Goal: Transaction & Acquisition: Purchase product/service

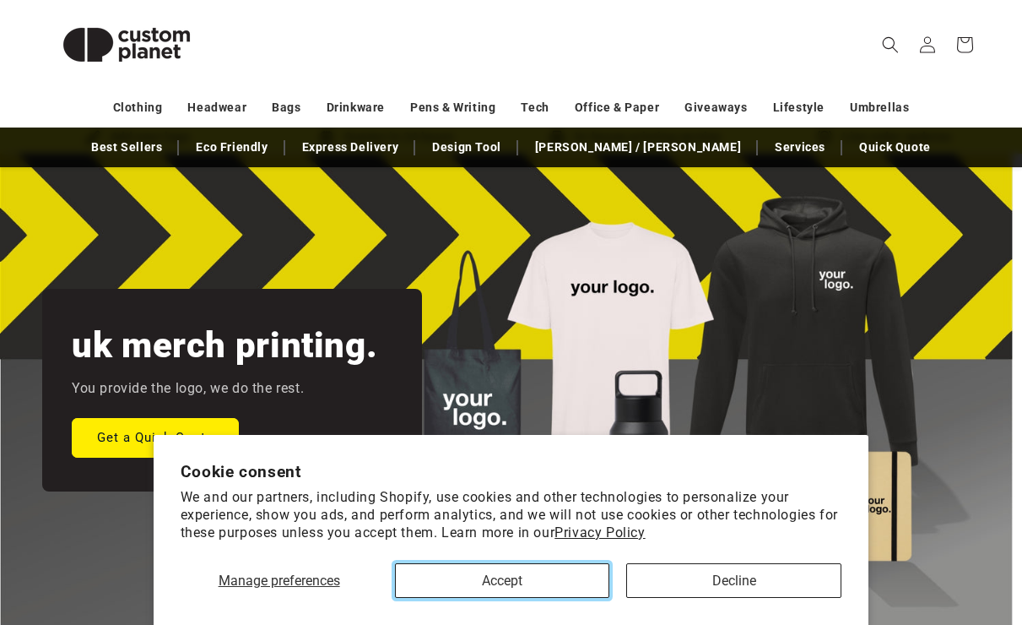
click at [560, 585] on button "Accept" at bounding box center [502, 580] width 215 height 35
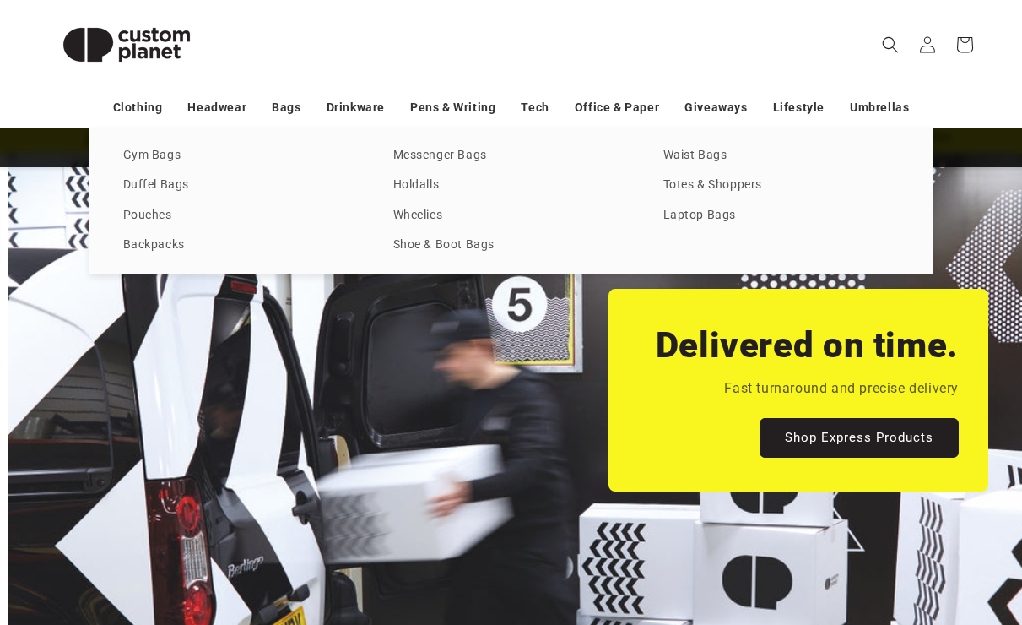
scroll to position [0, 1022]
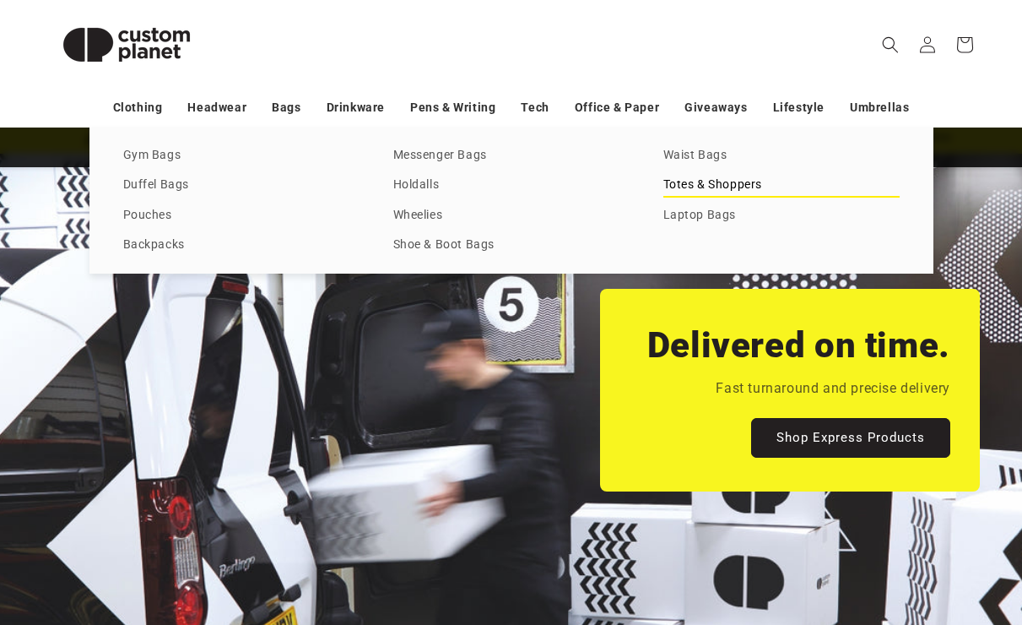
click at [685, 183] on link "Totes & Shoppers" at bounding box center [781, 185] width 236 height 23
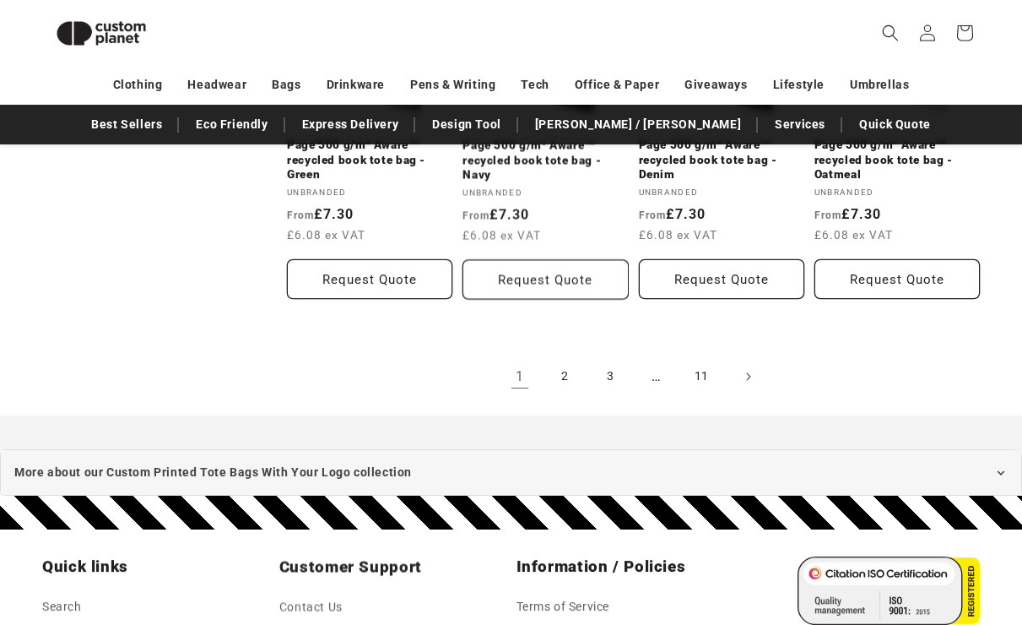
scroll to position [1886, 0]
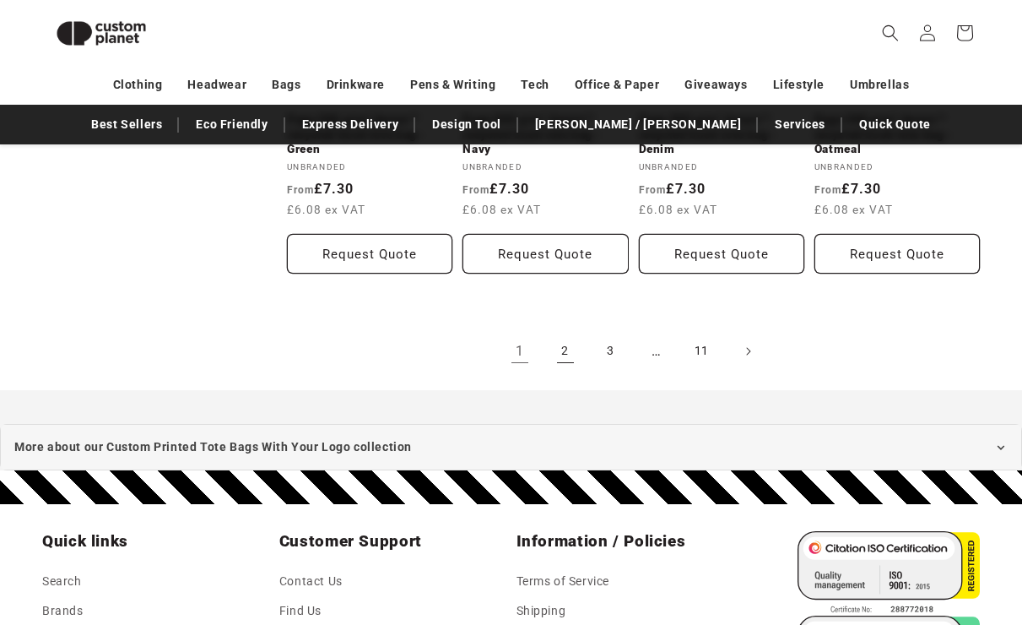
click at [564, 355] on link "2" at bounding box center [565, 351] width 37 height 37
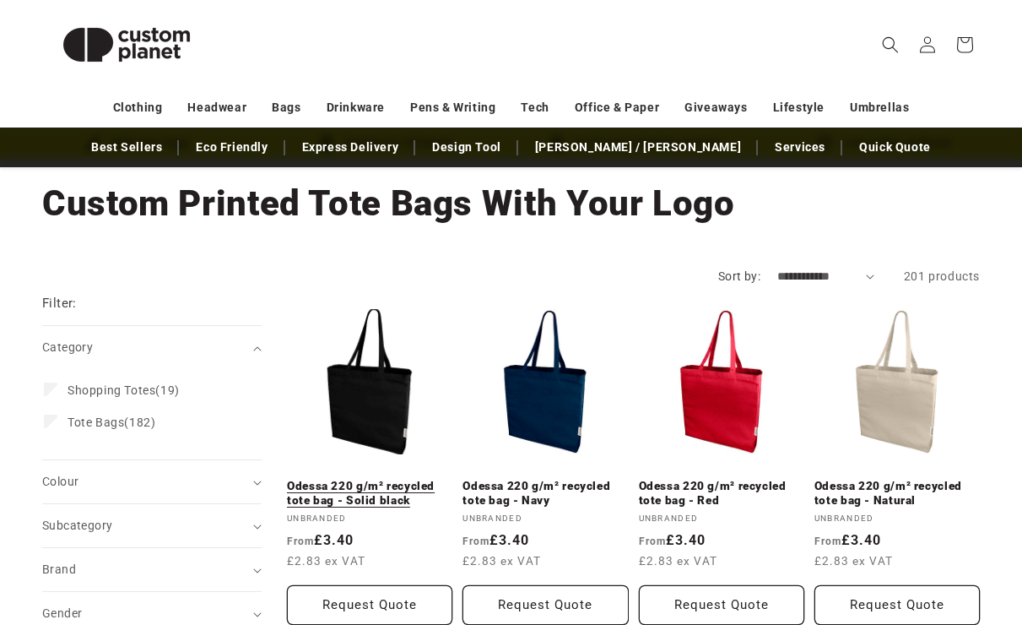
click at [392, 479] on link "Odessa 220 g/m² recycled tote bag - Solid black" at bounding box center [369, 494] width 165 height 30
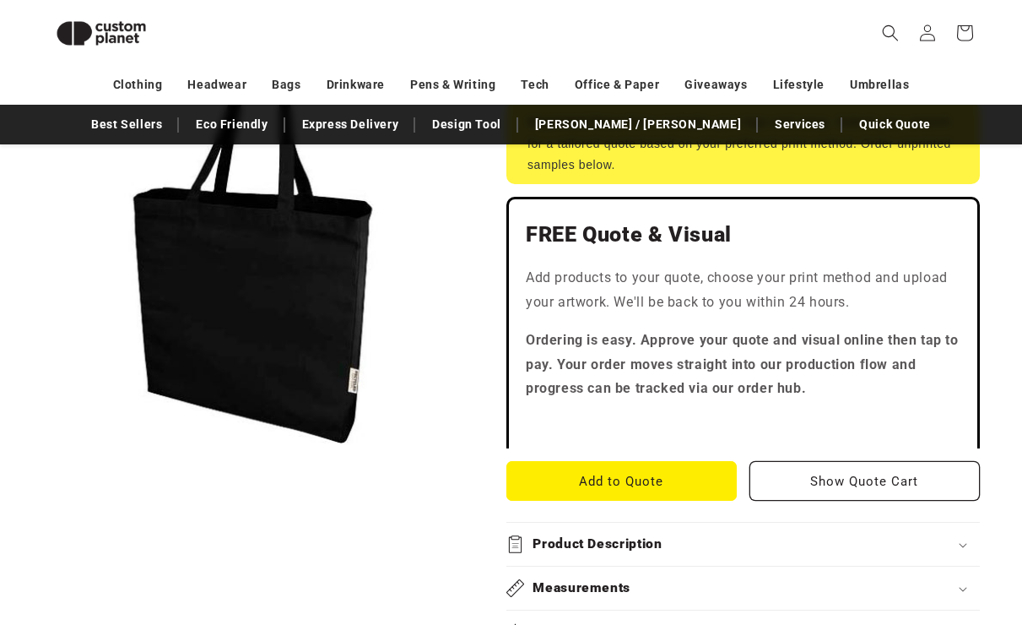
scroll to position [427, 0]
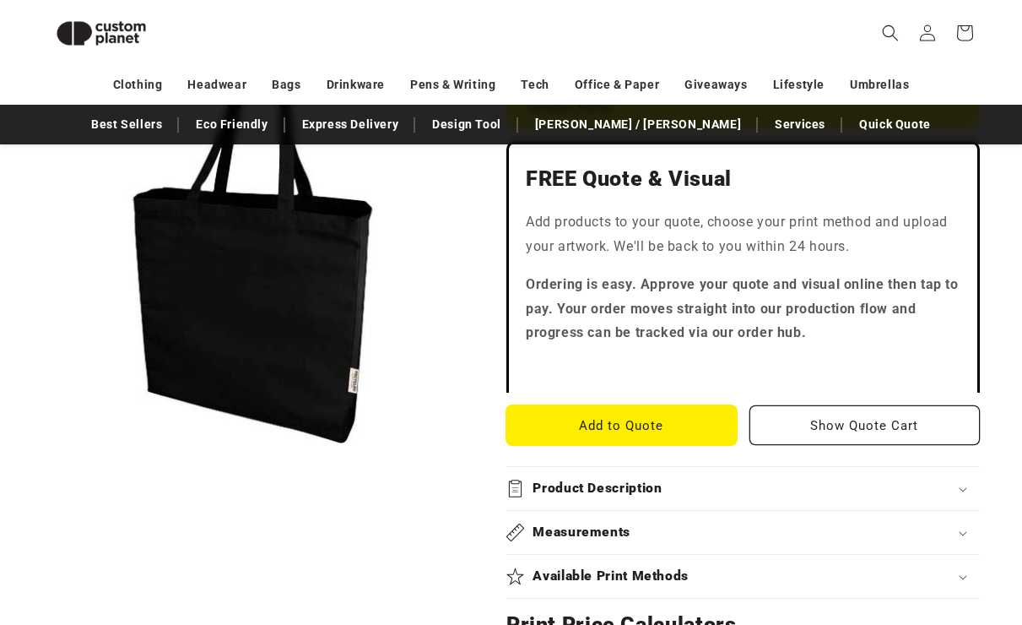
click at [631, 430] on button "Add to Quote" at bounding box center [621, 425] width 230 height 40
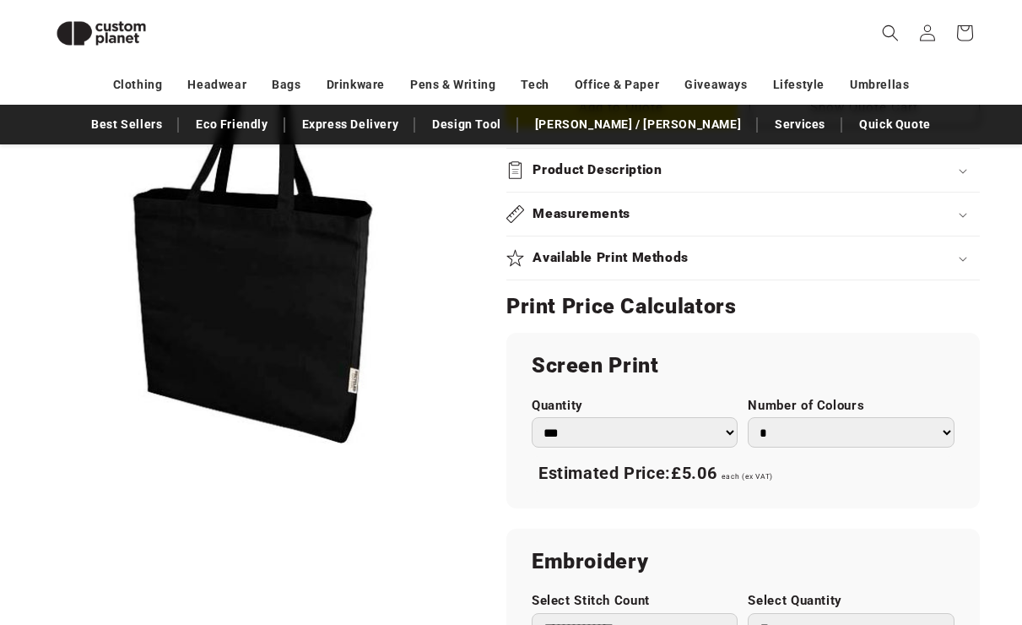
scroll to position [715, 0]
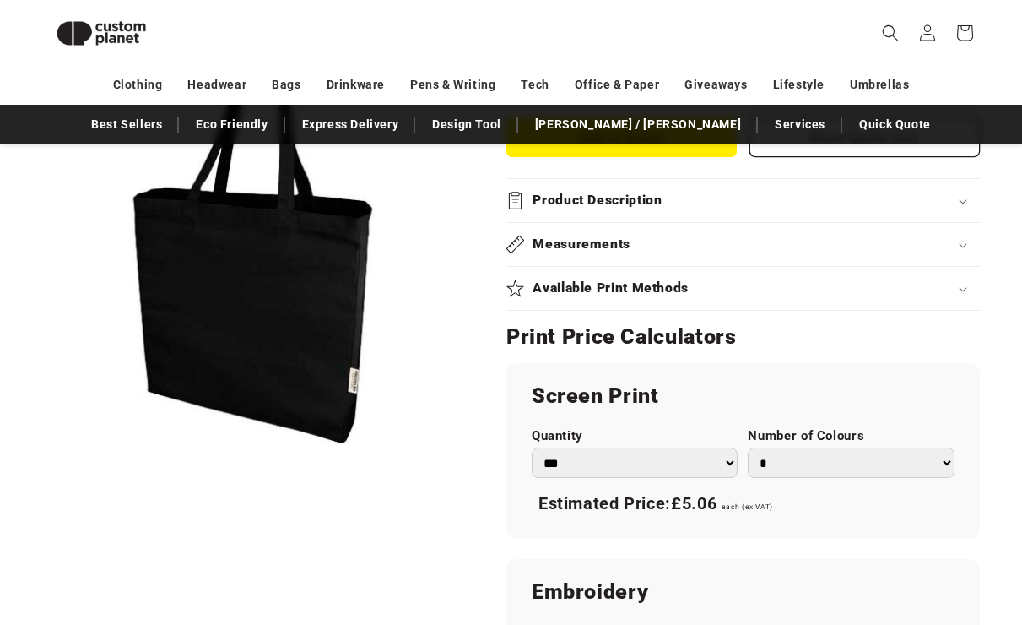
click at [674, 285] on h2 "Available Print Methods" at bounding box center [611, 288] width 156 height 18
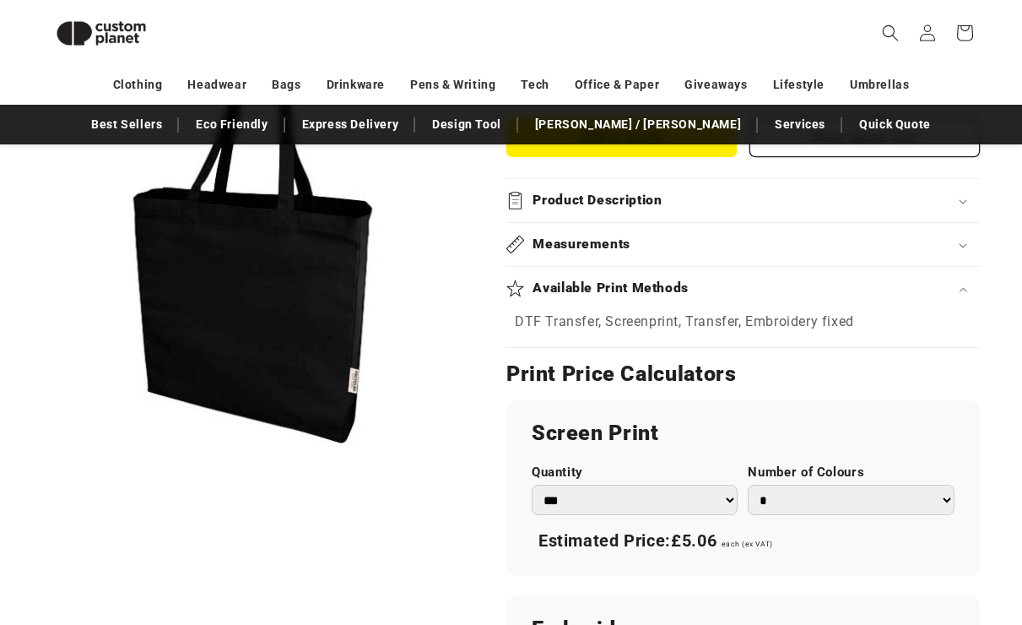
click at [674, 285] on h2 "Available Print Methods" at bounding box center [611, 288] width 156 height 18
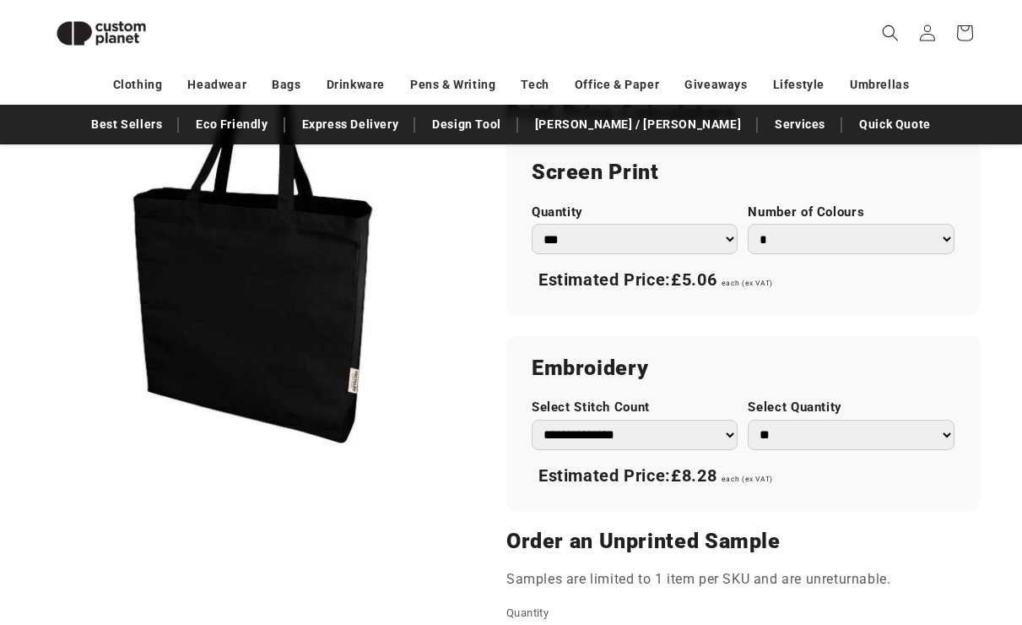
scroll to position [896, 0]
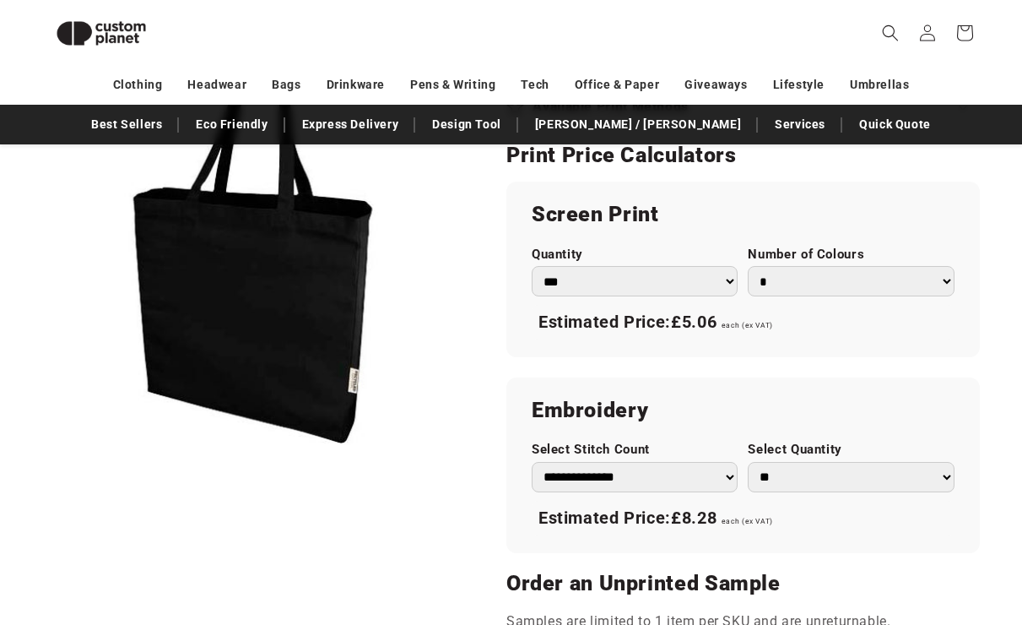
click at [712, 289] on select "*** *** *** **** **** **** ***** *****" at bounding box center [635, 281] width 207 height 31
select select "***"
click at [532, 266] on select "*** *** *** **** **** **** ***** *****" at bounding box center [635, 281] width 207 height 31
click at [810, 287] on select "* * * * * * *" at bounding box center [851, 281] width 207 height 31
select select "*"
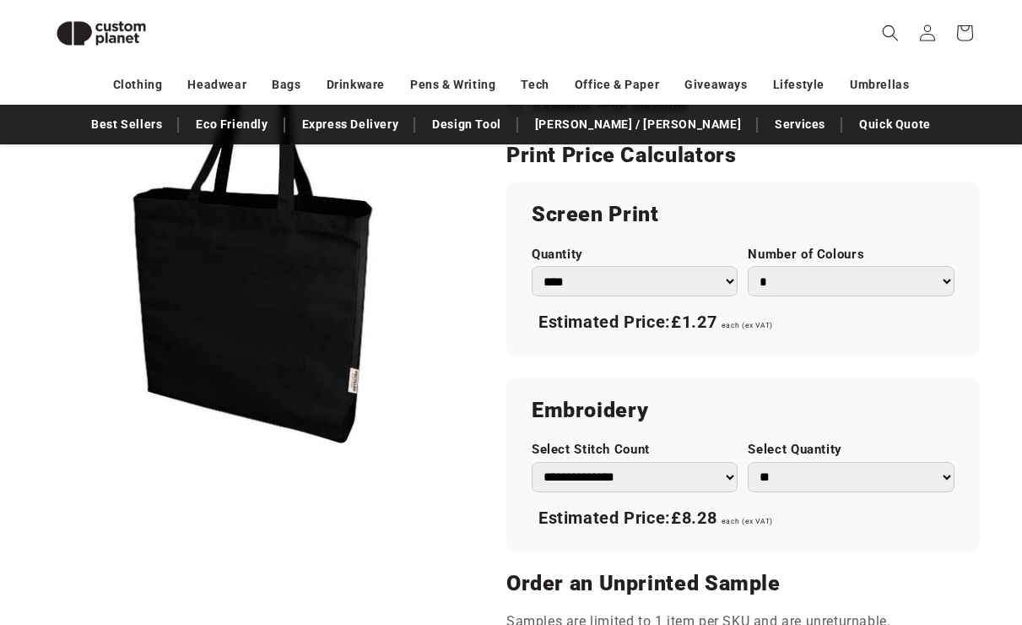
click at [748, 266] on select "* * * * * * *" at bounding box center [851, 281] width 207 height 31
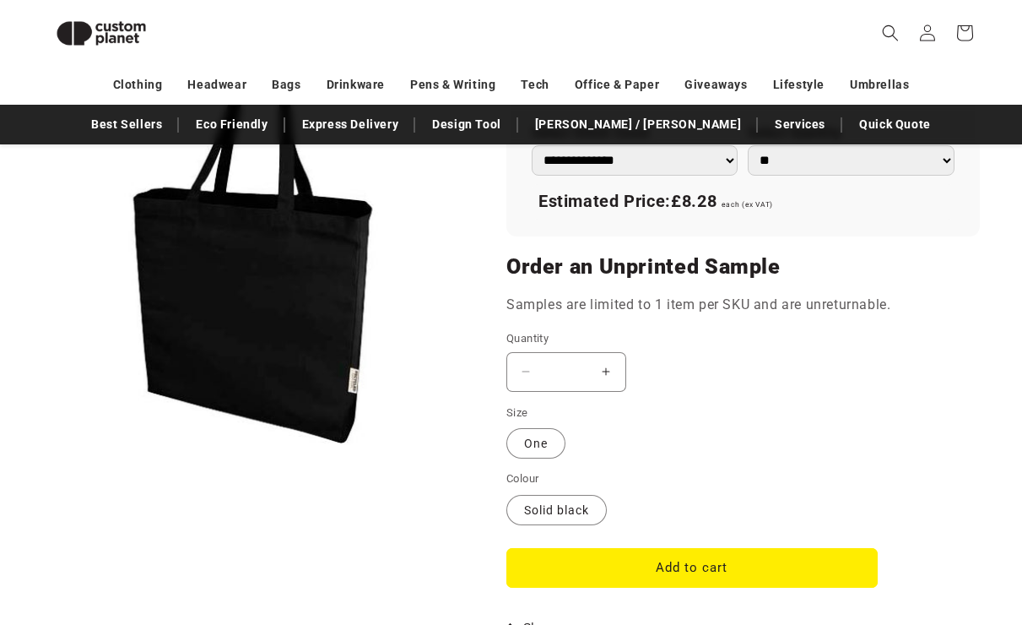
scroll to position [1215, 0]
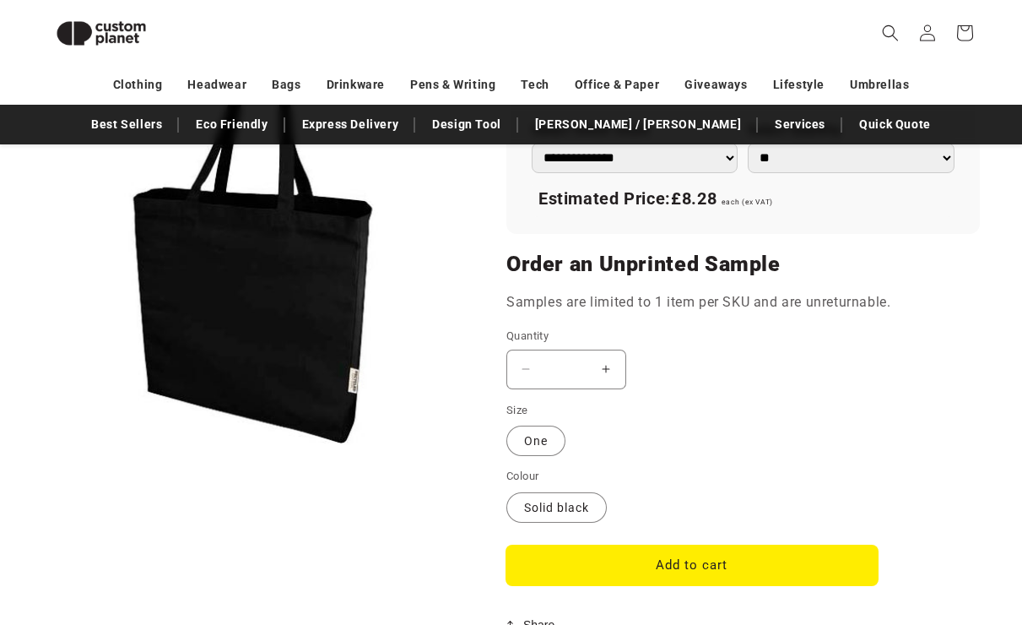
click at [678, 557] on button "Add to cart" at bounding box center [691, 565] width 371 height 40
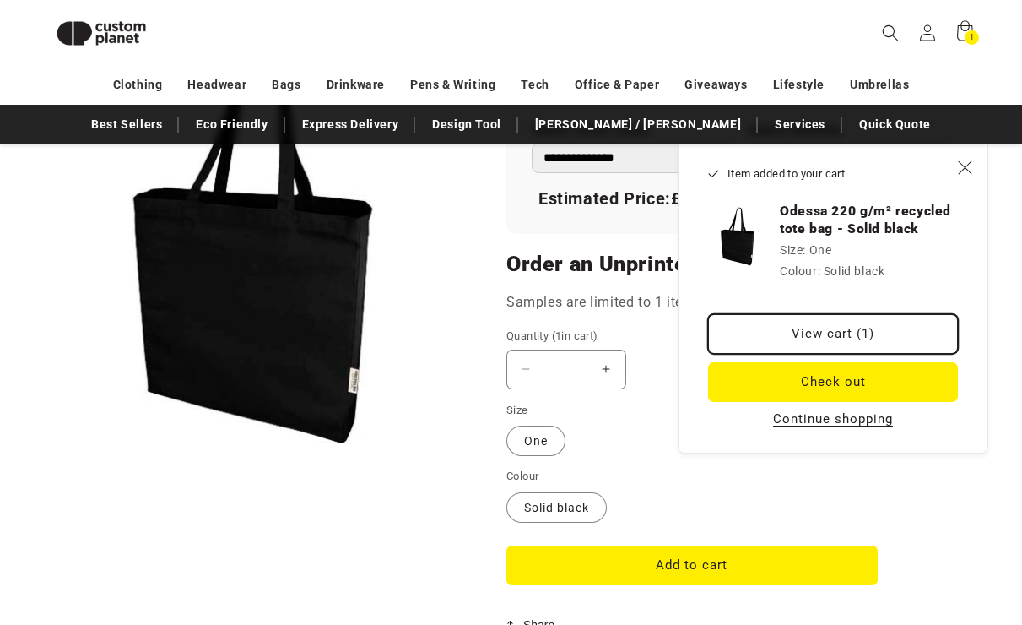
click at [833, 327] on link "View cart (1)" at bounding box center [833, 334] width 250 height 40
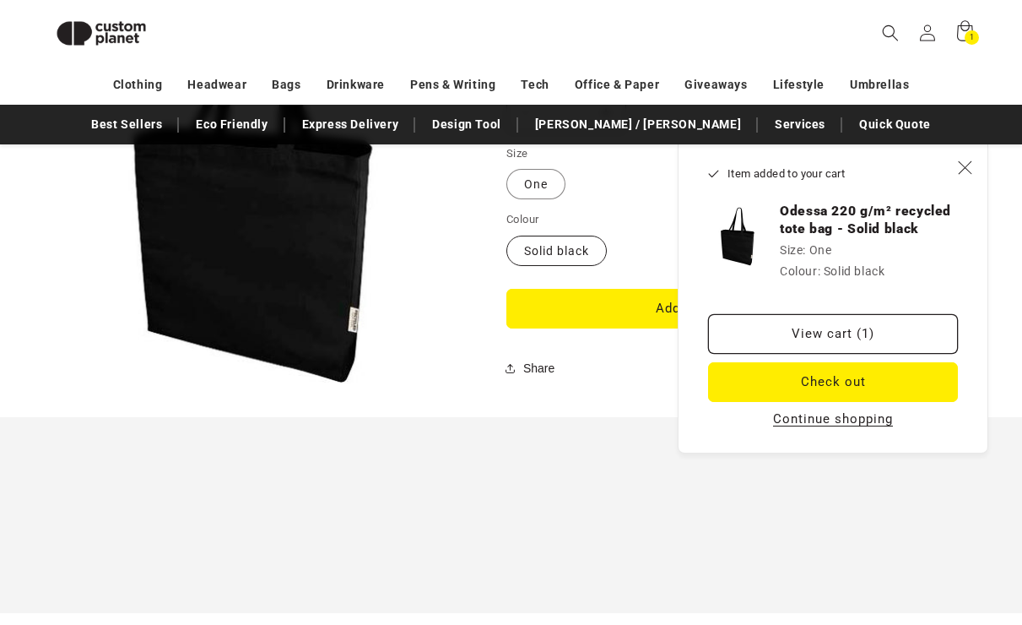
scroll to position [1478, 0]
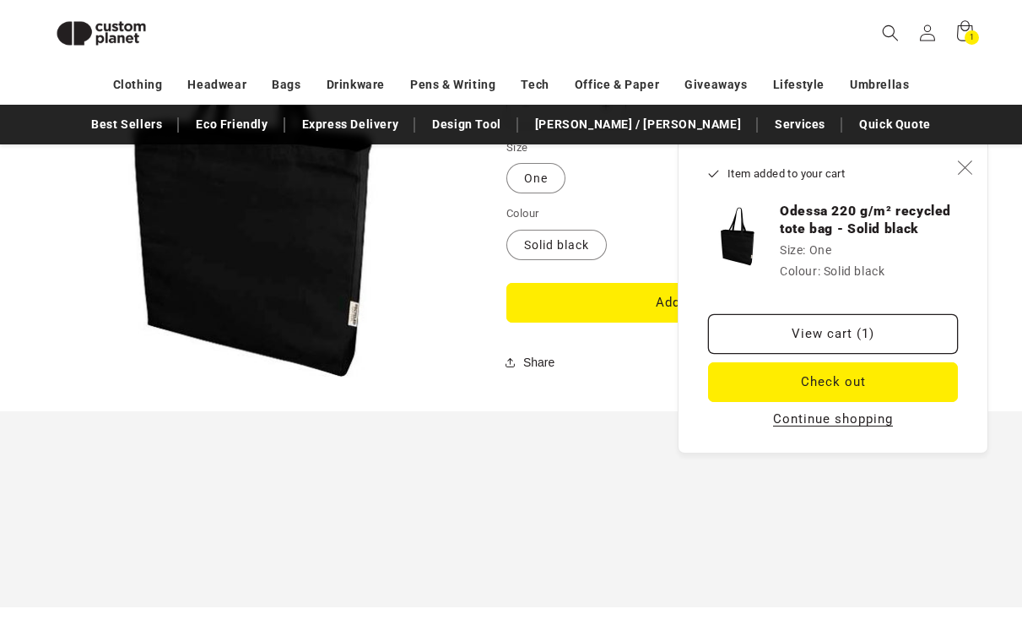
click at [959, 171] on icon "Close" at bounding box center [964, 167] width 15 height 15
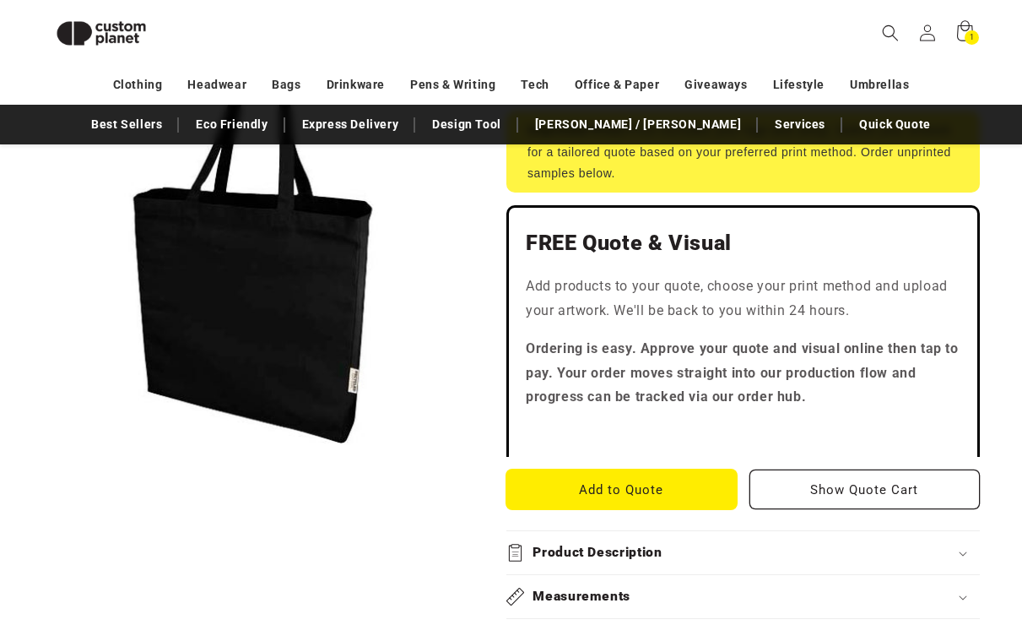
scroll to position [384, 0]
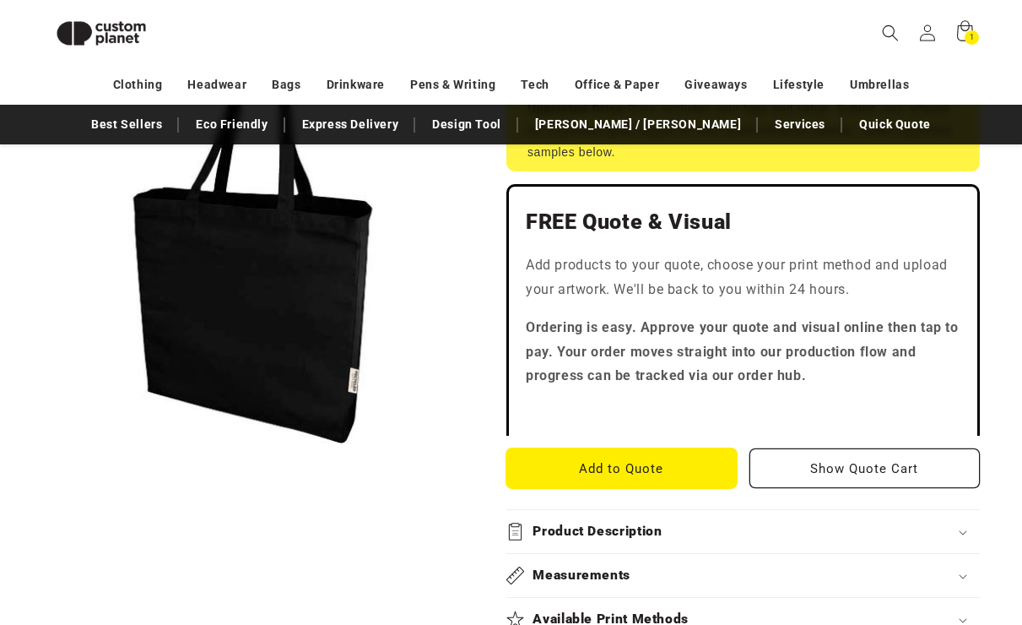
click at [596, 475] on button "Add to Quote" at bounding box center [621, 468] width 230 height 40
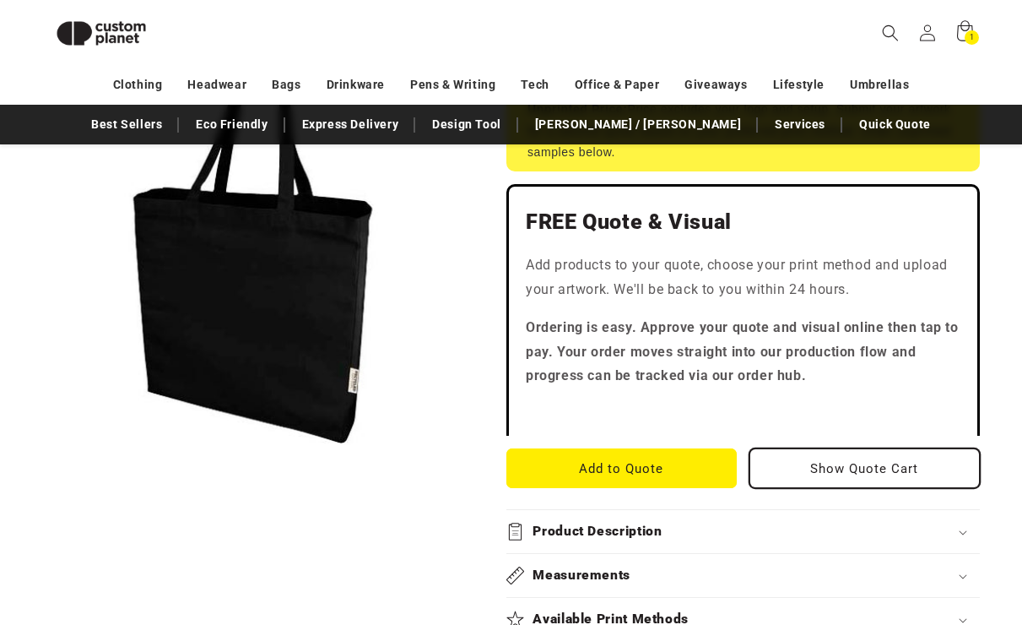
click at [776, 463] on button "Show Quote Cart" at bounding box center [864, 468] width 230 height 40
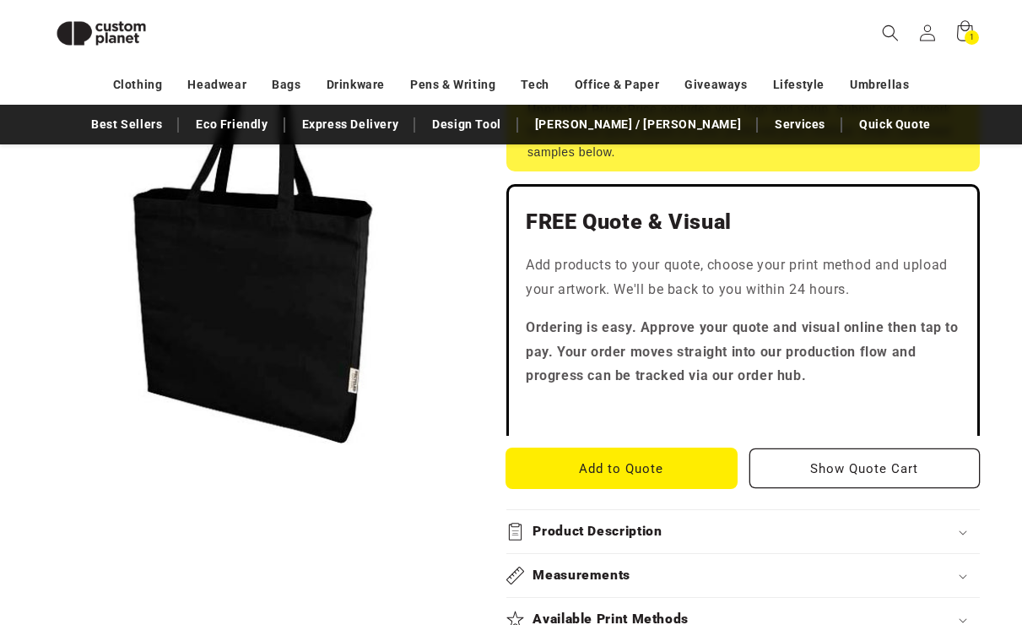
click at [635, 467] on button "Add to Quote" at bounding box center [621, 468] width 230 height 40
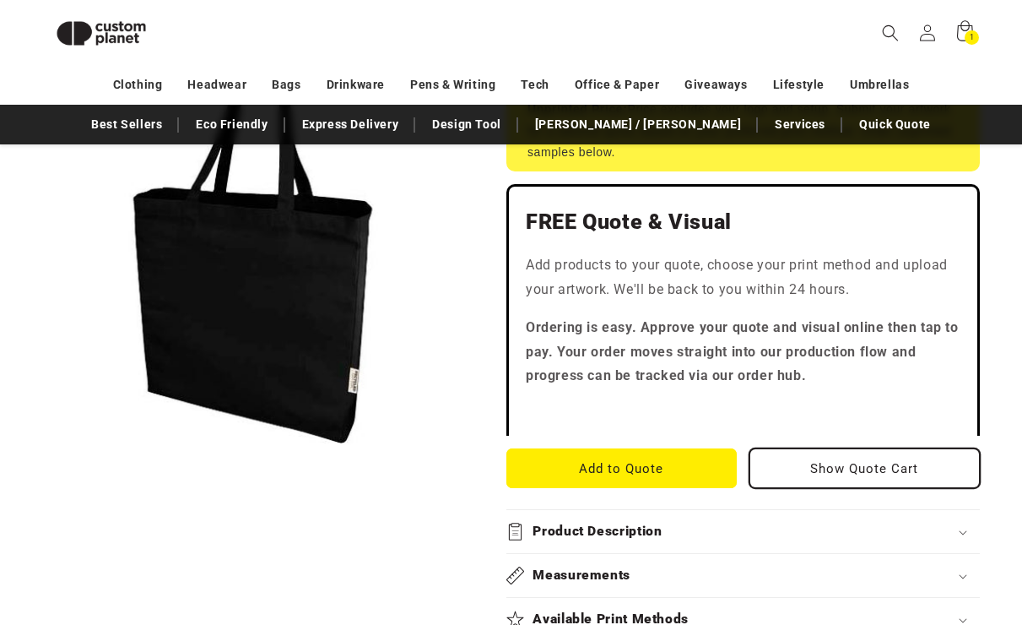
click at [804, 470] on button "Show Quote Cart" at bounding box center [864, 468] width 230 height 40
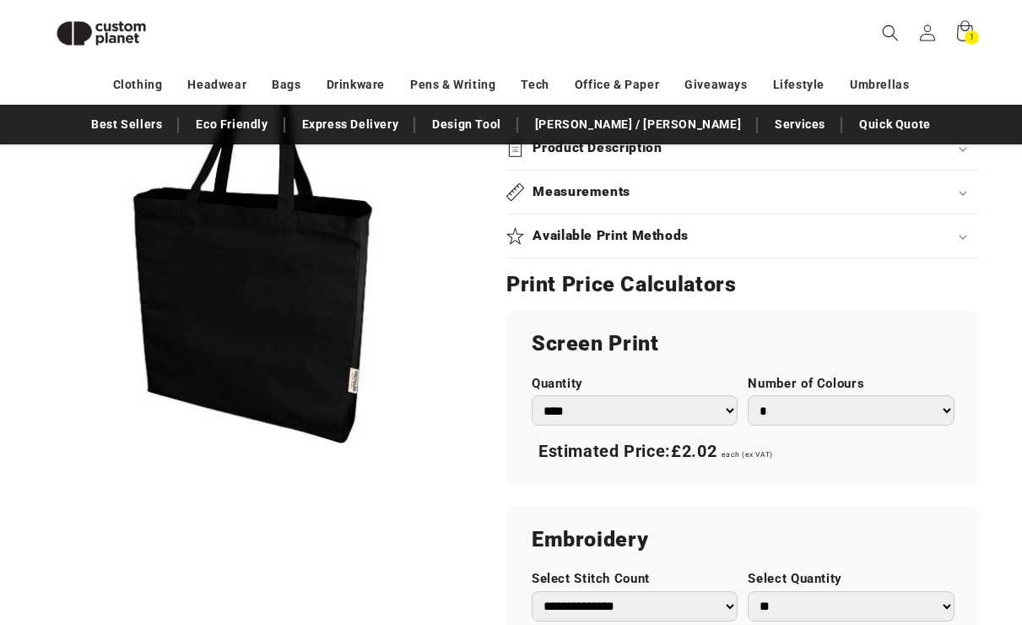
scroll to position [755, 0]
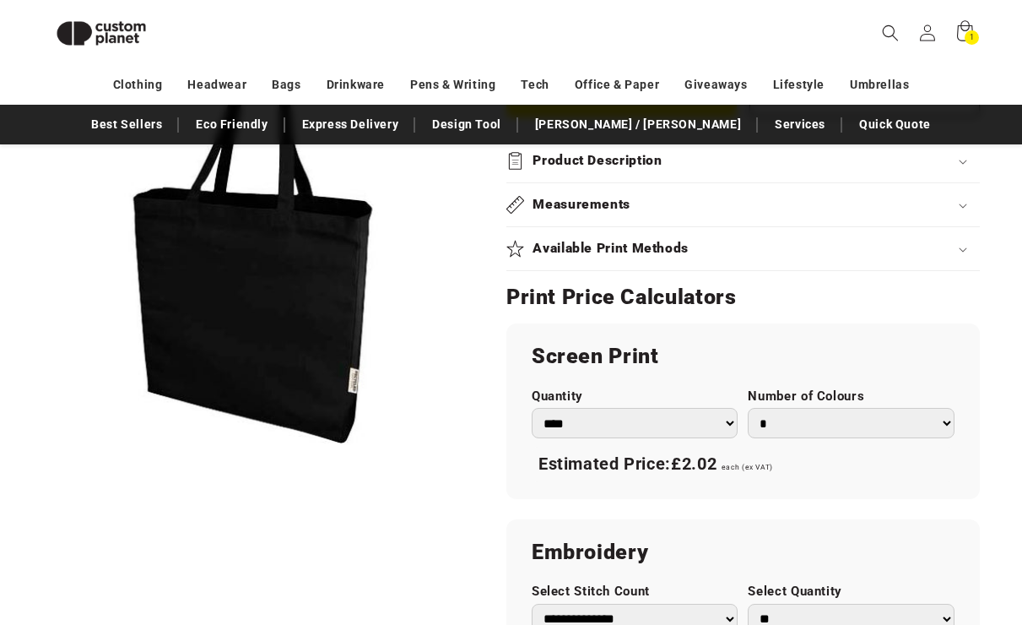
click at [693, 384] on div "Screen Print Quantity *** *** *** **** **** **** ***** ***** Number of Colours …" at bounding box center [742, 411] width 473 height 176
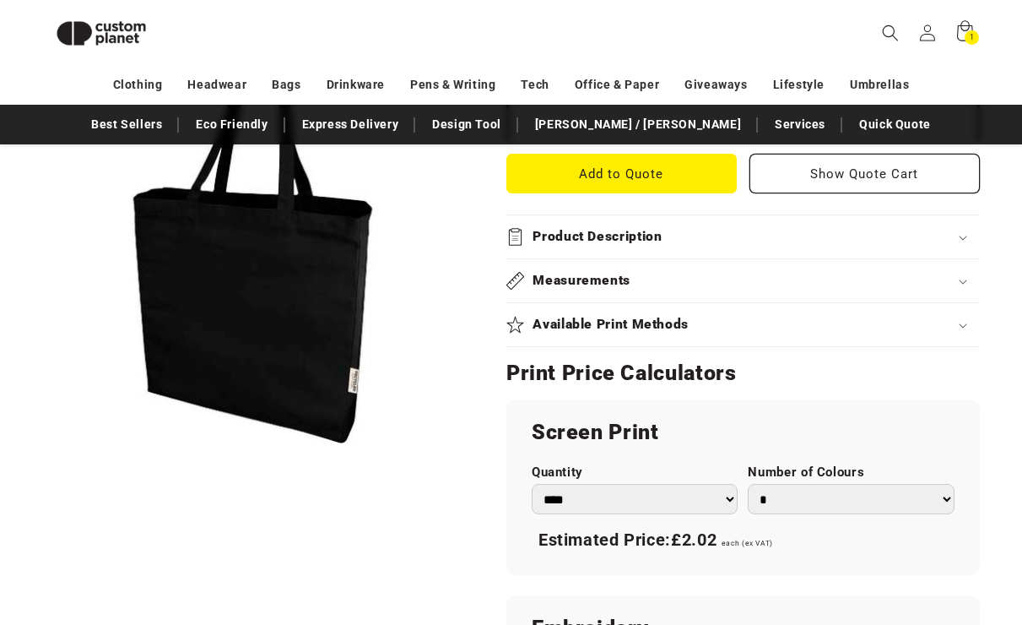
scroll to position [674, 0]
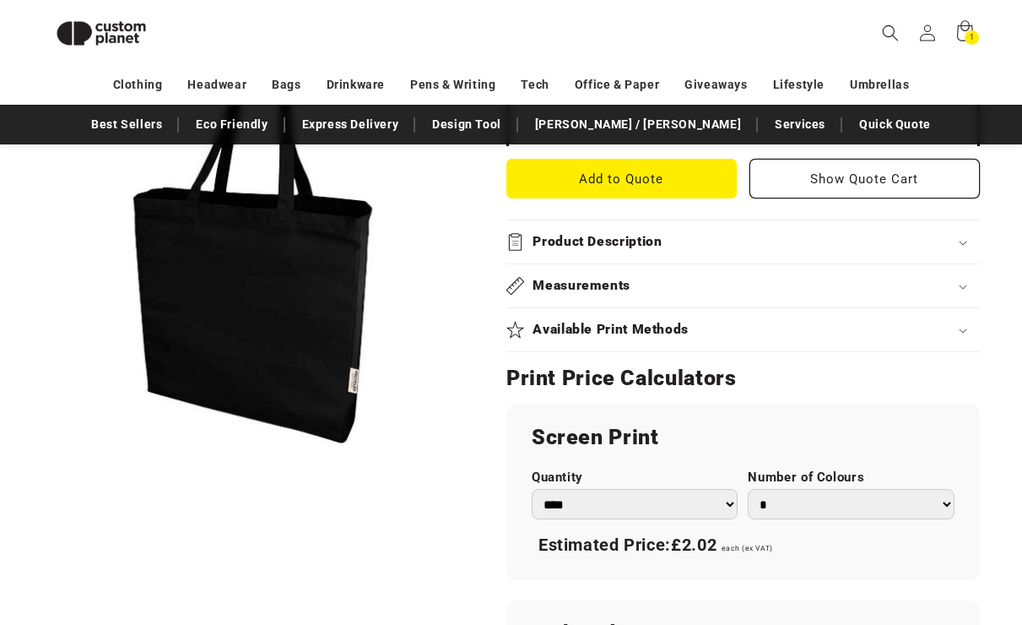
click at [696, 327] on div "Available Print Methods" at bounding box center [742, 330] width 473 height 18
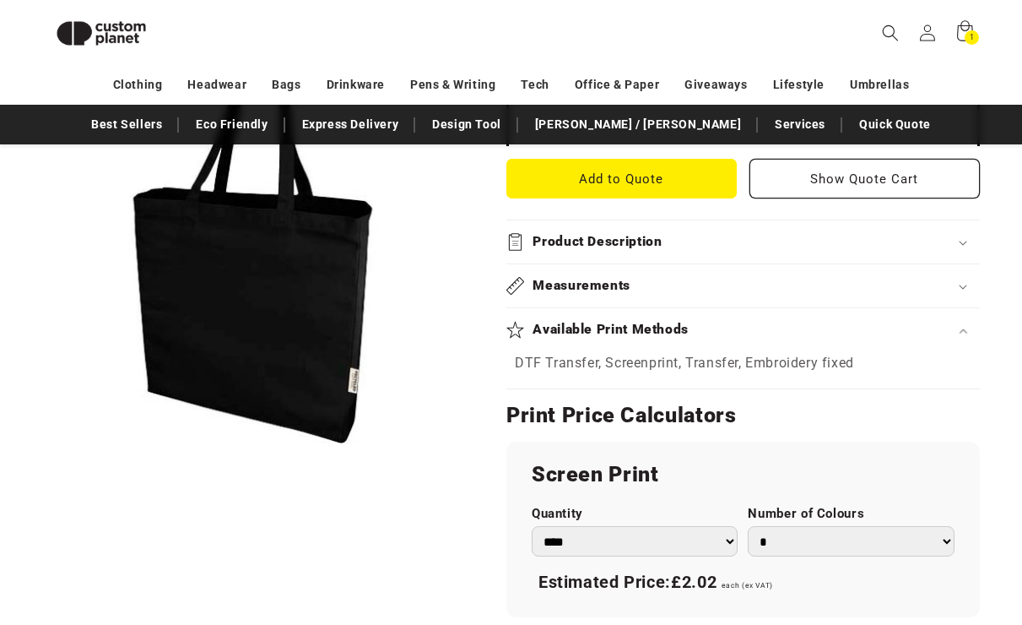
click at [696, 327] on div "Available Print Methods" at bounding box center [742, 330] width 473 height 18
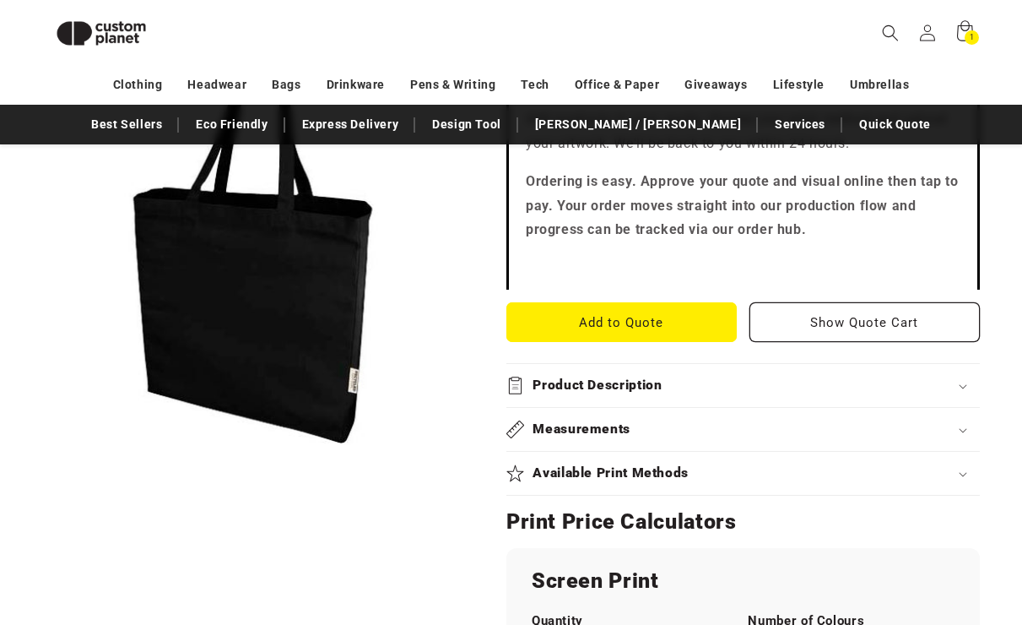
scroll to position [522, 0]
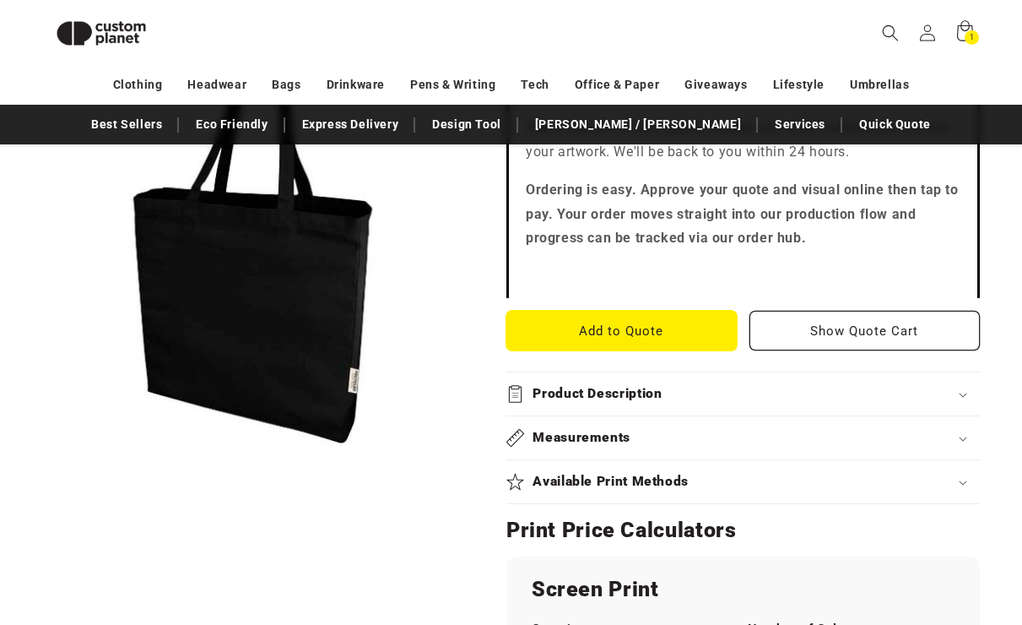
click at [694, 324] on button "Add to Quote" at bounding box center [621, 331] width 230 height 40
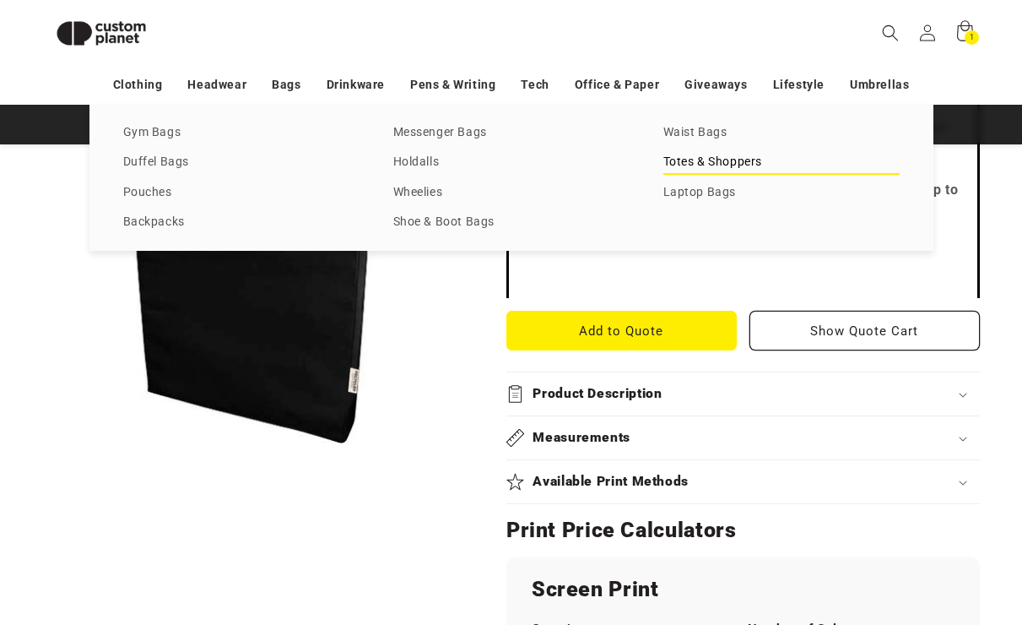
click at [701, 165] on link "Totes & Shoppers" at bounding box center [781, 162] width 236 height 23
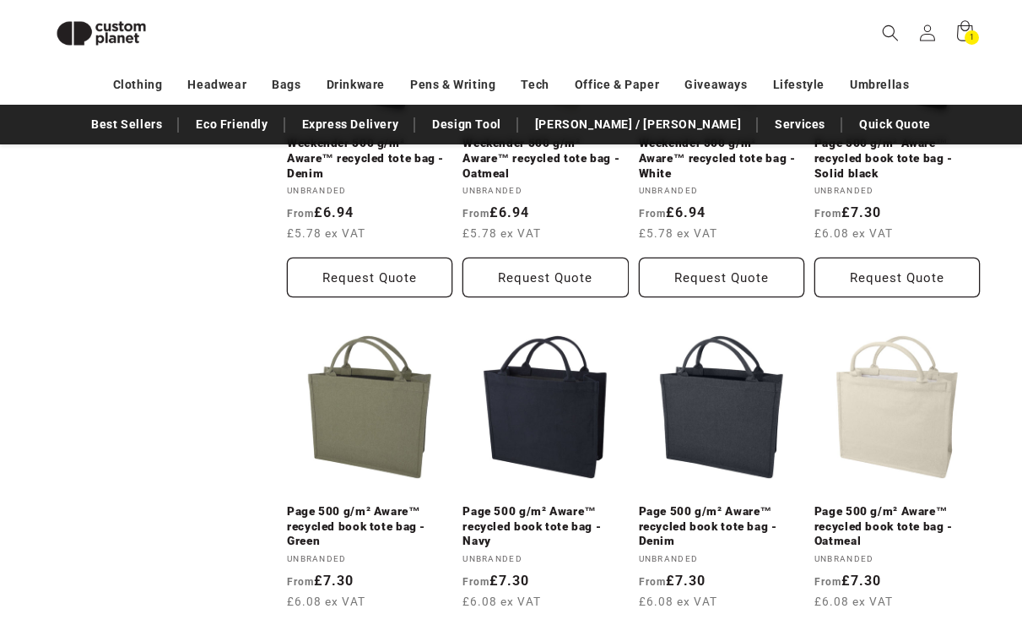
scroll to position [1664, 0]
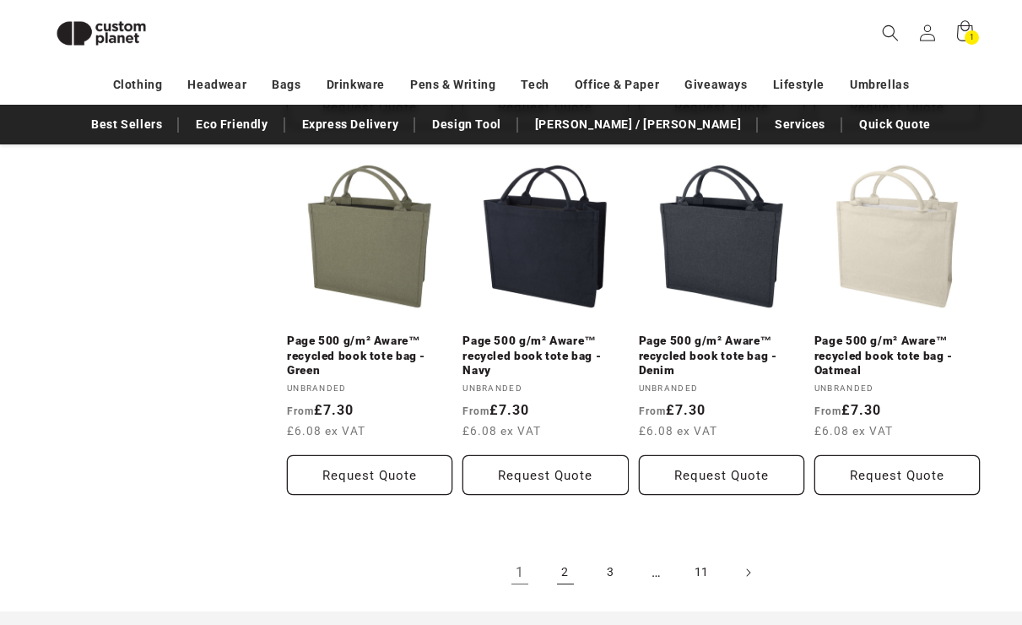
click at [567, 571] on link "2" at bounding box center [565, 572] width 37 height 37
click at [563, 576] on link "2" at bounding box center [565, 572] width 37 height 37
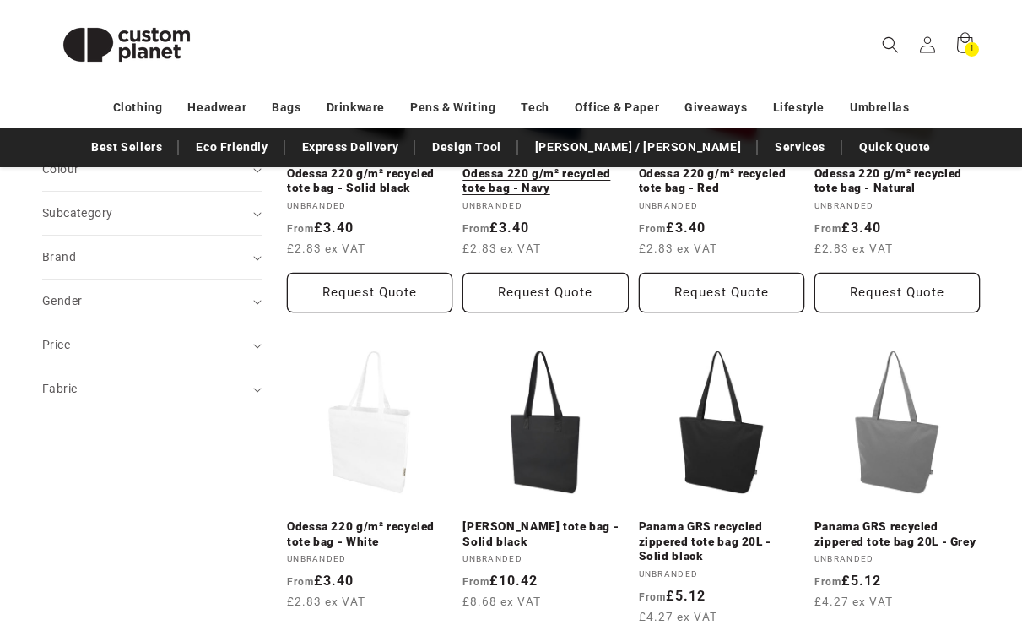
scroll to position [384, 0]
click at [374, 518] on link "Odessa 220 g/m² recycled tote bag - White" at bounding box center [369, 533] width 165 height 30
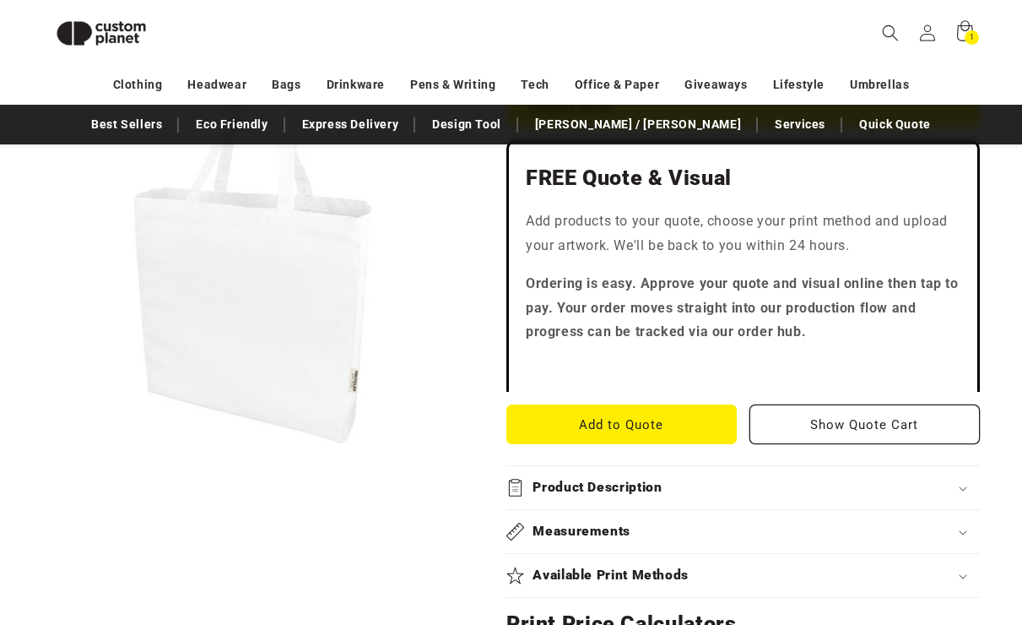
scroll to position [430, 0]
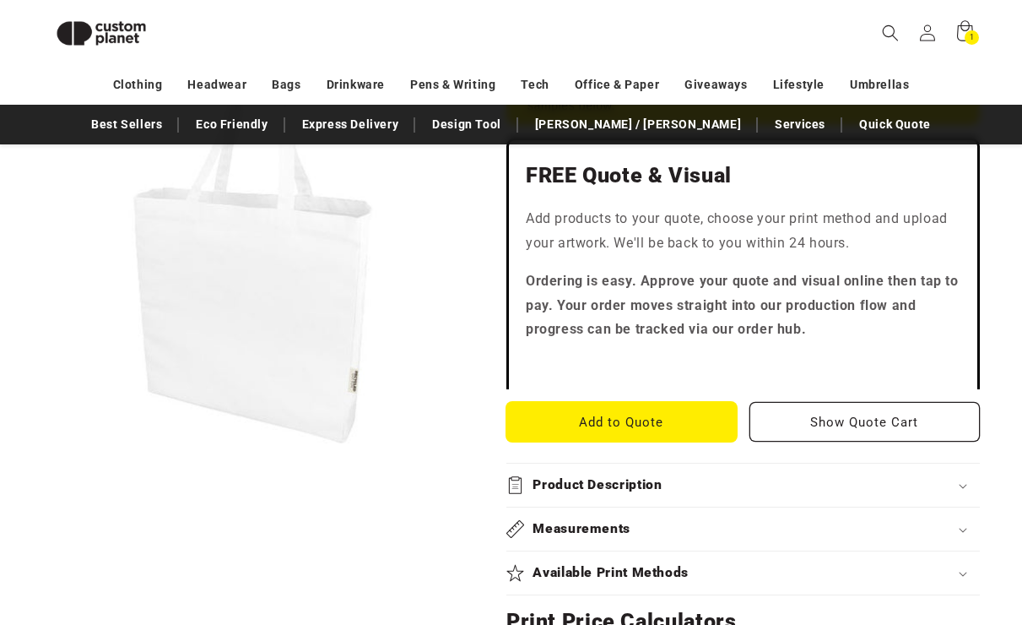
click at [683, 428] on button "Add to Quote" at bounding box center [621, 422] width 230 height 40
click at [615, 430] on button "Add to Quote" at bounding box center [621, 422] width 230 height 40
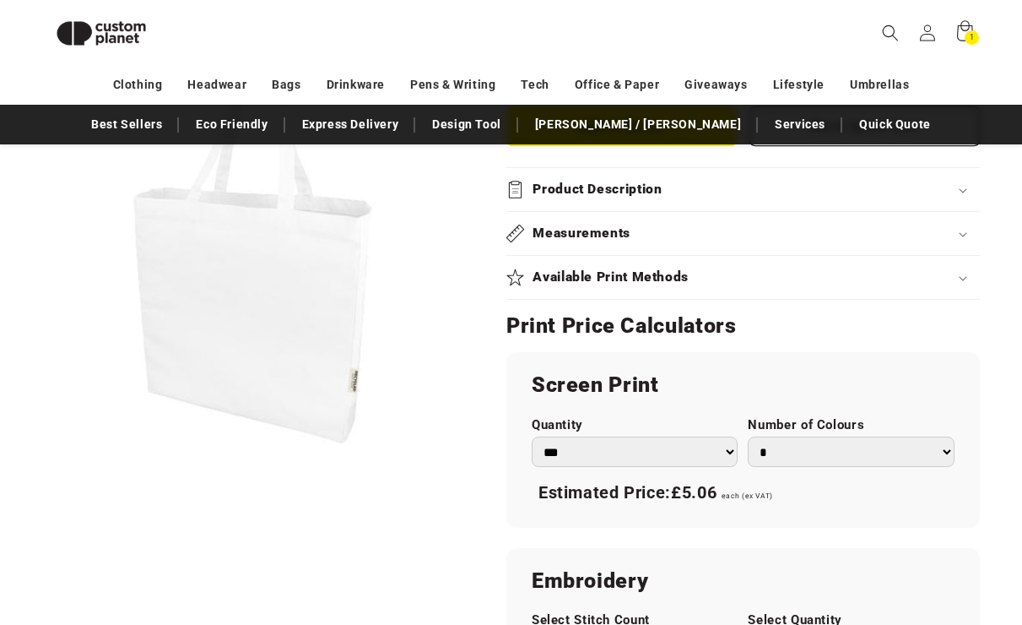
scroll to position [725, 0]
click at [704, 451] on select "*** *** *** **** **** **** ***** *****" at bounding box center [635, 452] width 207 height 31
click at [532, 437] on select "*** *** *** **** **** **** ***** *****" at bounding box center [635, 452] width 207 height 31
click at [694, 461] on select "*** *** *** **** **** **** ***** *****" at bounding box center [635, 452] width 207 height 31
select select "**"
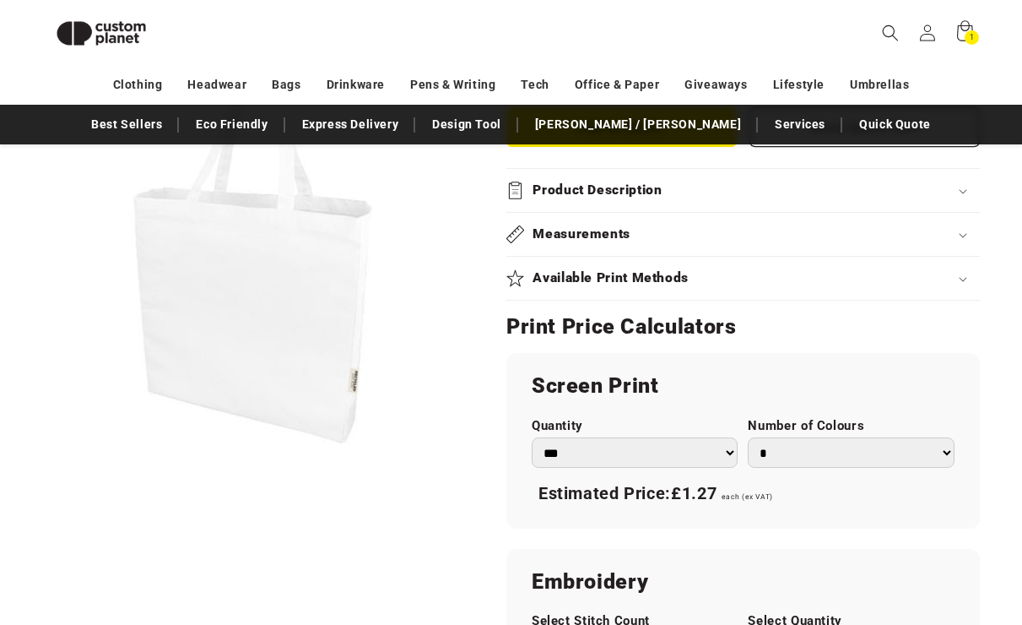
click at [532, 437] on select "*** *** *** **** **** **** ***** *****" at bounding box center [635, 452] width 207 height 31
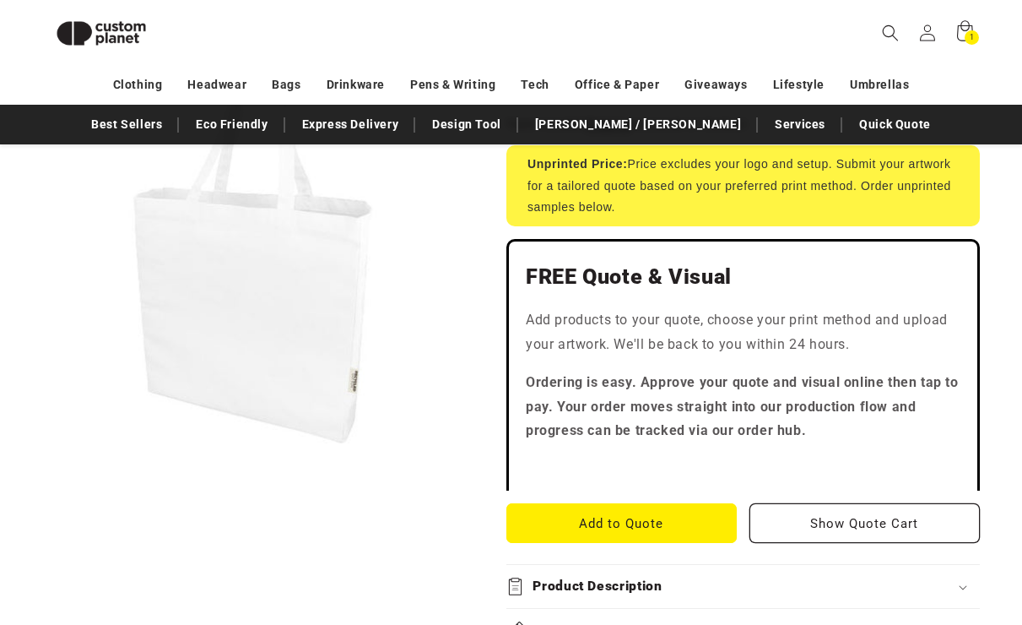
scroll to position [350, 0]
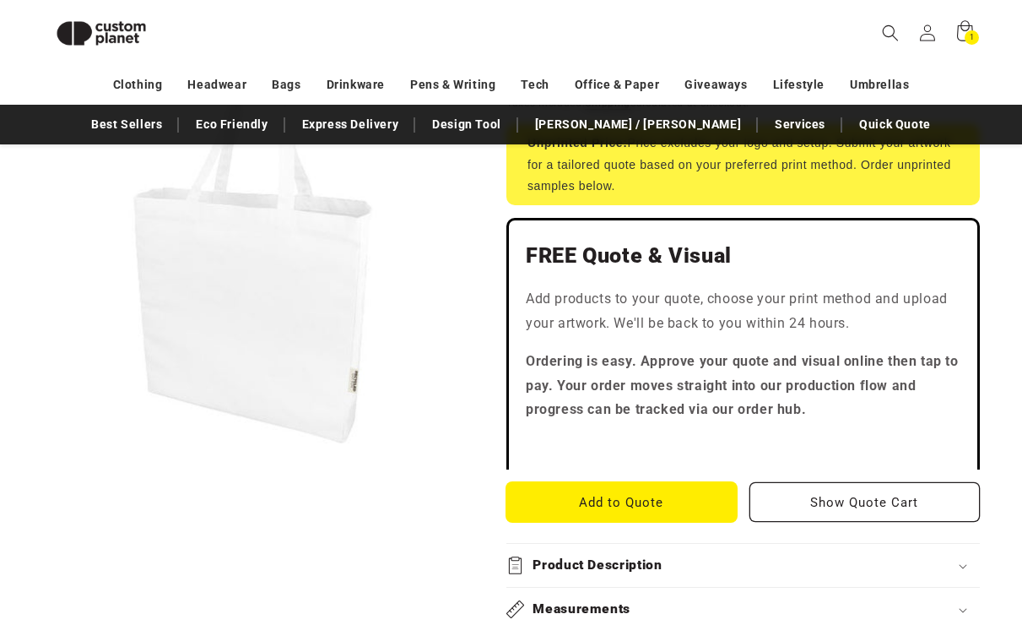
click at [660, 496] on button "Add to Quote" at bounding box center [621, 502] width 230 height 40
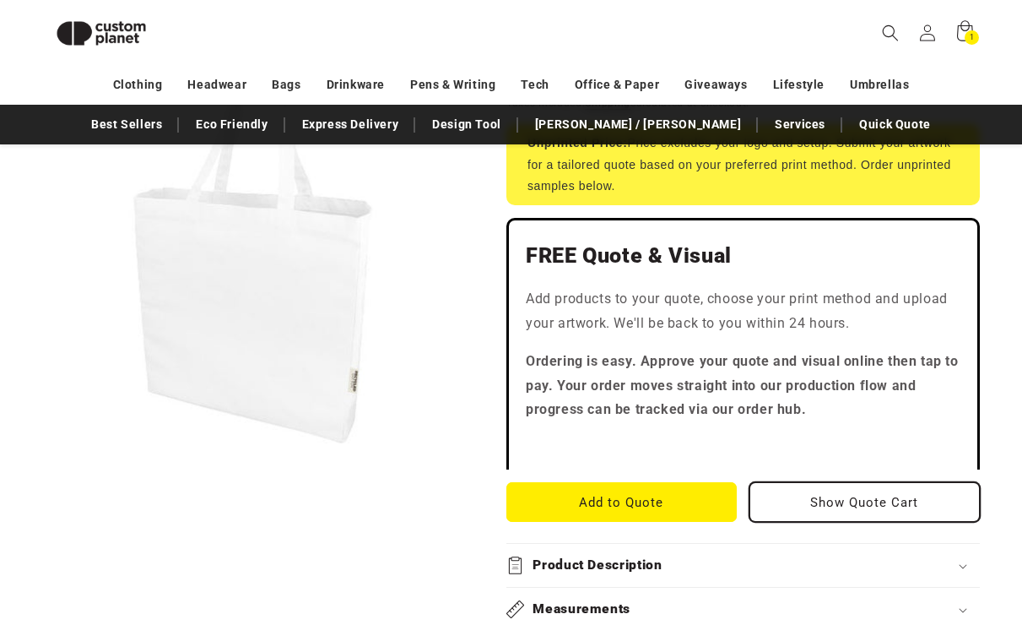
click at [847, 509] on button "Show Quote Cart" at bounding box center [864, 502] width 230 height 40
click at [42, 447] on button "Open media 1 in modal" at bounding box center [42, 447] width 0 height 0
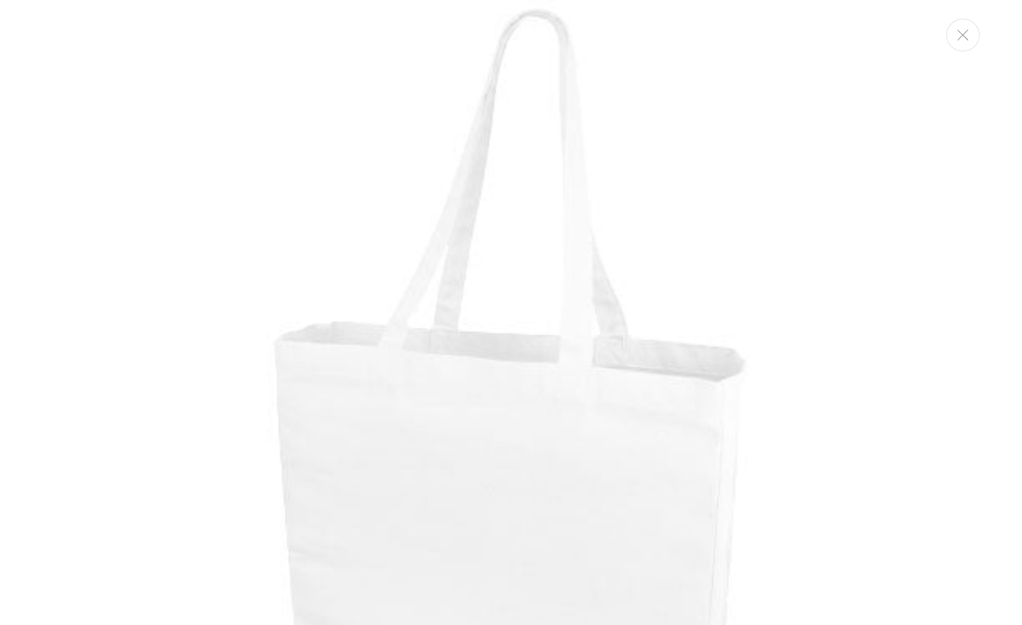
scroll to position [241, 0]
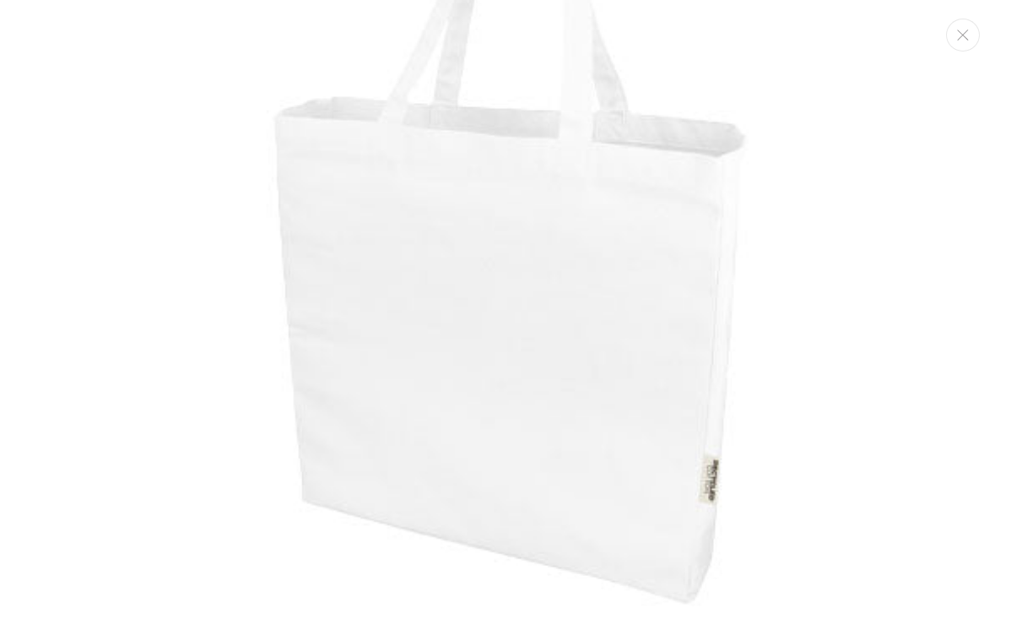
click at [855, 299] on img "Media gallery" at bounding box center [511, 193] width 836 height 836
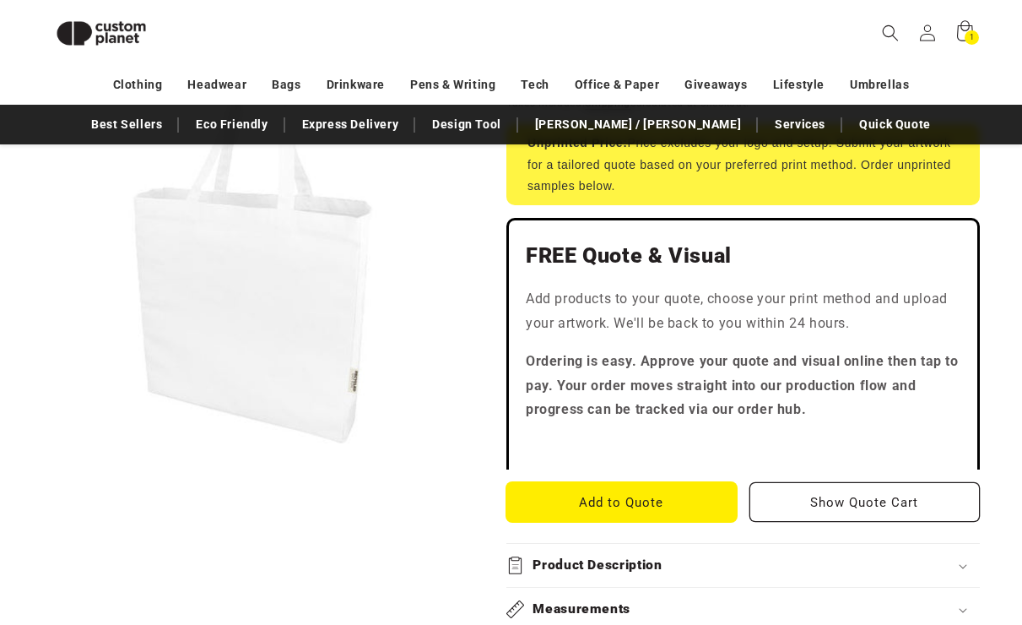
click at [619, 500] on button "Add to Quote" at bounding box center [621, 502] width 230 height 40
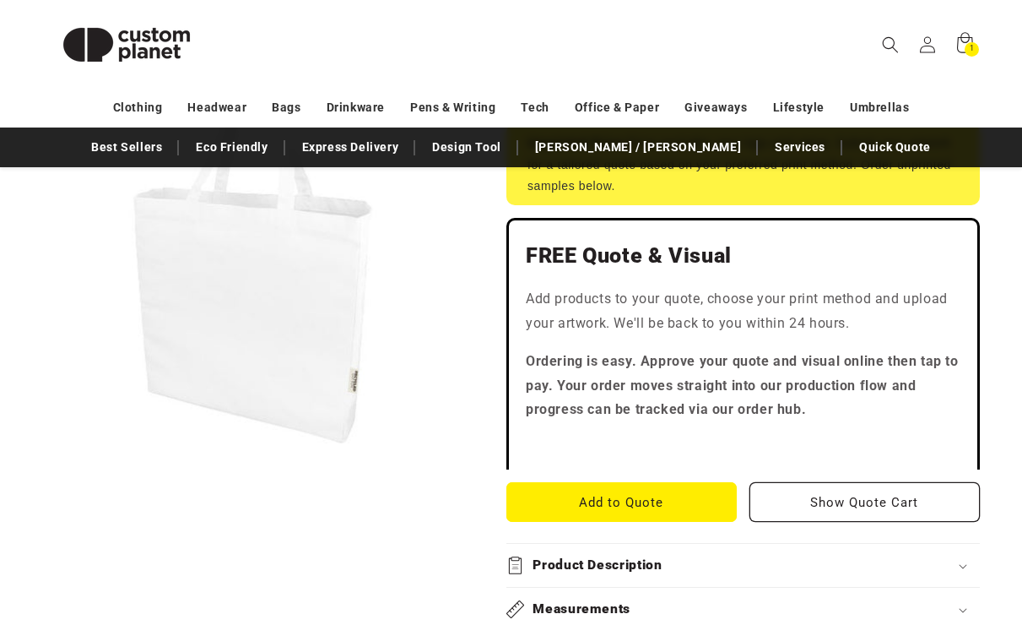
click at [613, 509] on button "Add to Quote" at bounding box center [621, 502] width 230 height 40
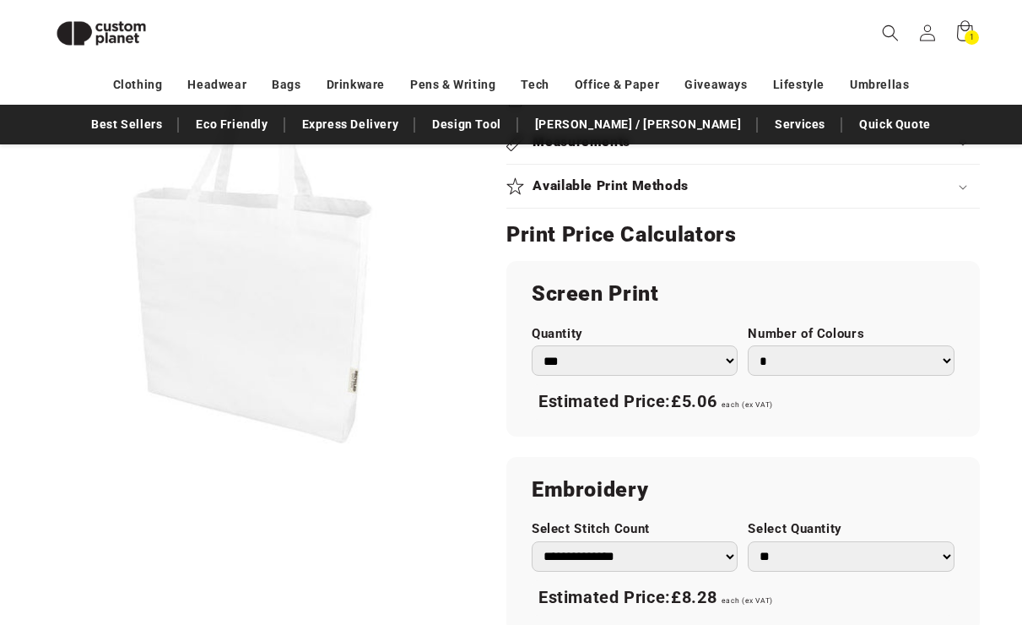
scroll to position [816, 0]
click at [691, 365] on select "*** *** *** **** **** **** ***** *****" at bounding box center [635, 361] width 207 height 31
select select "**"
click at [532, 346] on select "*** *** *** **** **** **** ***** *****" at bounding box center [635, 361] width 207 height 31
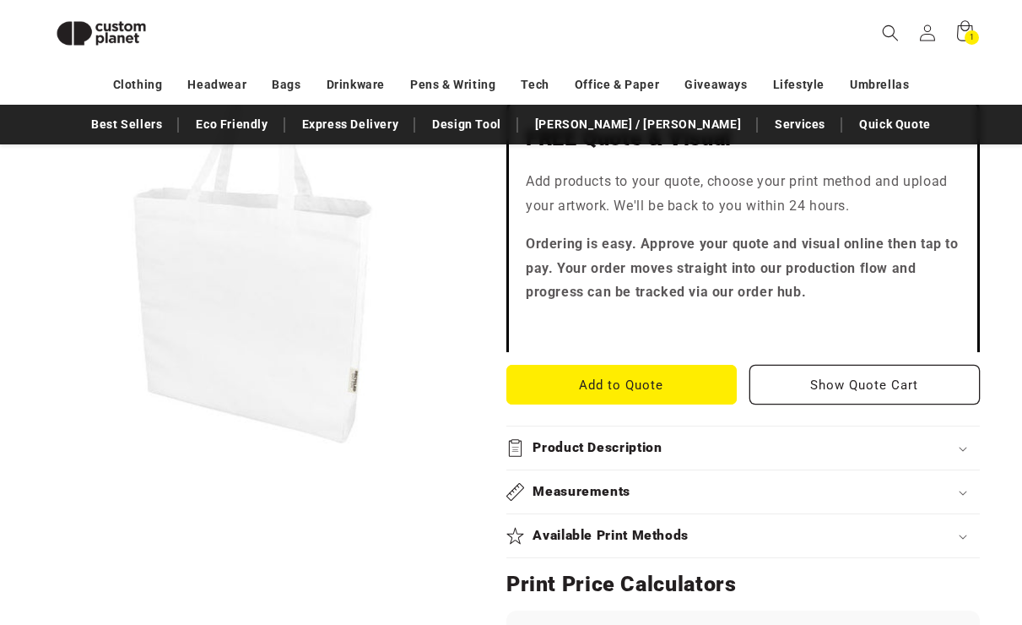
scroll to position [466, 0]
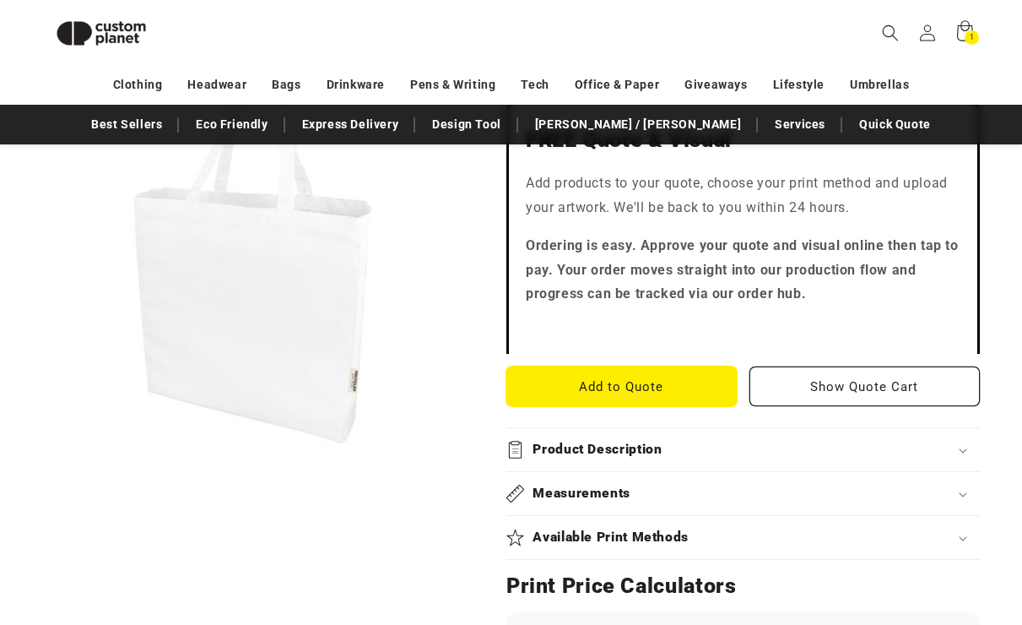
click at [689, 392] on button "Add to Quote" at bounding box center [621, 386] width 230 height 40
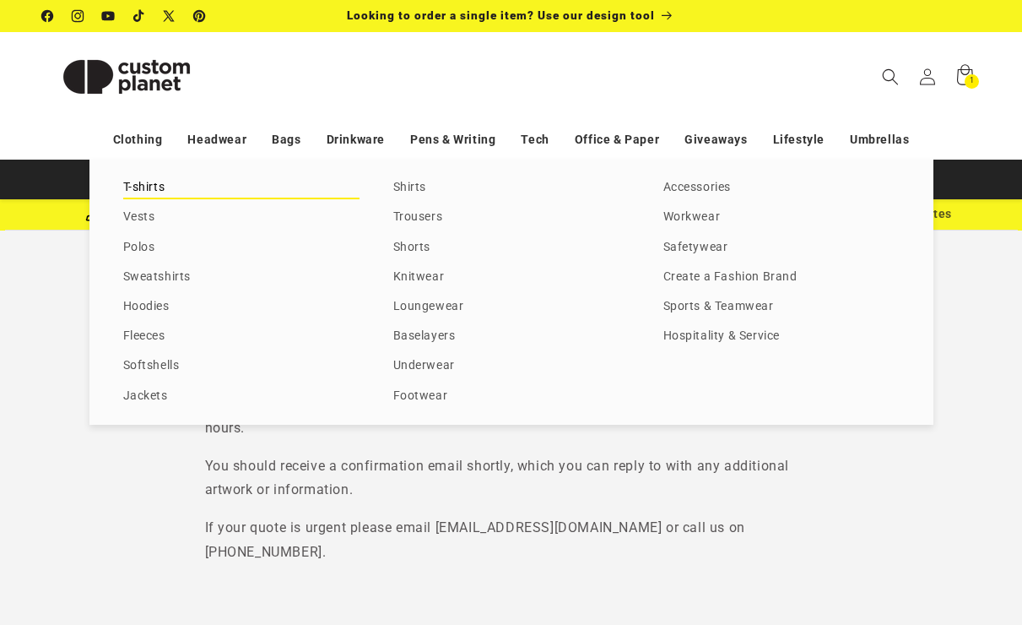
click at [154, 192] on link "T-shirts" at bounding box center [241, 187] width 236 height 23
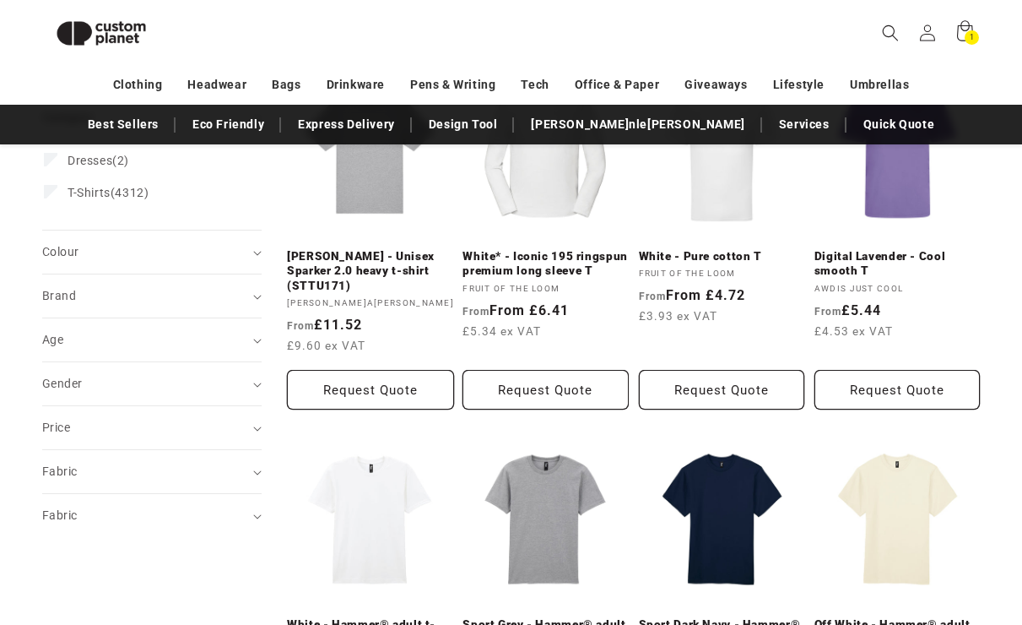
scroll to position [291, 0]
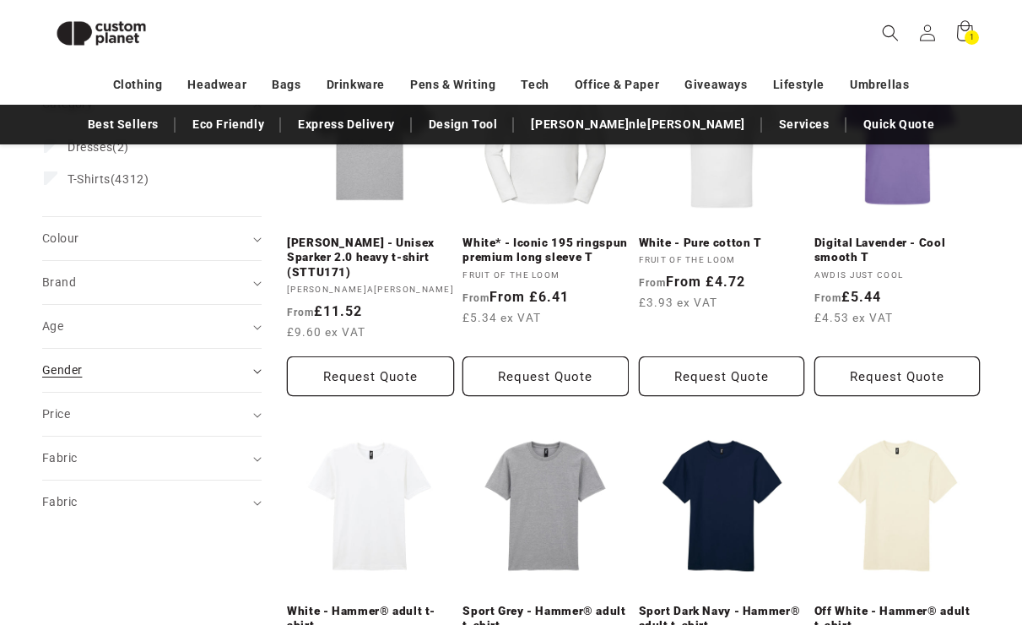
click at [253, 367] on summary "Gender (0)" at bounding box center [151, 370] width 219 height 43
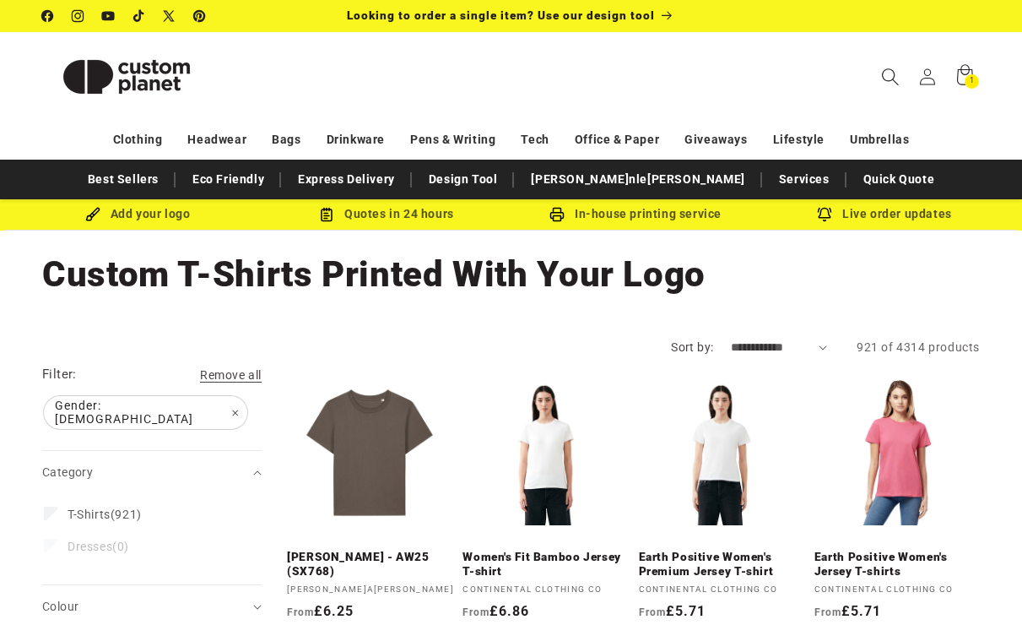
click at [891, 80] on icon "Search" at bounding box center [890, 77] width 18 height 18
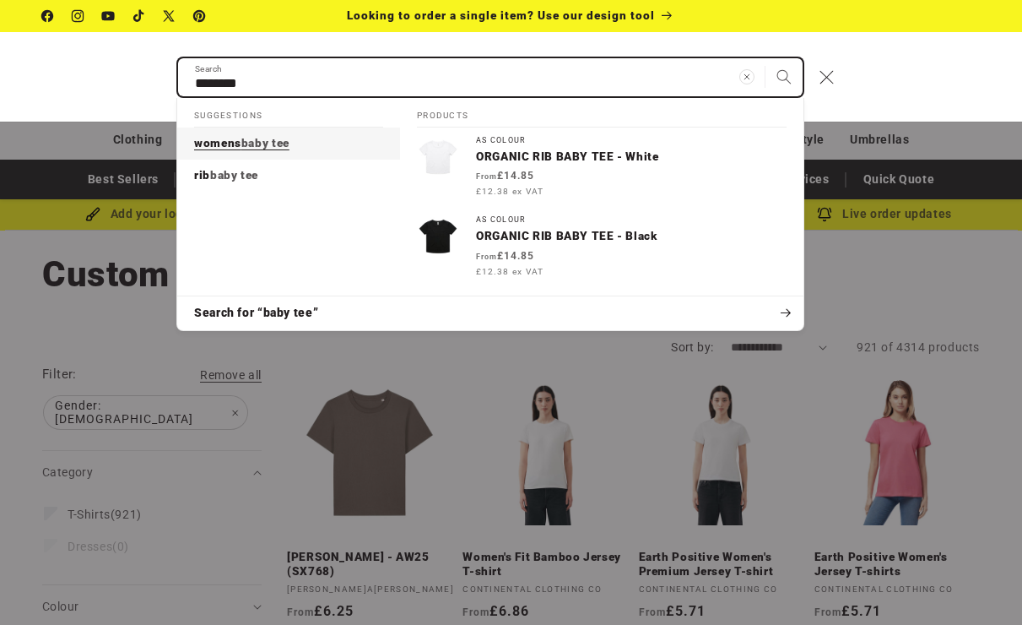
type input "********"
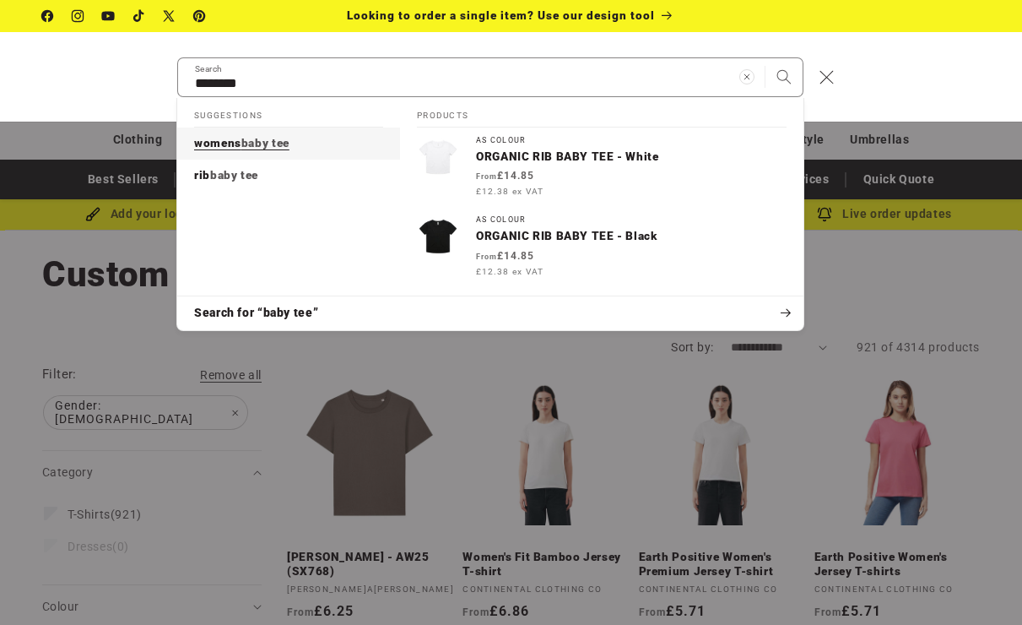
click at [299, 151] on link "womens baby tee" at bounding box center [288, 143] width 223 height 32
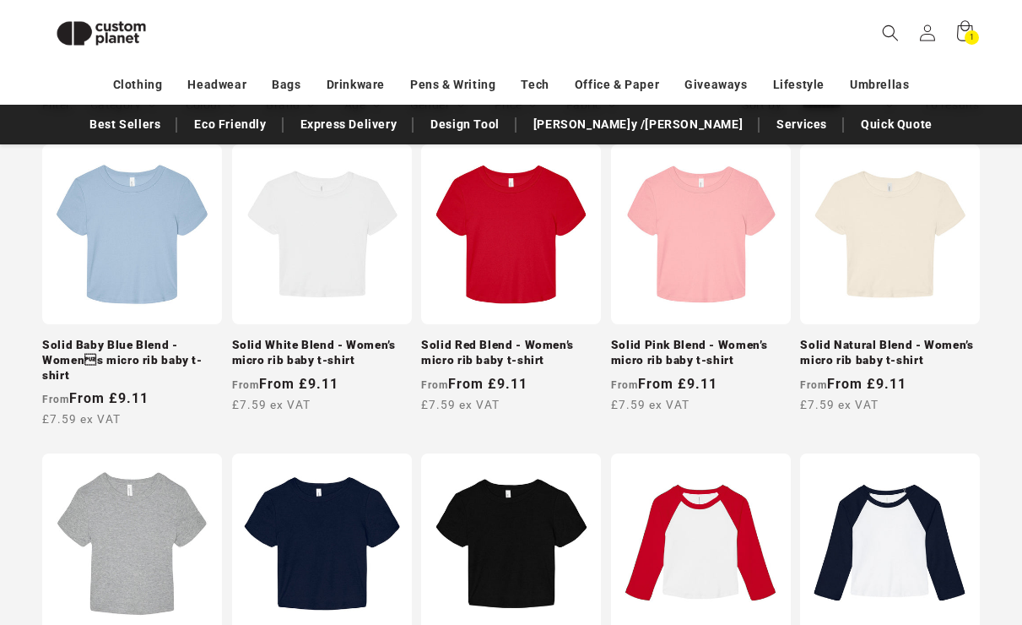
scroll to position [274, 0]
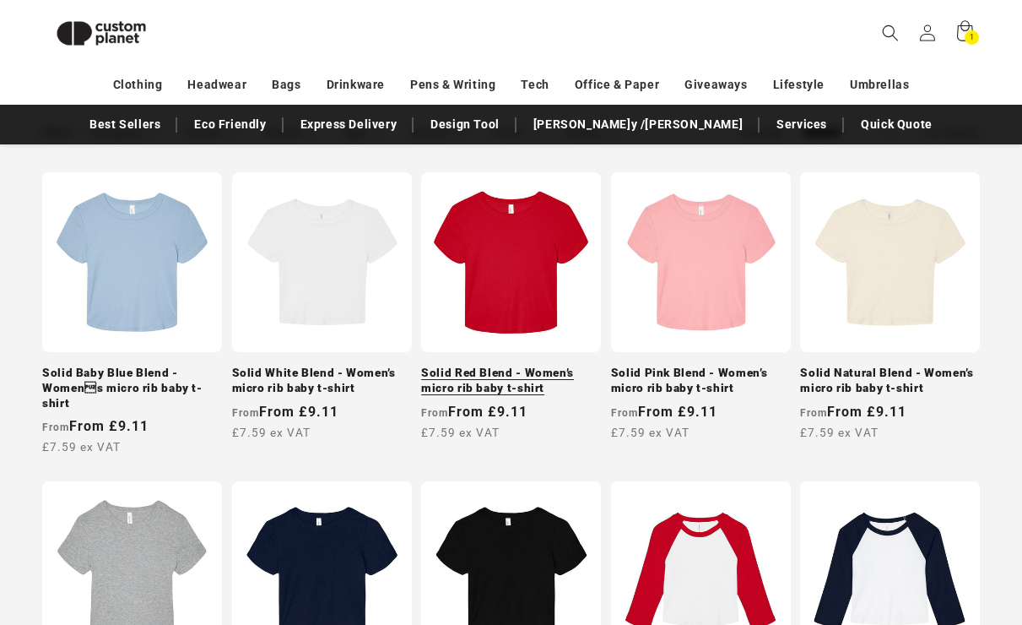
click at [555, 365] on link "Solid Red Blend - Women’s micro rib baby t-shirt" at bounding box center [511, 380] width 180 height 30
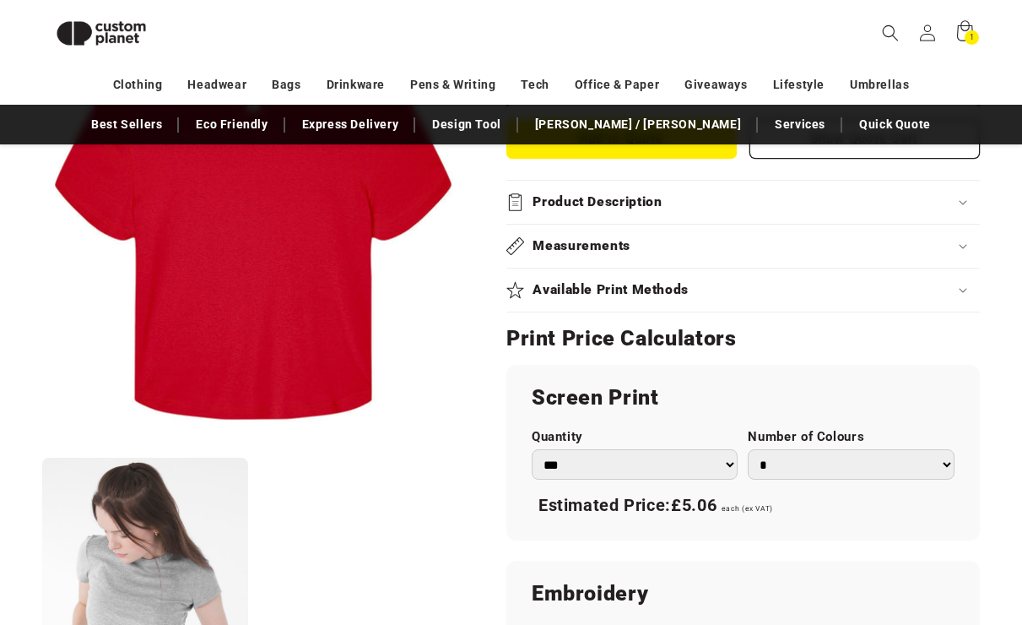
scroll to position [861, 0]
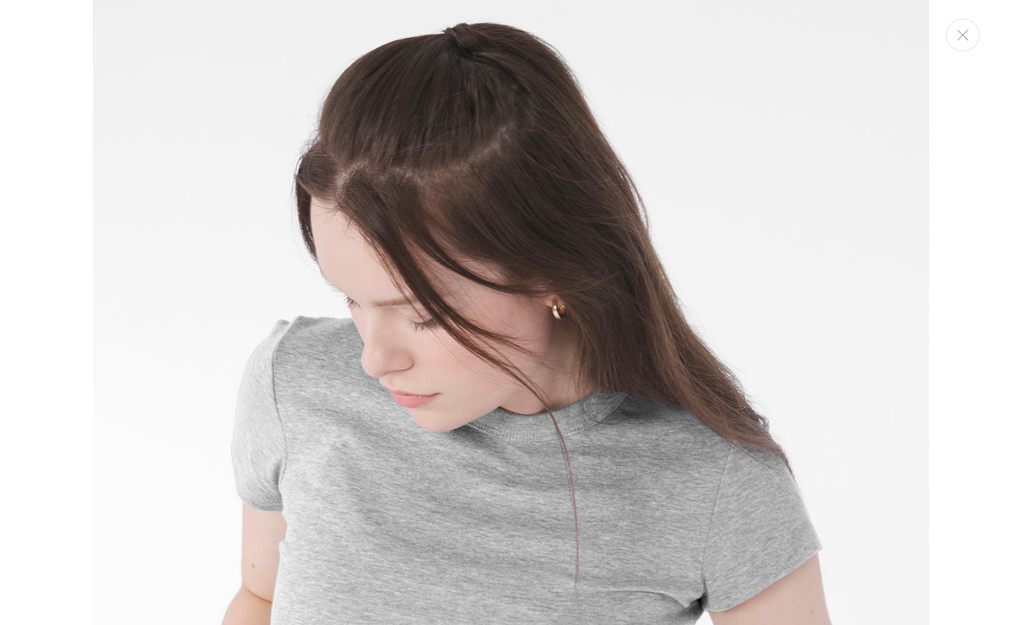
scroll to position [1258, 0]
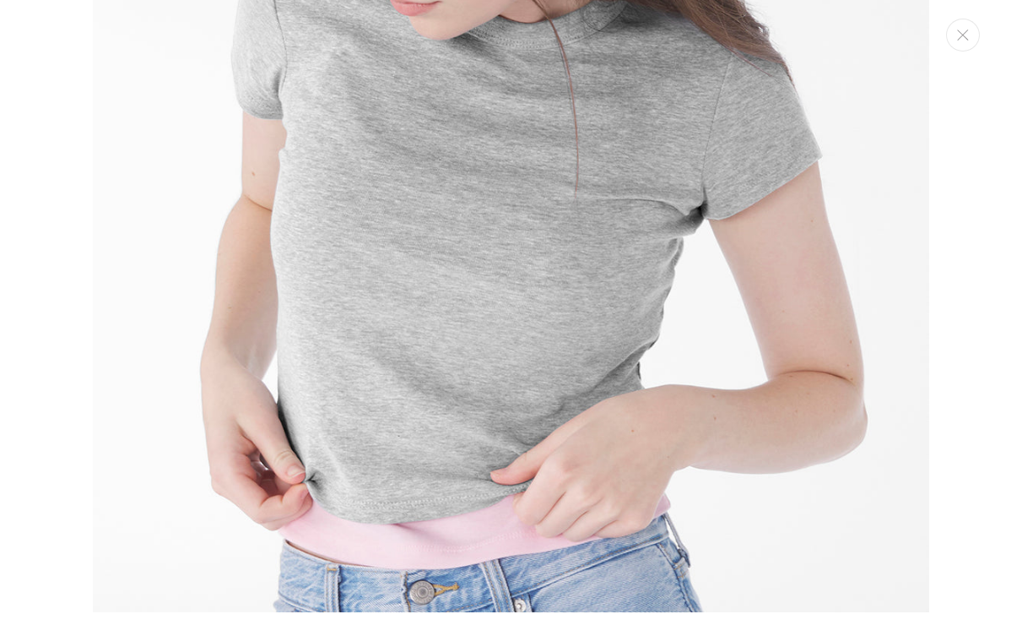
click at [993, 446] on div "Media gallery" at bounding box center [511, 312] width 1022 height 625
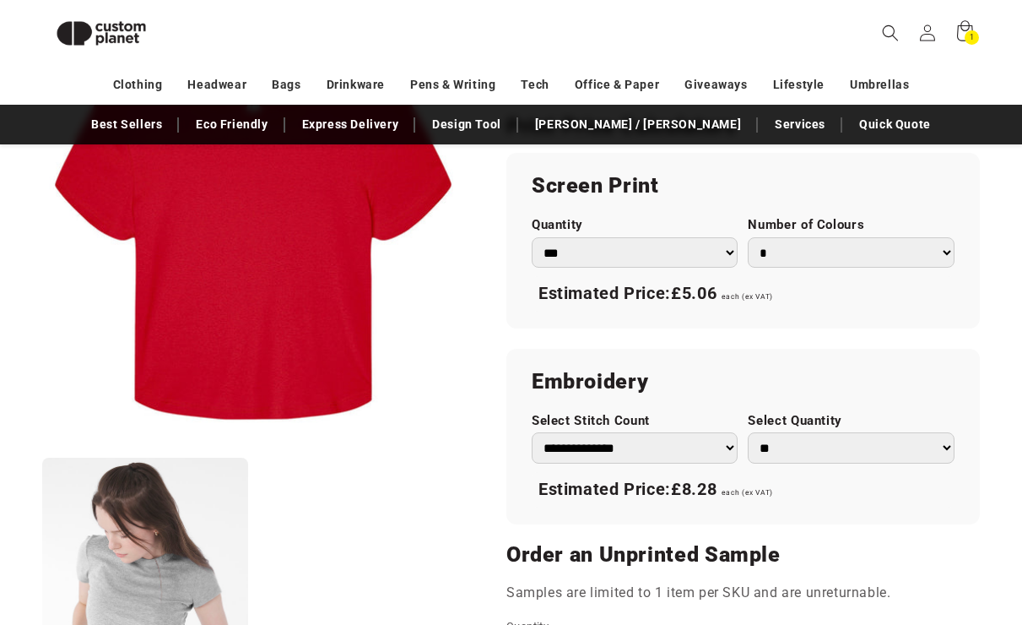
scroll to position [963, 0]
click at [799, 448] on select "** ** *** *** *** **** **** ****" at bounding box center [851, 446] width 207 height 31
click at [748, 431] on select "** ** *** *** *** **** **** ****" at bounding box center [851, 446] width 207 height 31
click at [799, 448] on select "** ** *** *** *** **** **** ****" at bounding box center [851, 446] width 207 height 31
select select "**"
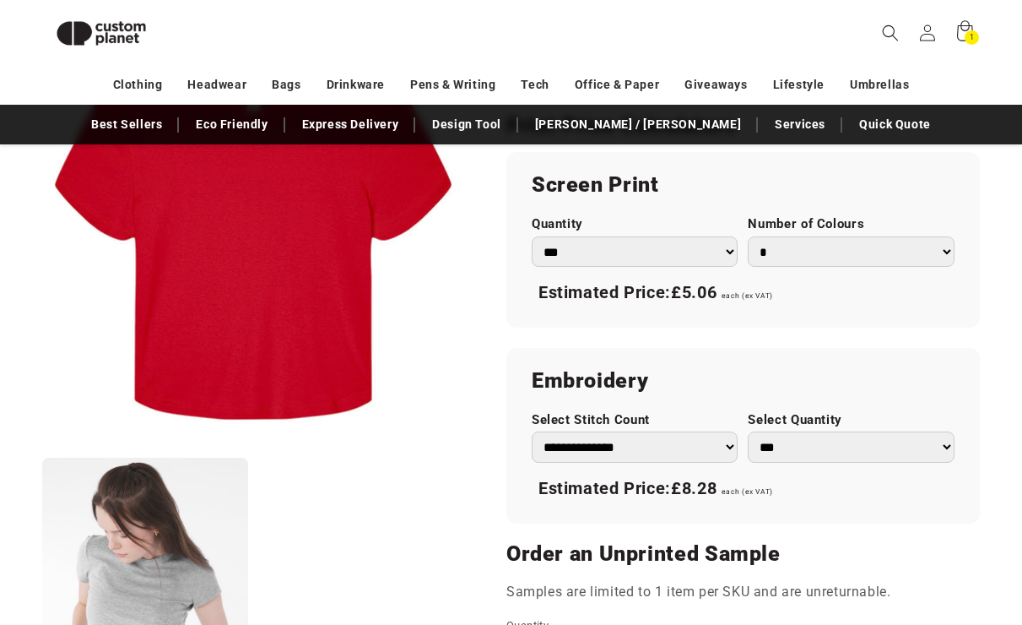
click at [748, 431] on select "** ** *** *** *** **** **** ****" at bounding box center [851, 446] width 207 height 31
click at [820, 446] on select "** ** *** *** *** **** **** ****" at bounding box center [851, 446] width 207 height 31
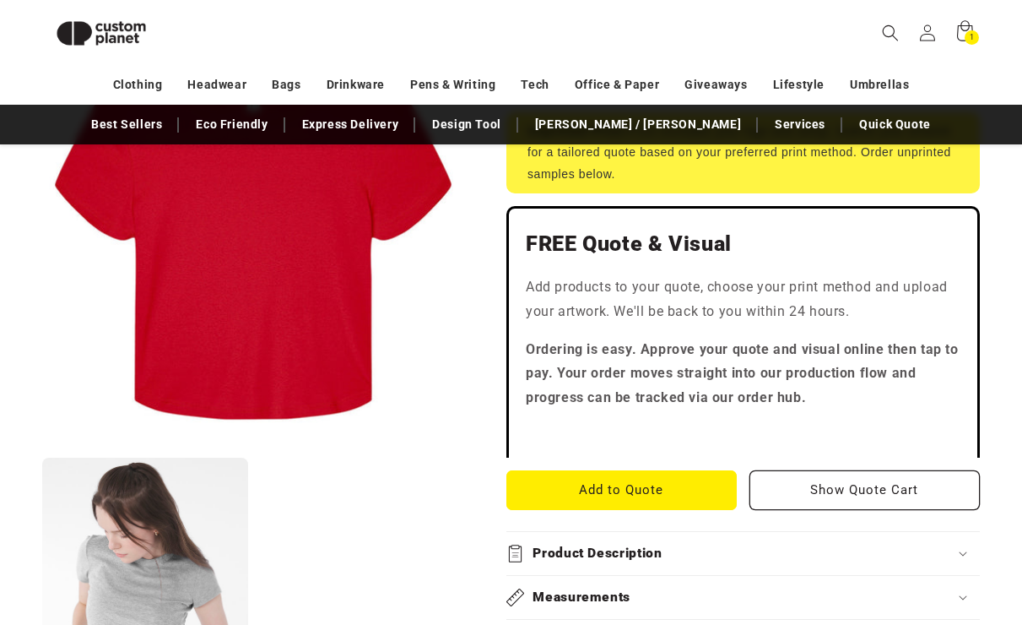
scroll to position [390, 0]
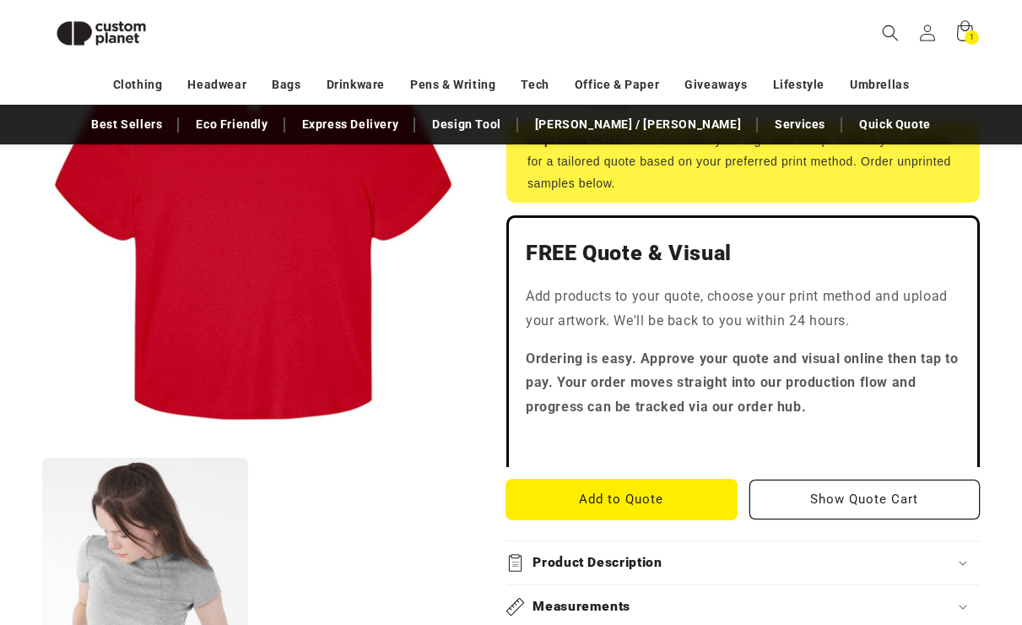
click at [613, 504] on button "Add to Quote" at bounding box center [621, 499] width 230 height 40
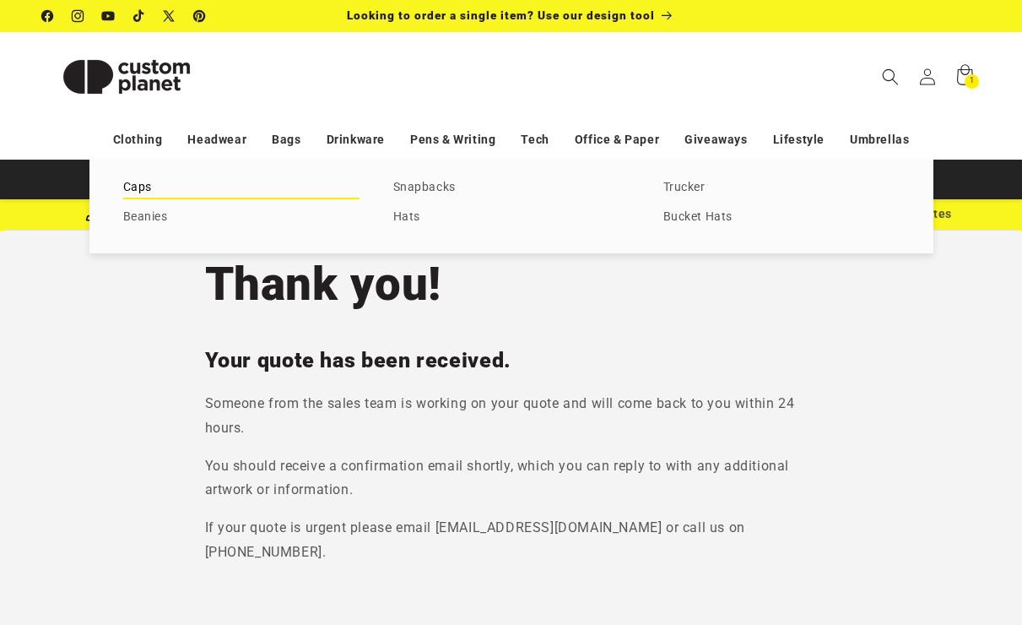
click at [146, 185] on link "Caps" at bounding box center [241, 187] width 236 height 23
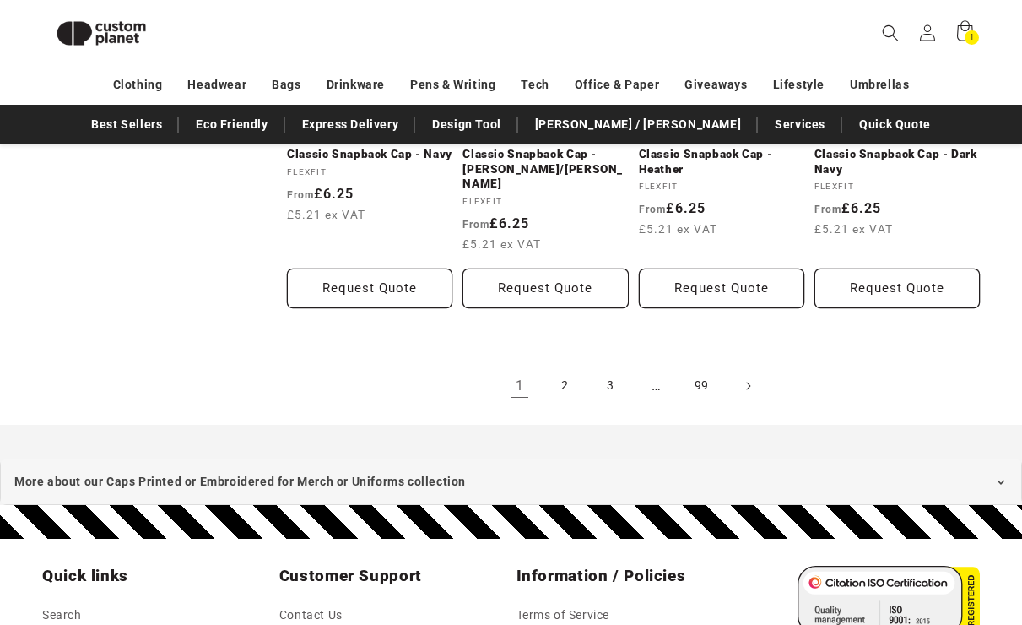
scroll to position [1818, 0]
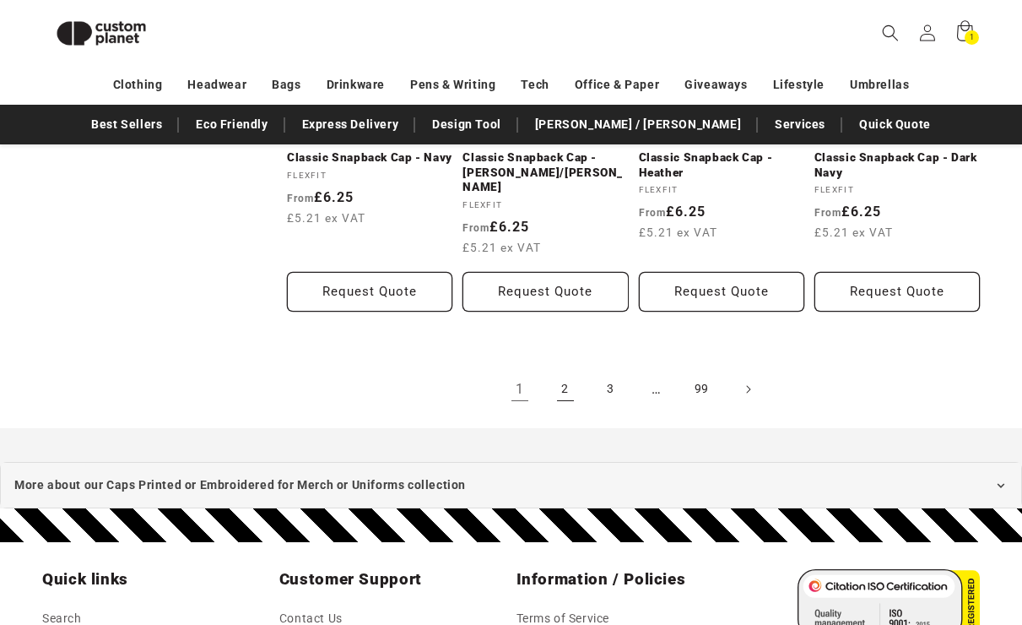
click at [563, 371] on link "2" at bounding box center [565, 389] width 37 height 37
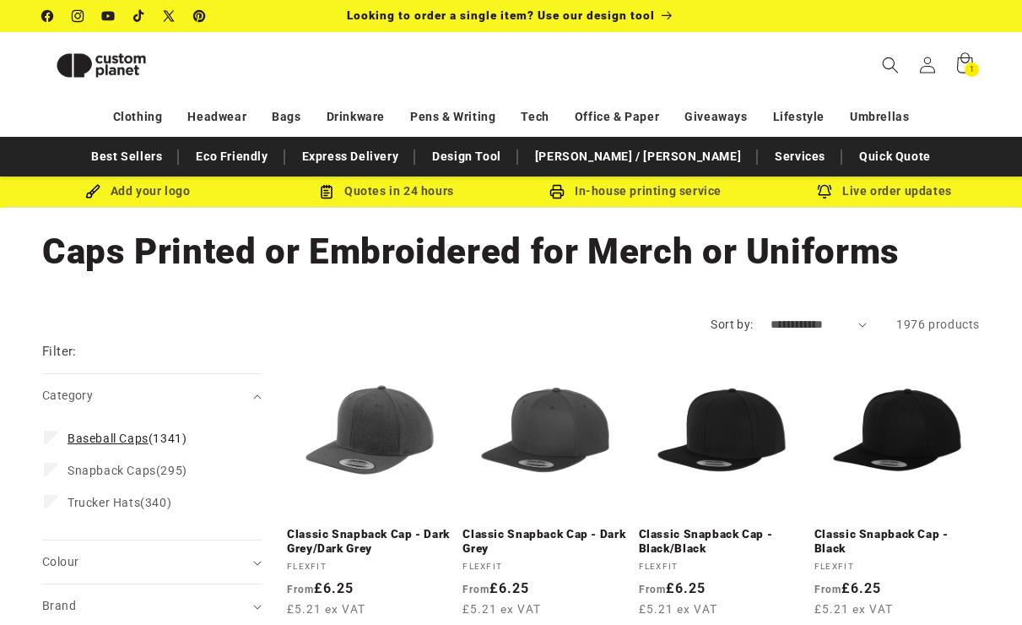
scroll to position [196, 0]
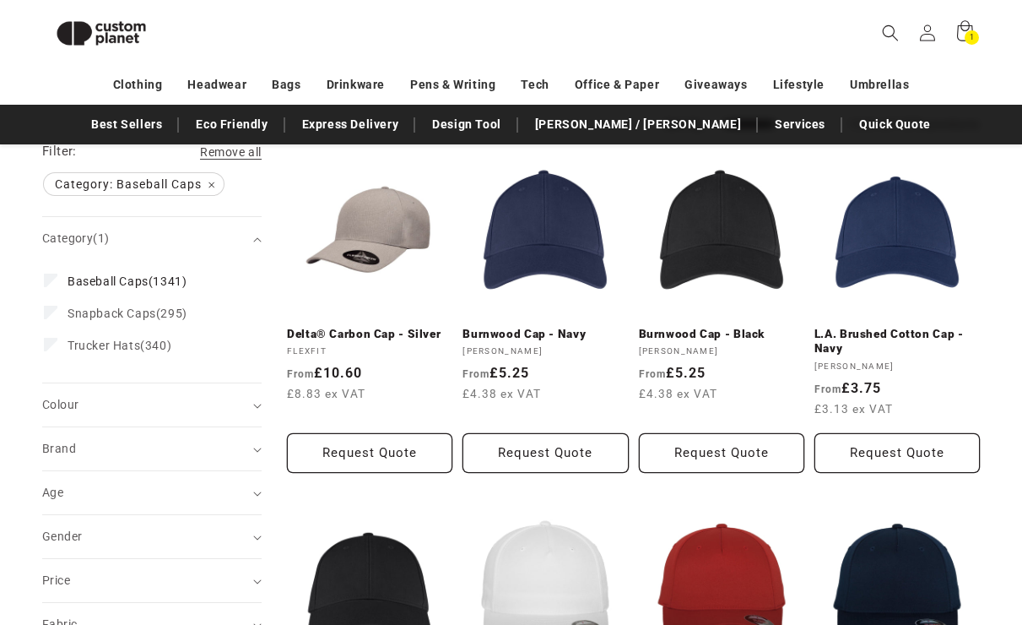
scroll to position [203, 0]
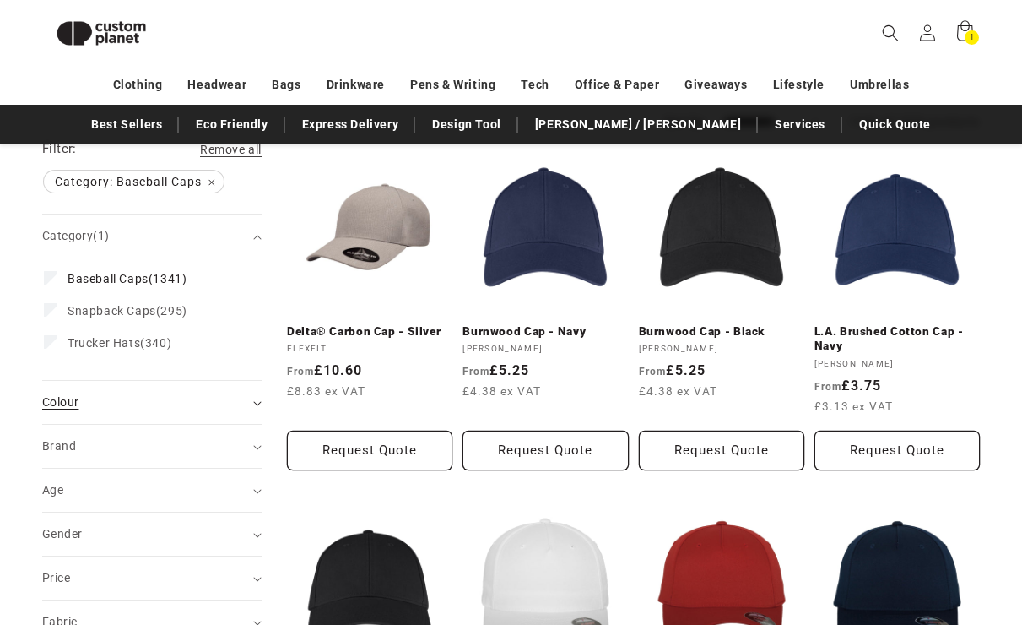
click at [233, 415] on summary "Colour (0)" at bounding box center [151, 402] width 219 height 43
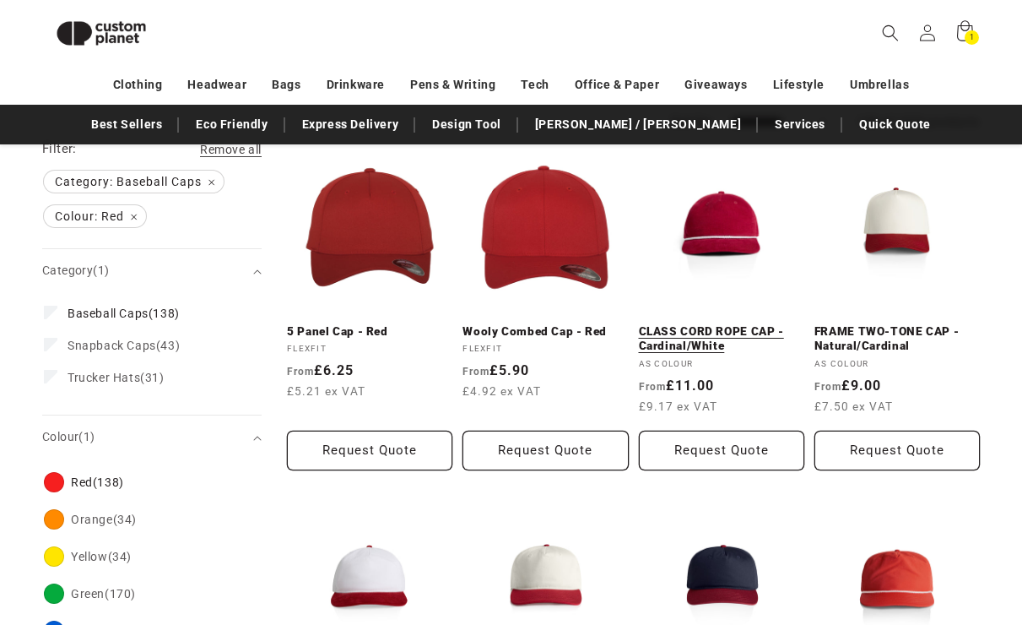
click at [740, 324] on link "CLASS CORD ROPE CAP - Cardinal/White" at bounding box center [721, 339] width 165 height 30
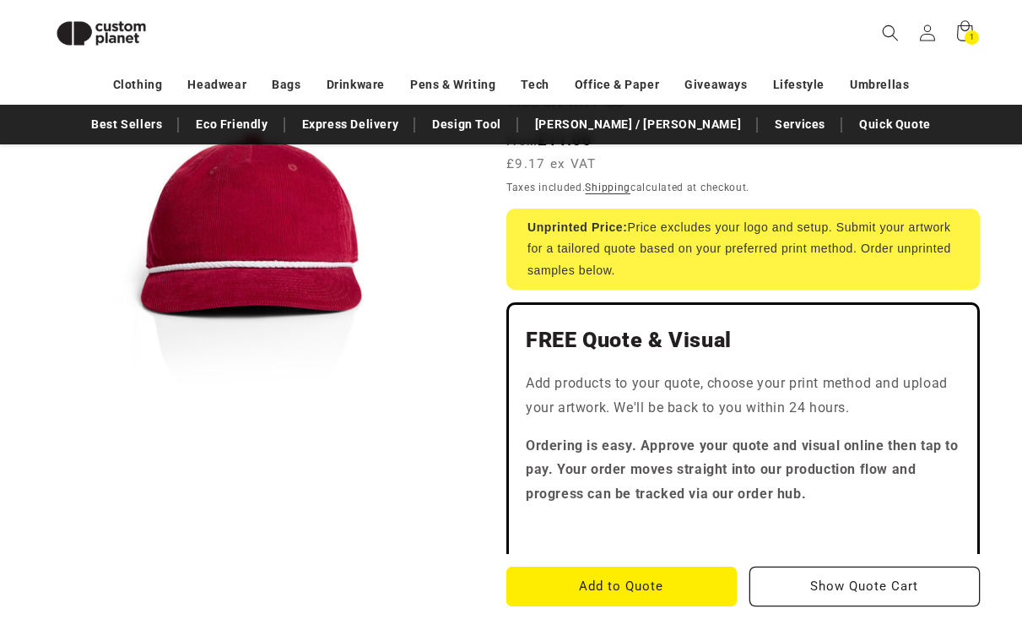
scroll to position [221, 0]
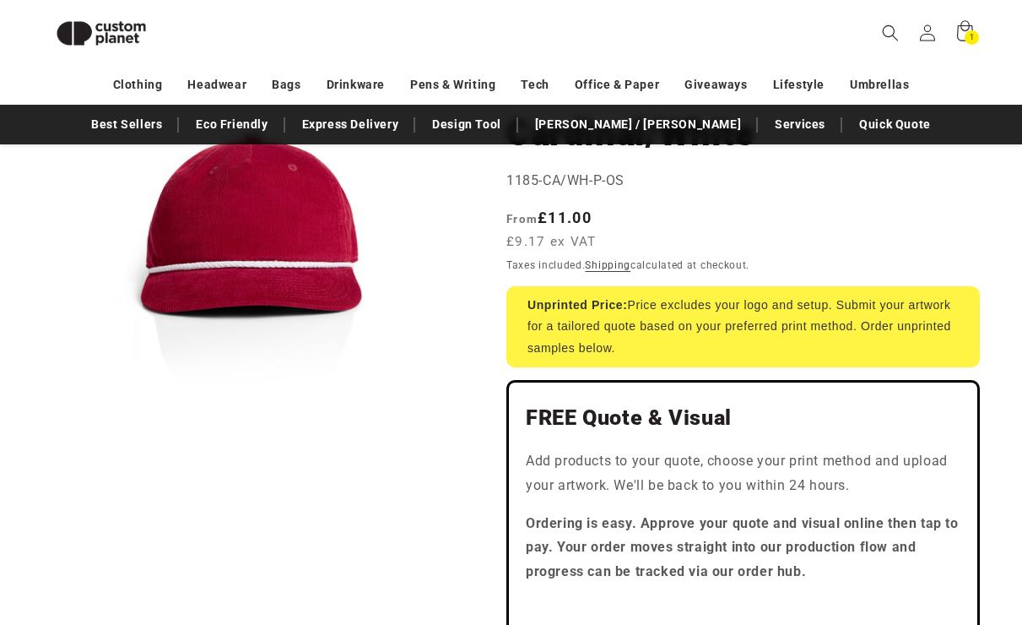
click at [42, 447] on button "Open media 1 in modal" at bounding box center [42, 447] width 0 height 0
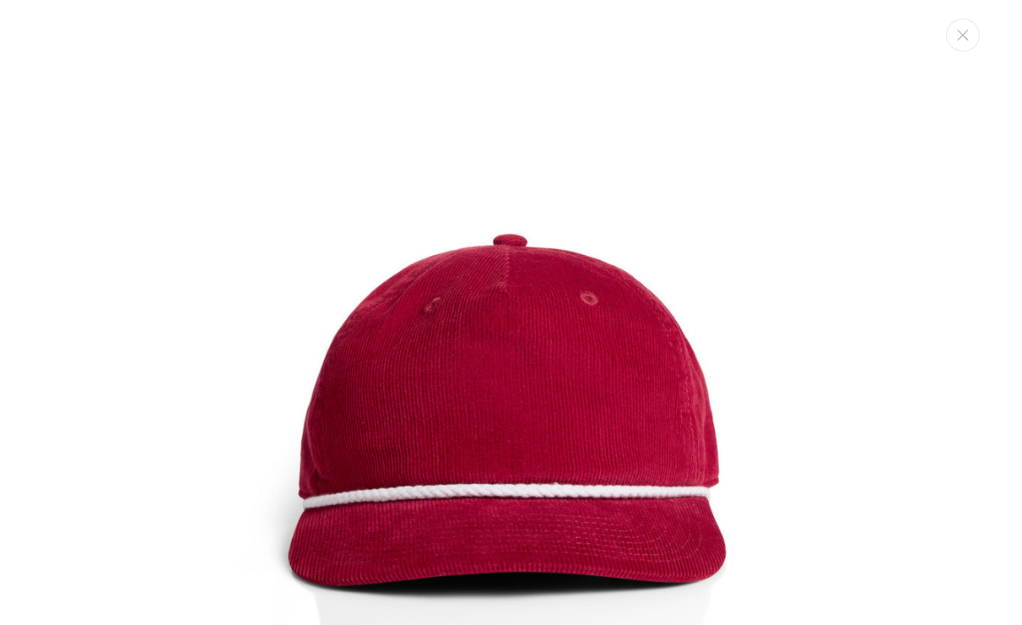
scroll to position [17, 0]
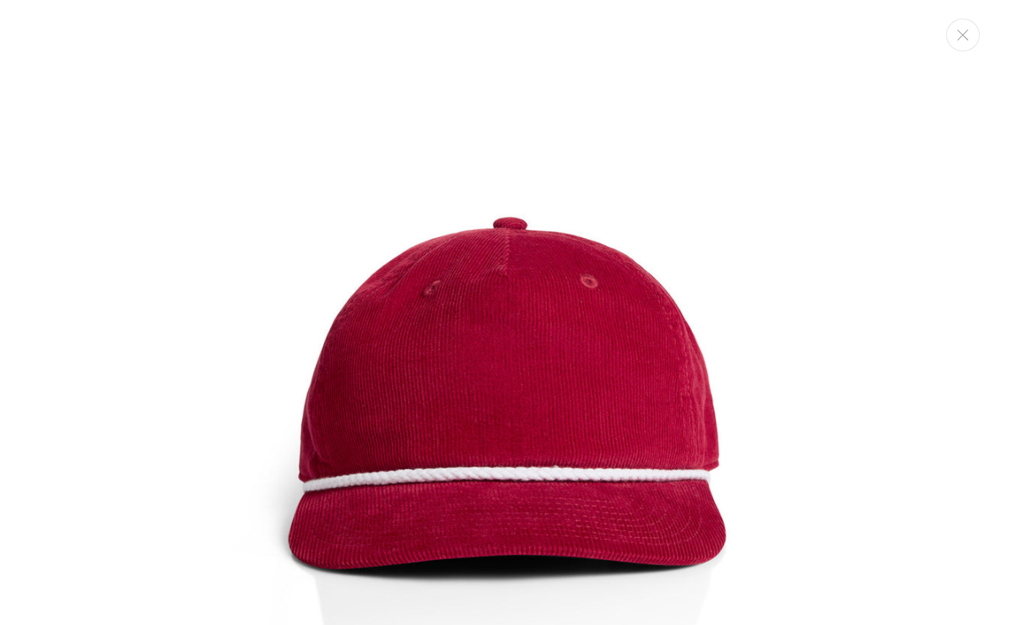
click at [838, 292] on img "Media gallery" at bounding box center [511, 418] width 836 height 836
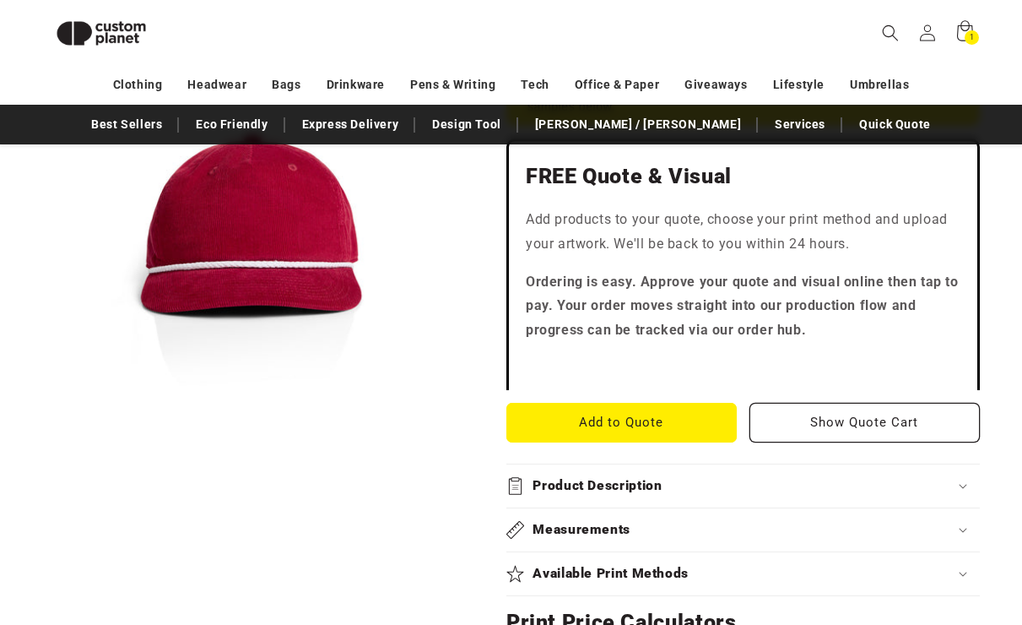
scroll to position [503, 0]
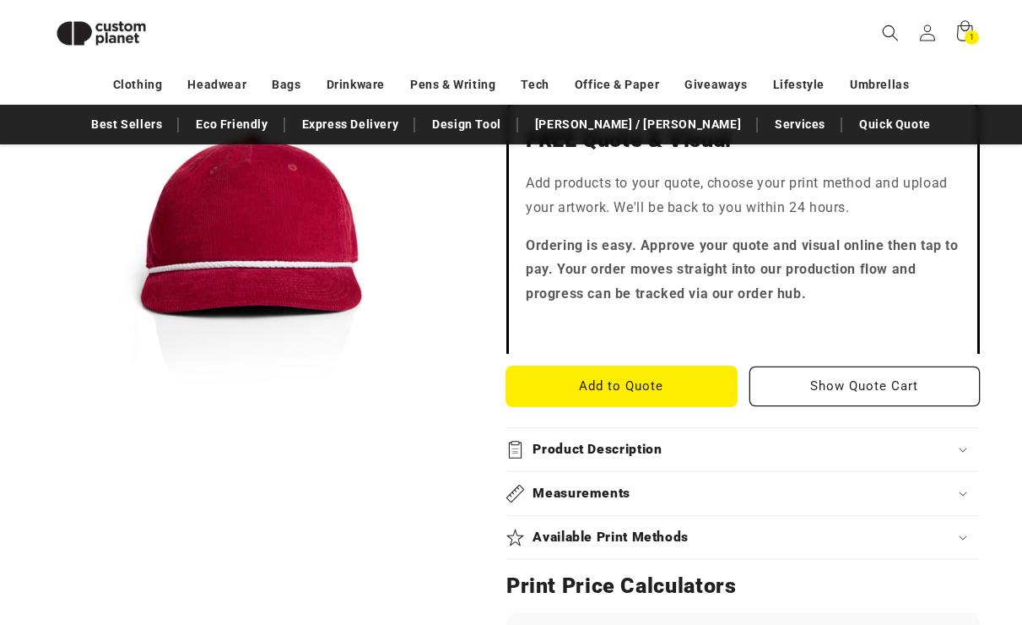
click at [704, 385] on button "Add to Quote" at bounding box center [621, 386] width 230 height 40
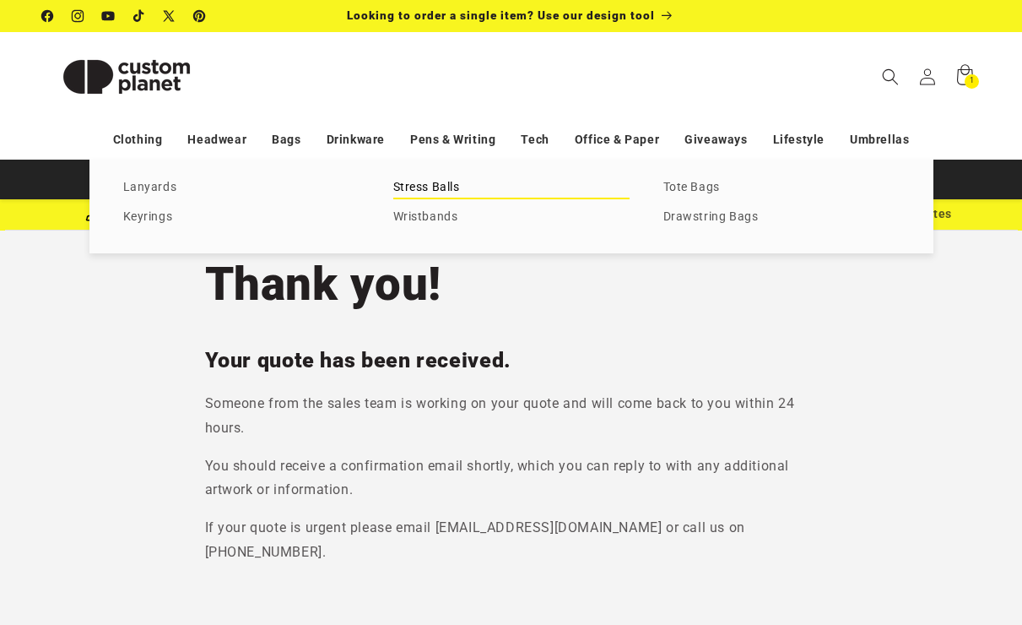
click at [449, 188] on link "Stress Balls" at bounding box center [511, 187] width 236 height 23
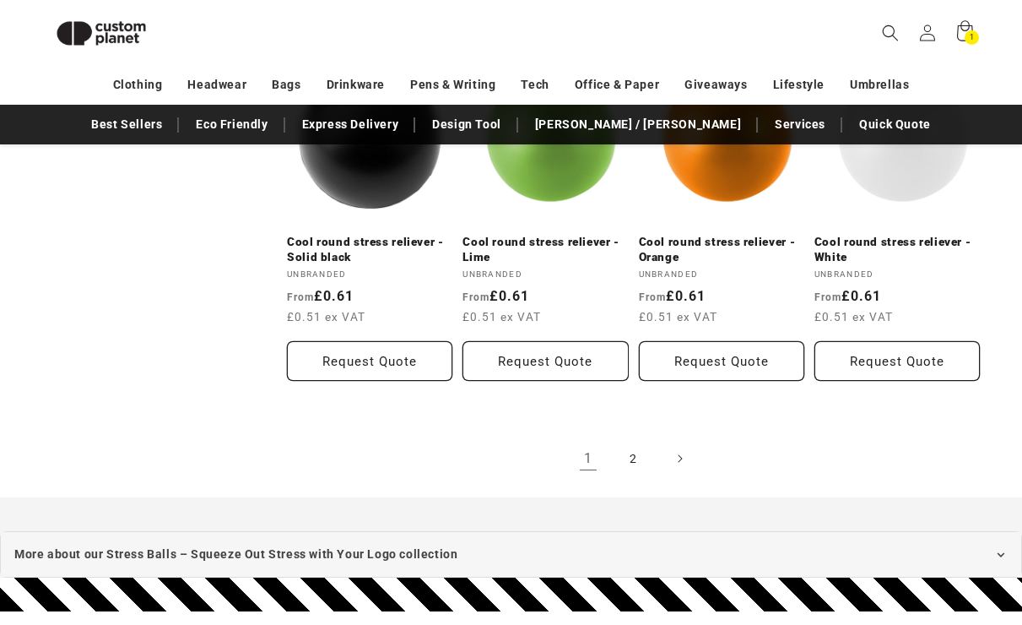
scroll to position [1682, 0]
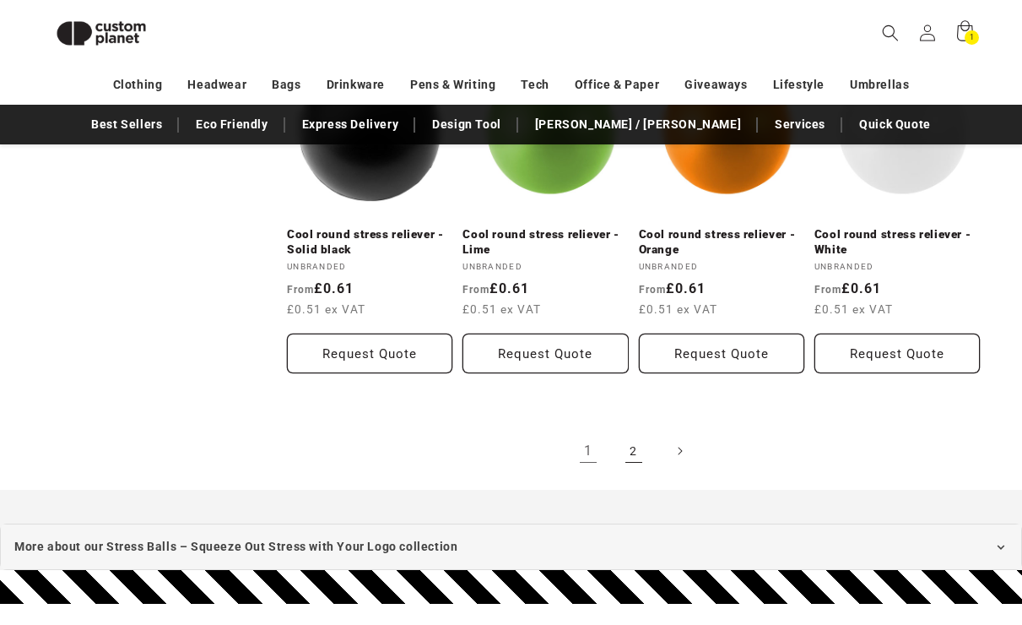
click at [632, 449] on link "2" at bounding box center [633, 450] width 37 height 37
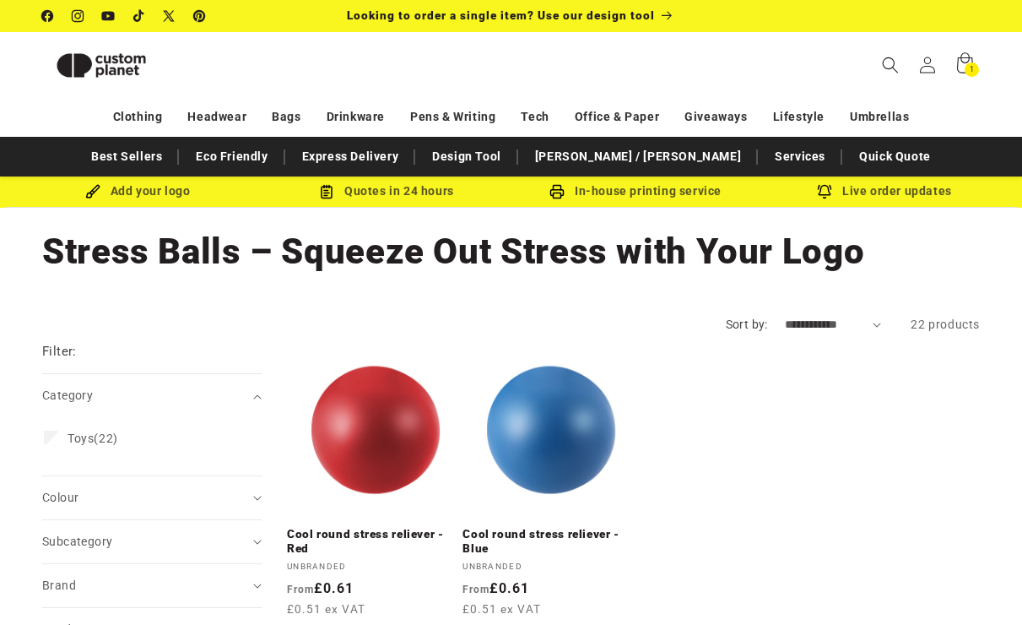
scroll to position [400, 0]
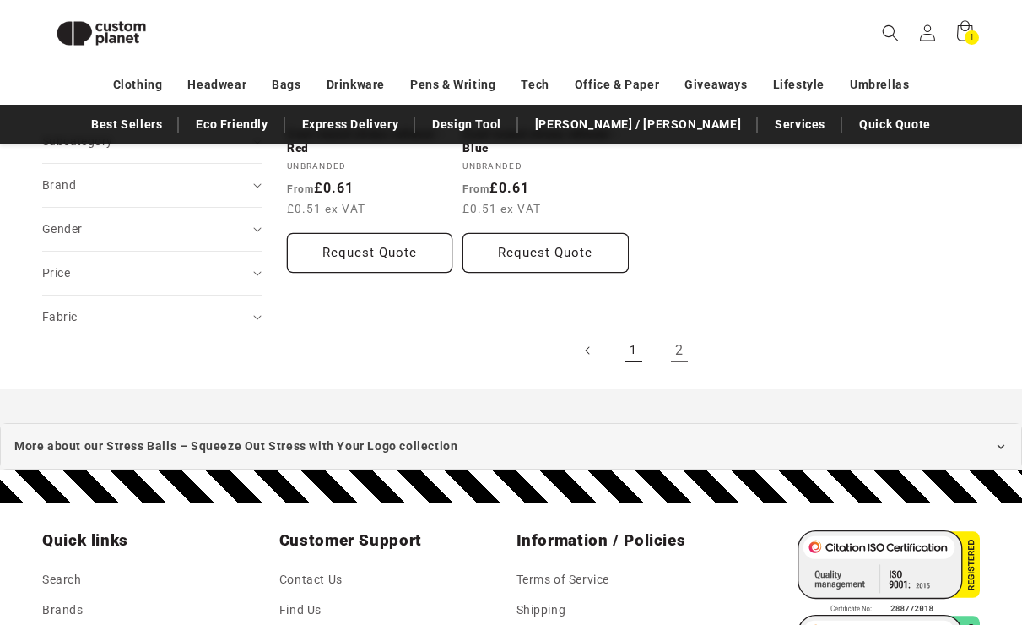
click at [631, 349] on link "1" at bounding box center [633, 350] width 37 height 37
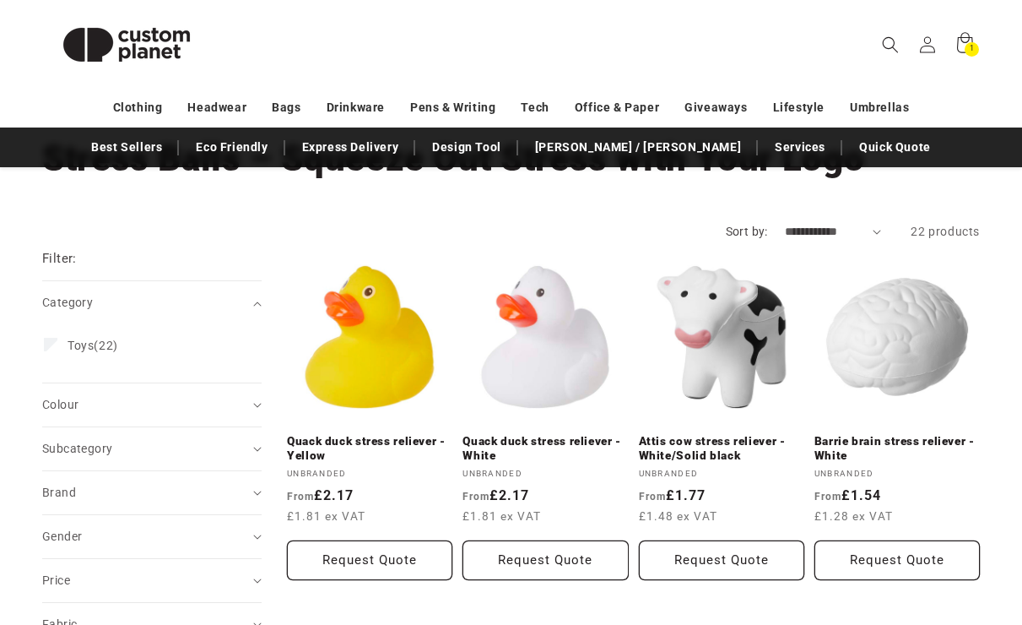
scroll to position [116, 0]
click at [560, 434] on link "Quack duck stress reliever - White" at bounding box center [545, 449] width 165 height 30
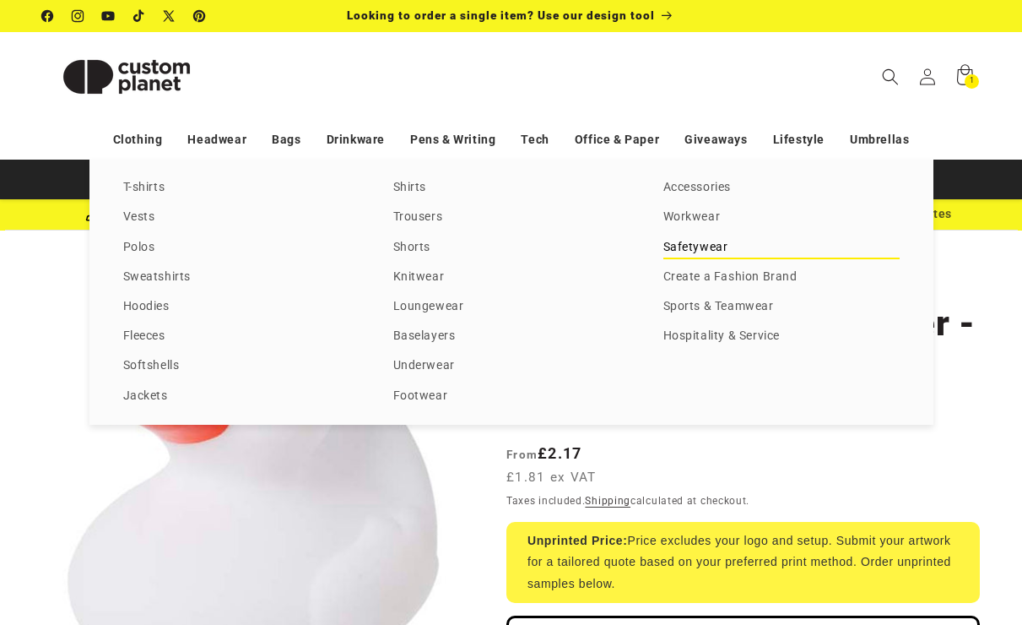
click at [690, 241] on link "Safetywear" at bounding box center [781, 247] width 236 height 23
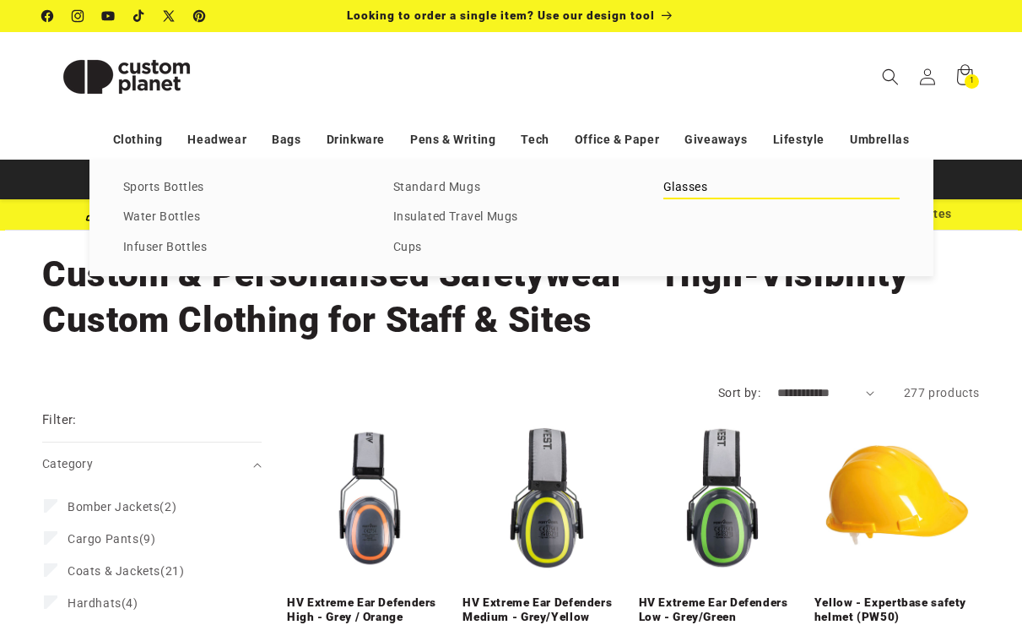
click at [674, 183] on link "Glasses" at bounding box center [781, 187] width 236 height 23
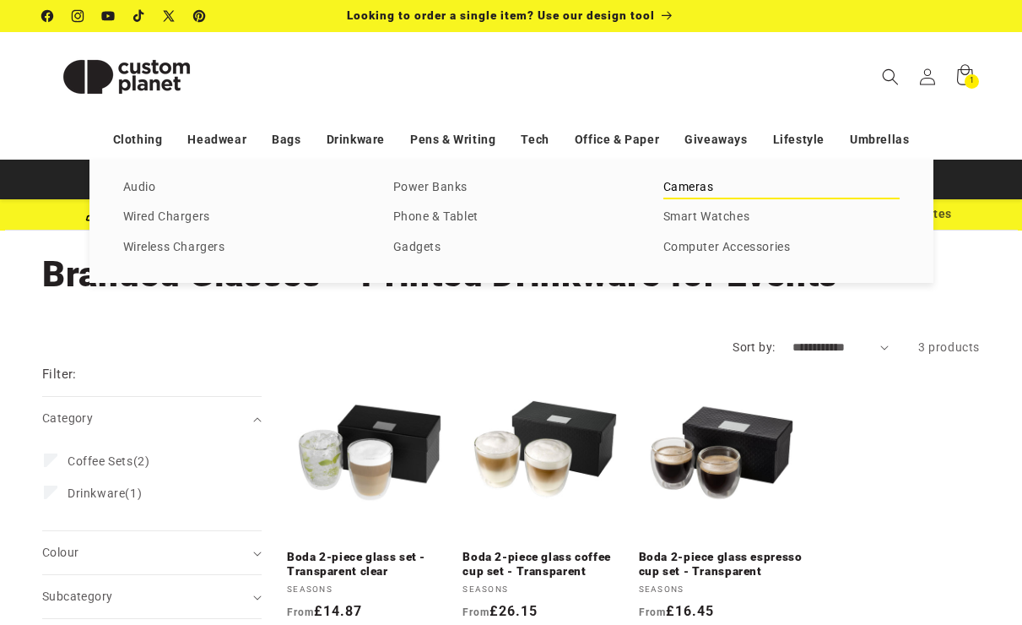
click at [686, 188] on link "Cameras" at bounding box center [781, 187] width 236 height 23
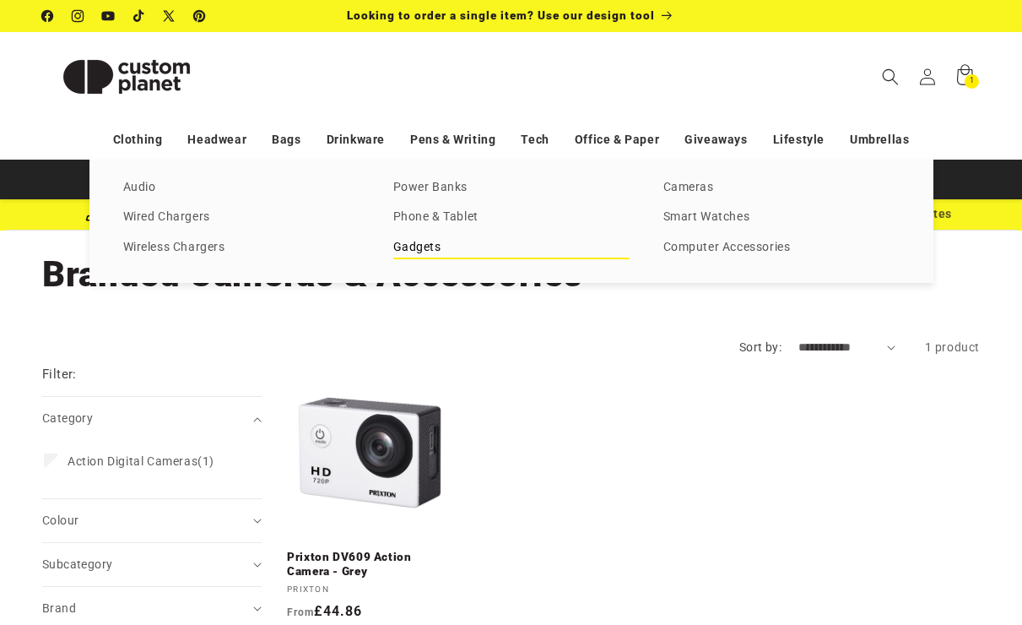
click at [434, 240] on link "Gadgets" at bounding box center [511, 247] width 236 height 23
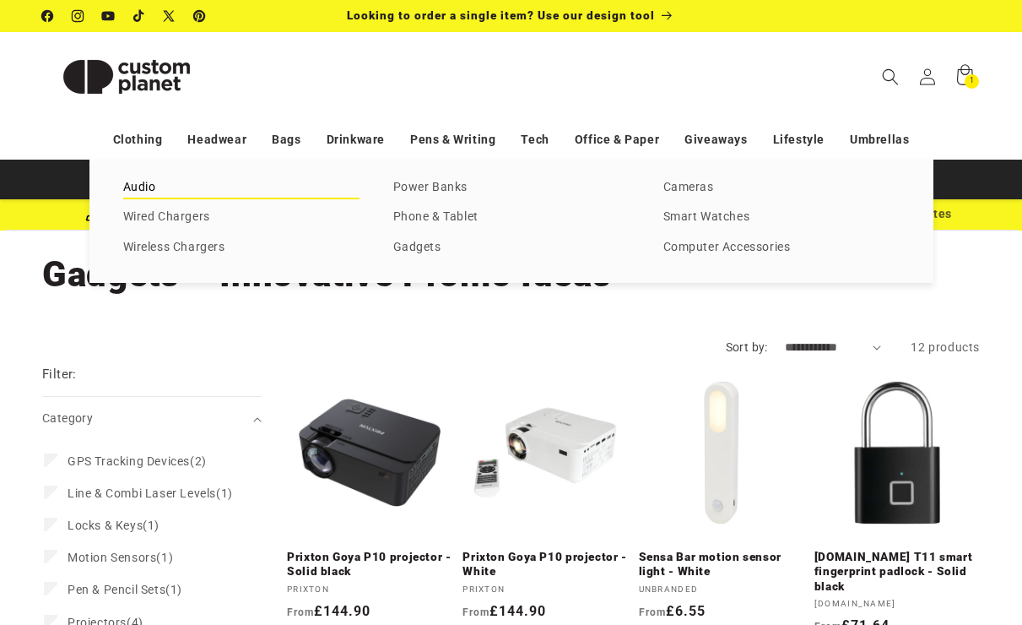
click at [143, 189] on link "Audio" at bounding box center [241, 187] width 236 height 23
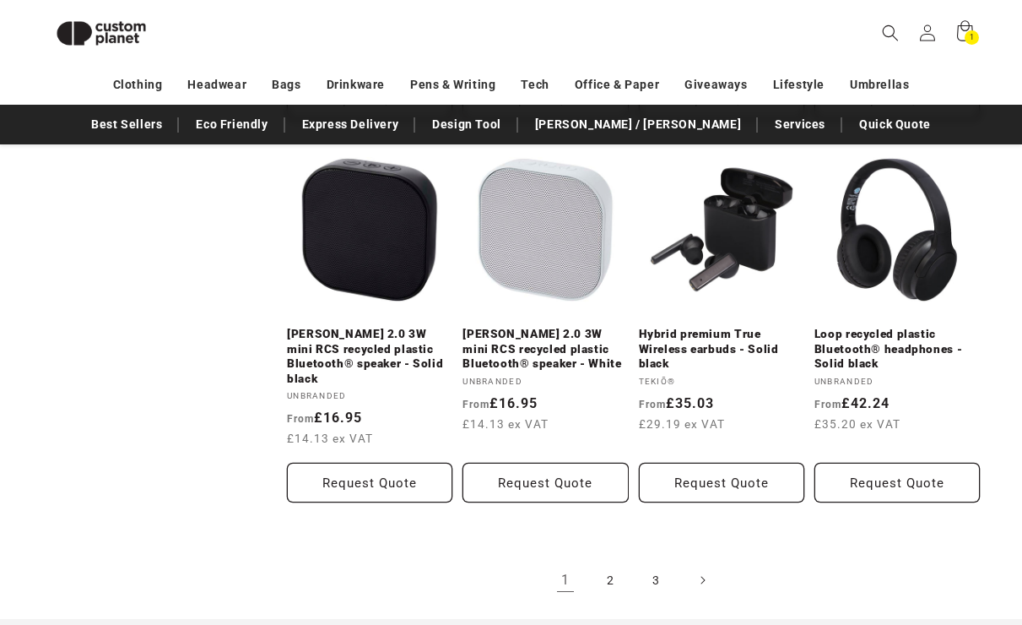
scroll to position [1719, 0]
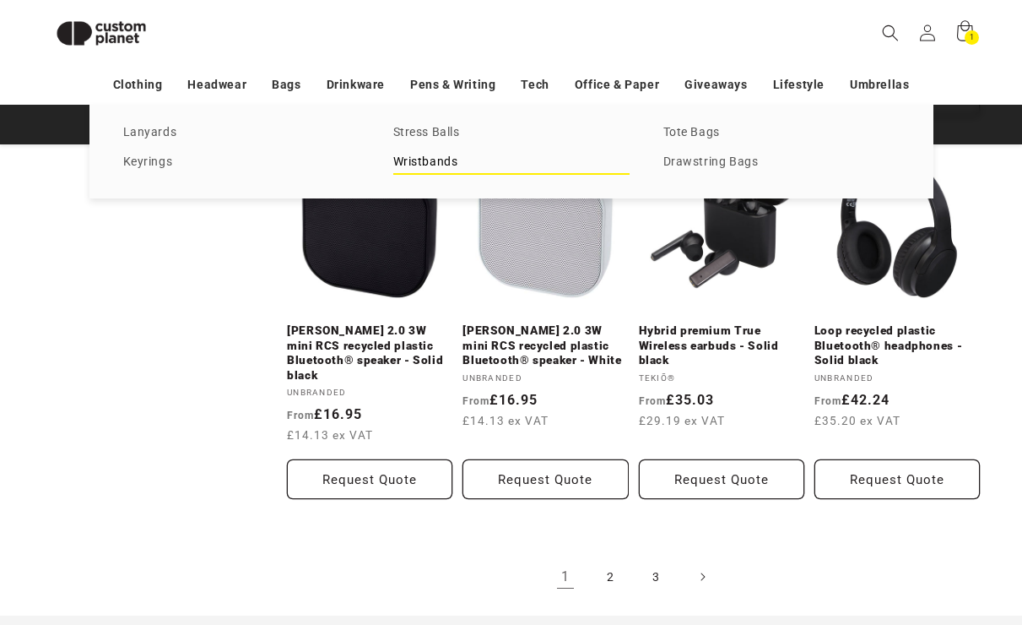
click at [435, 166] on link "Wristbands" at bounding box center [511, 162] width 236 height 23
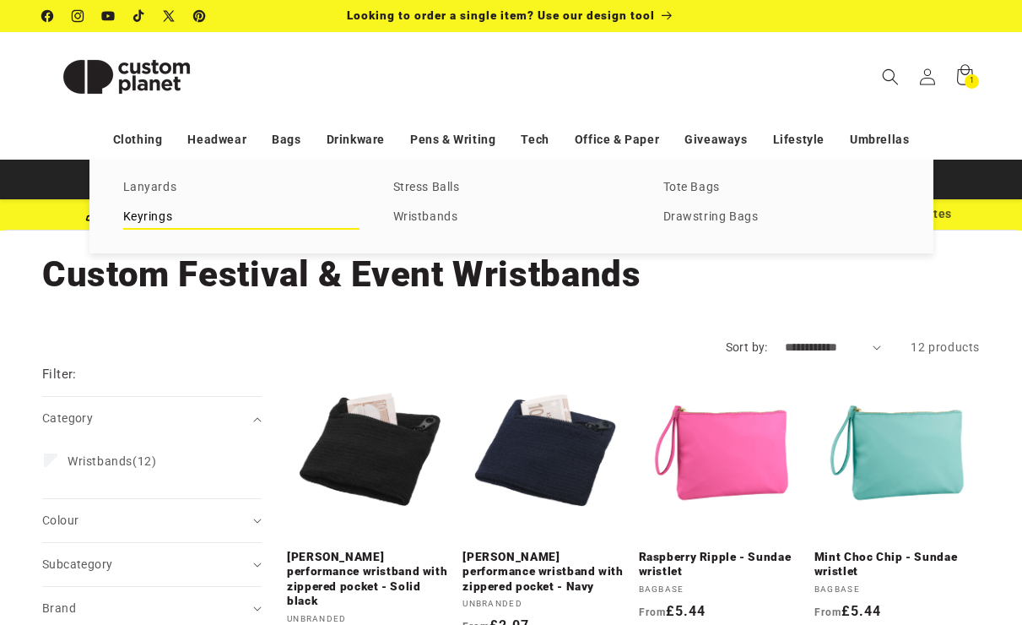
click at [160, 214] on link "Keyrings" at bounding box center [241, 217] width 236 height 23
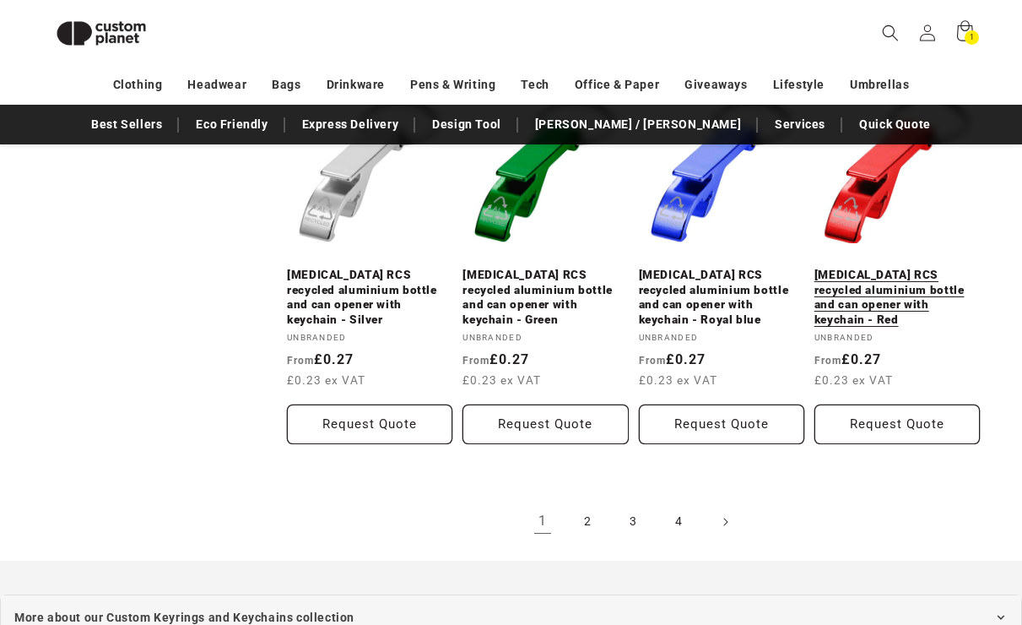
scroll to position [1754, 0]
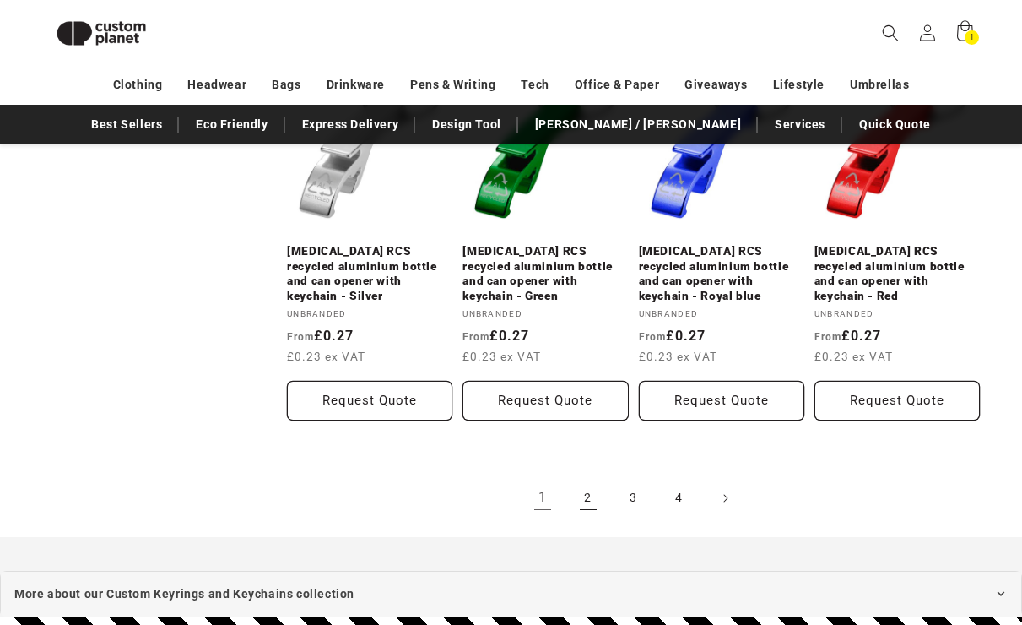
click at [586, 479] on link "2" at bounding box center [588, 497] width 37 height 37
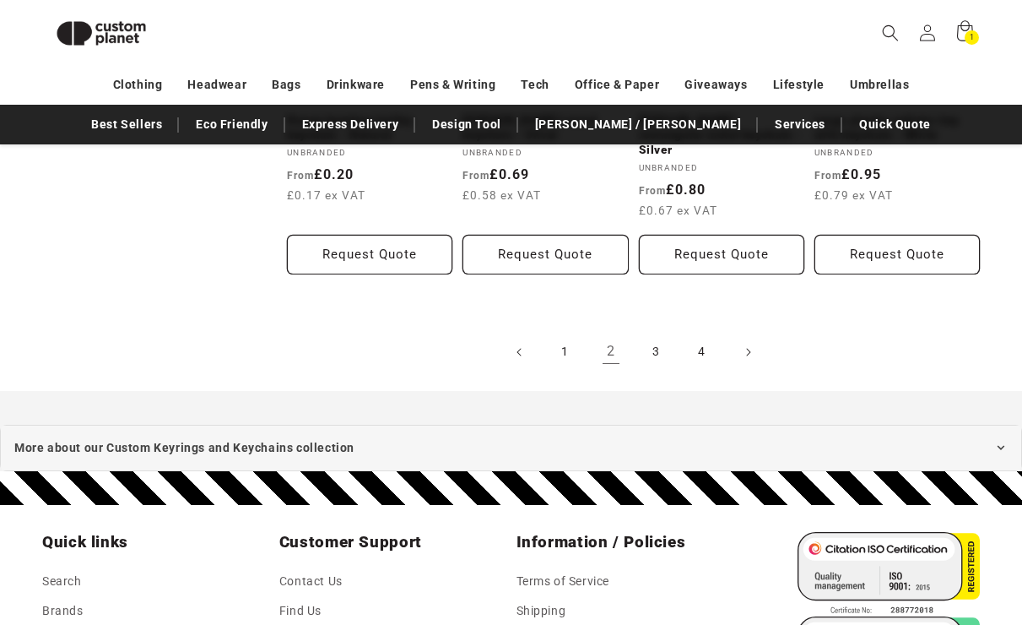
scroll to position [1902, 0]
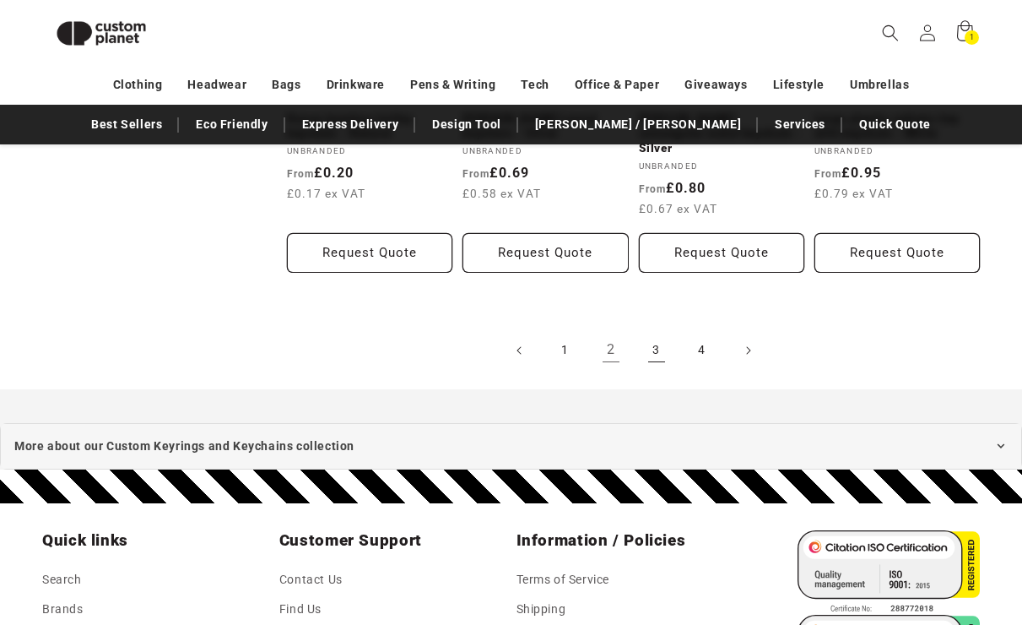
click at [662, 332] on link "3" at bounding box center [656, 350] width 37 height 37
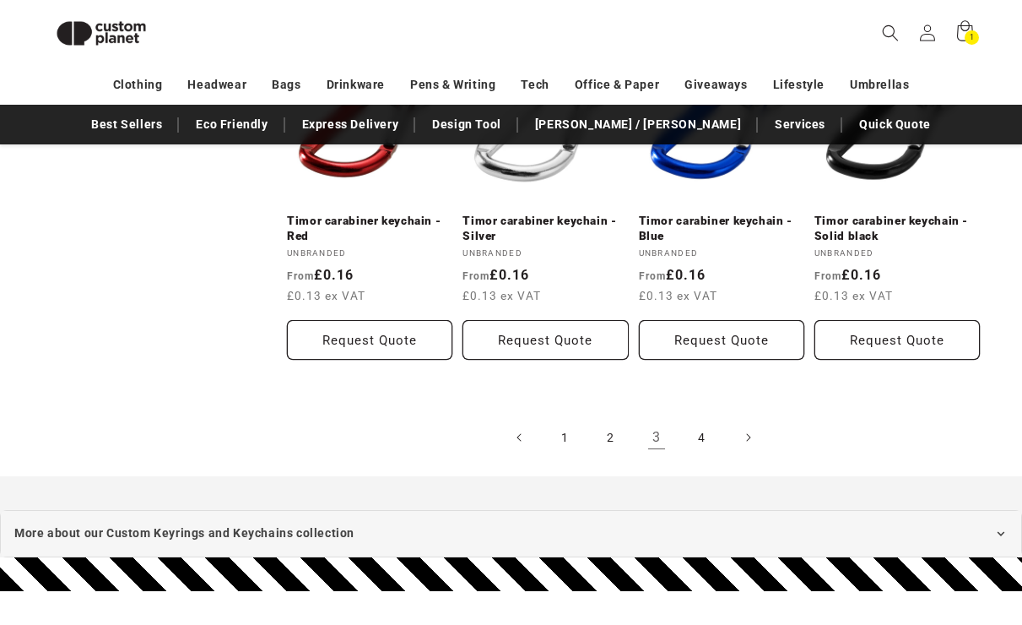
scroll to position [1821, 0]
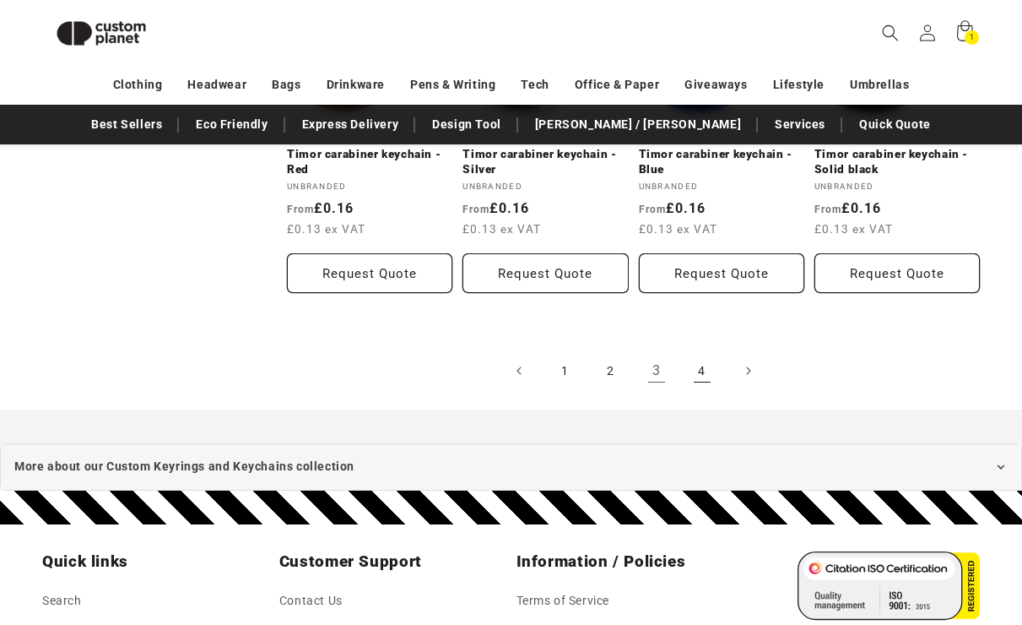
click at [695, 352] on link "4" at bounding box center [702, 370] width 37 height 37
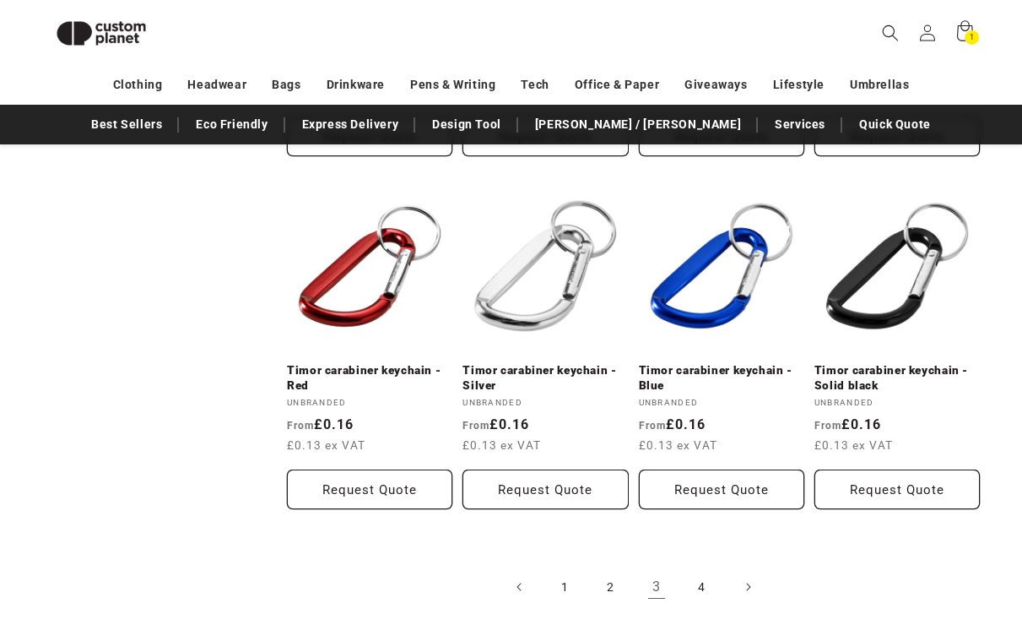
scroll to position [1713, 0]
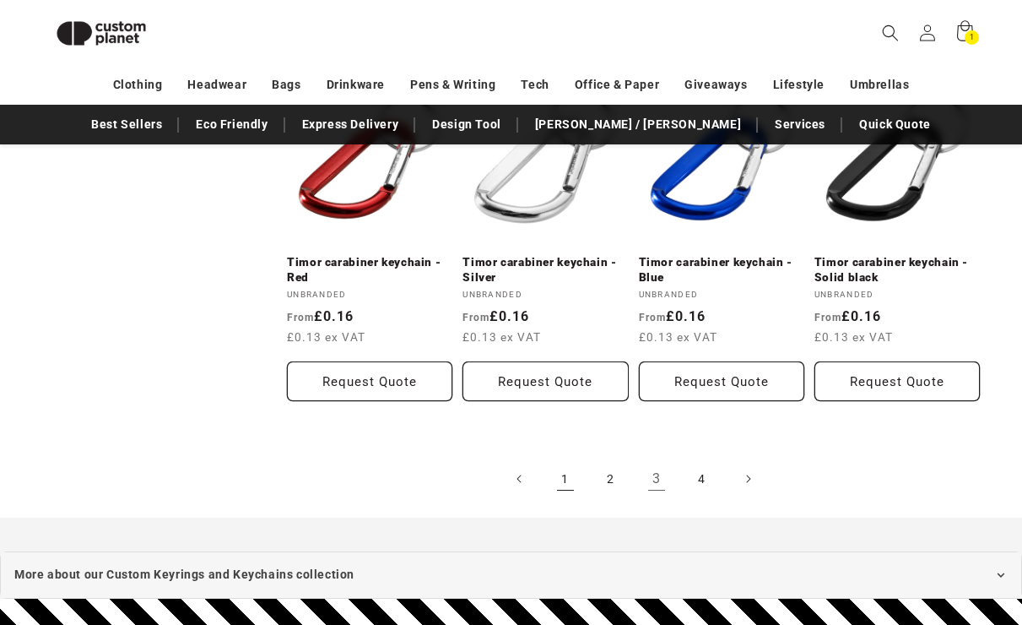
click at [571, 460] on link "1" at bounding box center [565, 478] width 37 height 37
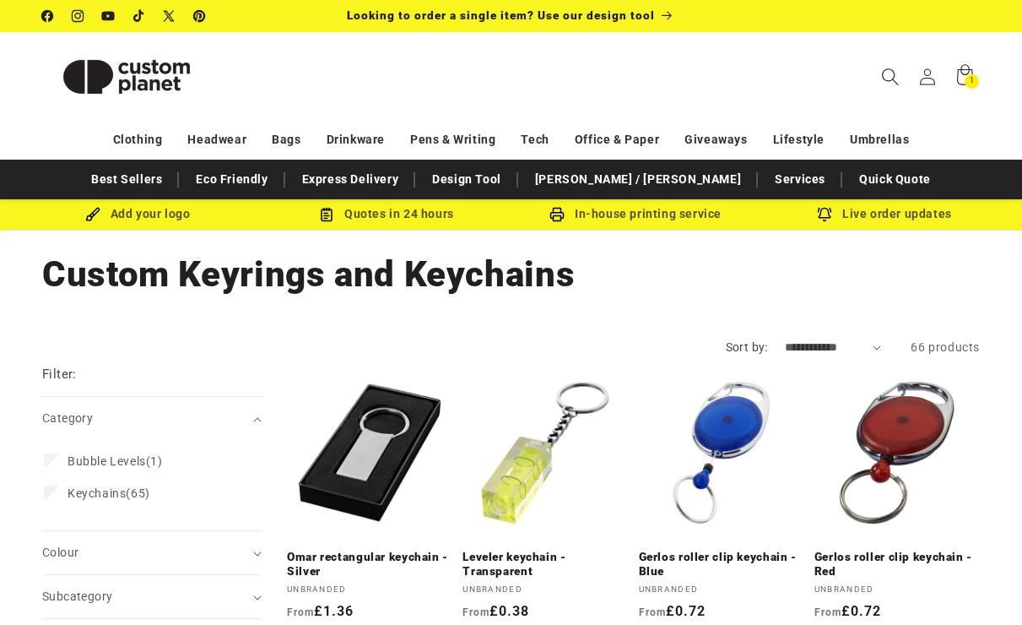
click at [889, 73] on icon "Search" at bounding box center [890, 77] width 18 height 18
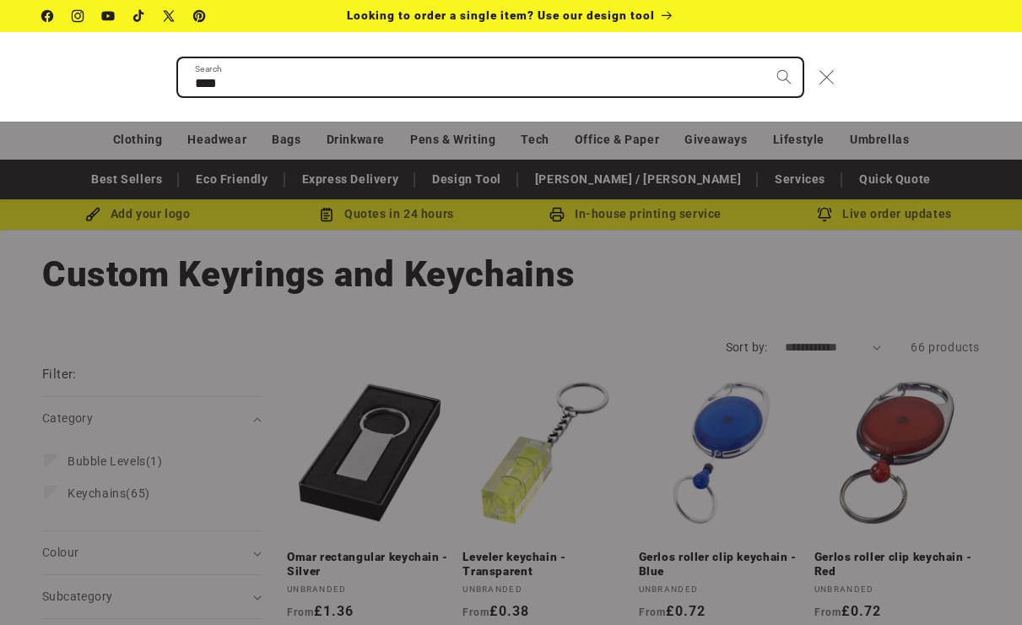
type input "****"
click at [766, 58] on button "Search" at bounding box center [784, 76] width 37 height 37
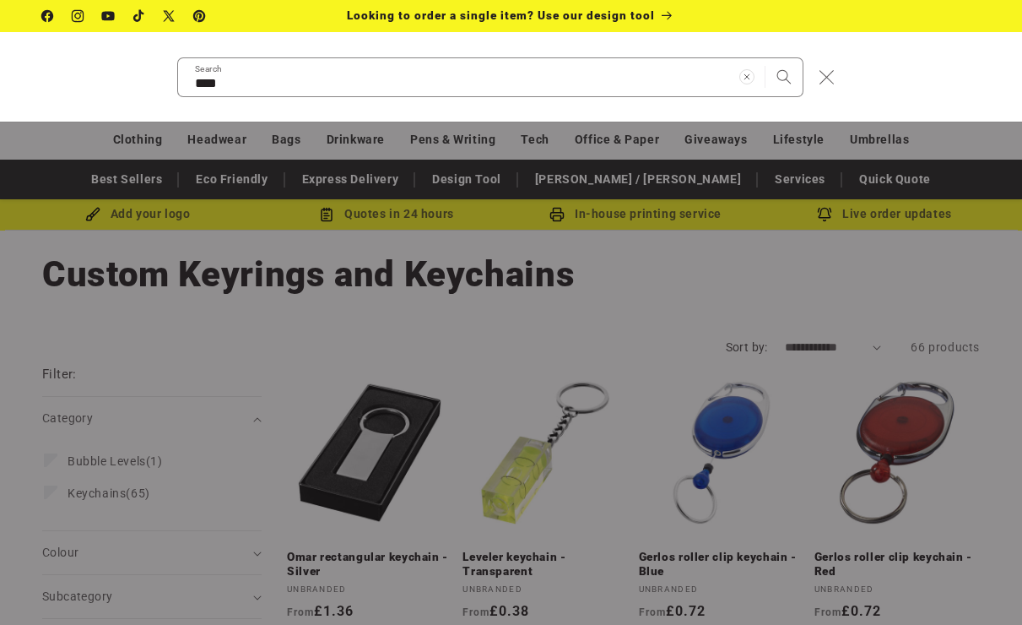
click at [833, 81] on icon "Close" at bounding box center [826, 76] width 15 height 15
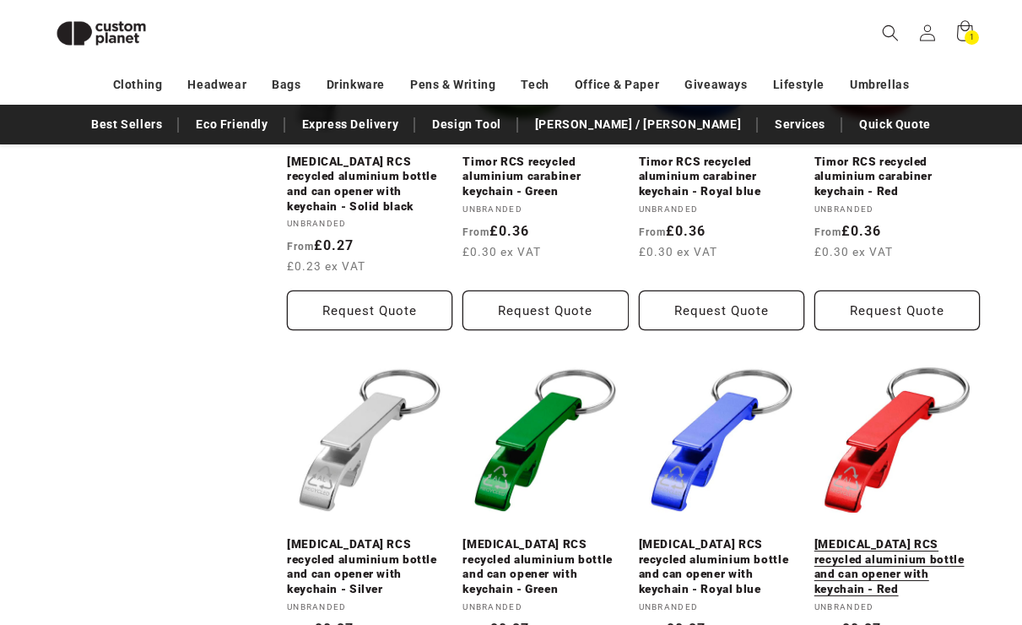
click at [883, 537] on link "Tao RCS recycled aluminium bottle and can opener with keychain - Red" at bounding box center [896, 566] width 165 height 59
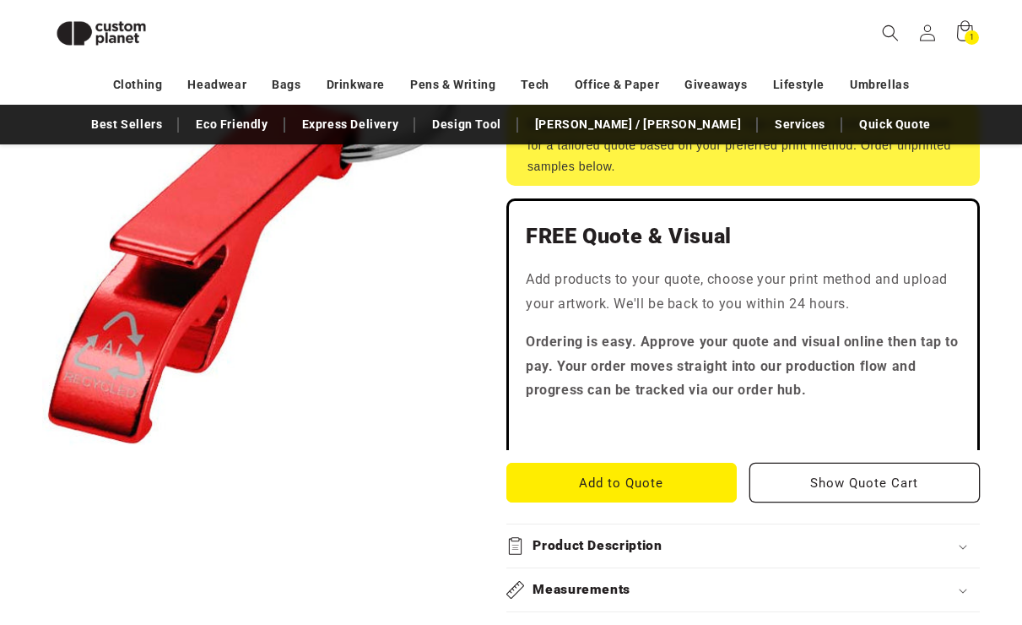
scroll to position [465, 0]
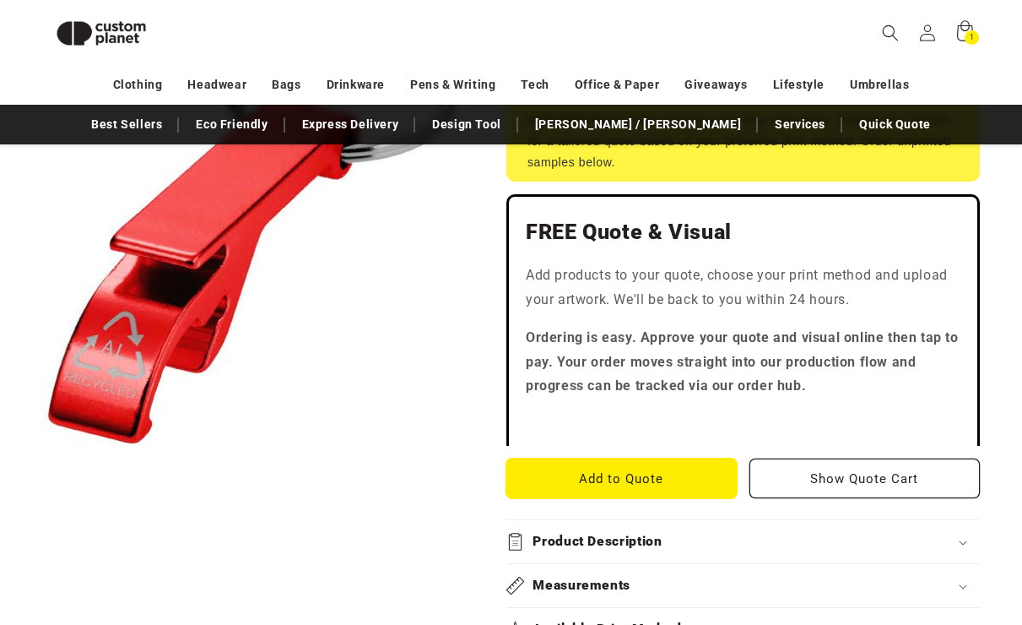
click at [689, 458] on button "Add to Quote" at bounding box center [621, 478] width 230 height 40
